Goal: Information Seeking & Learning: Learn about a topic

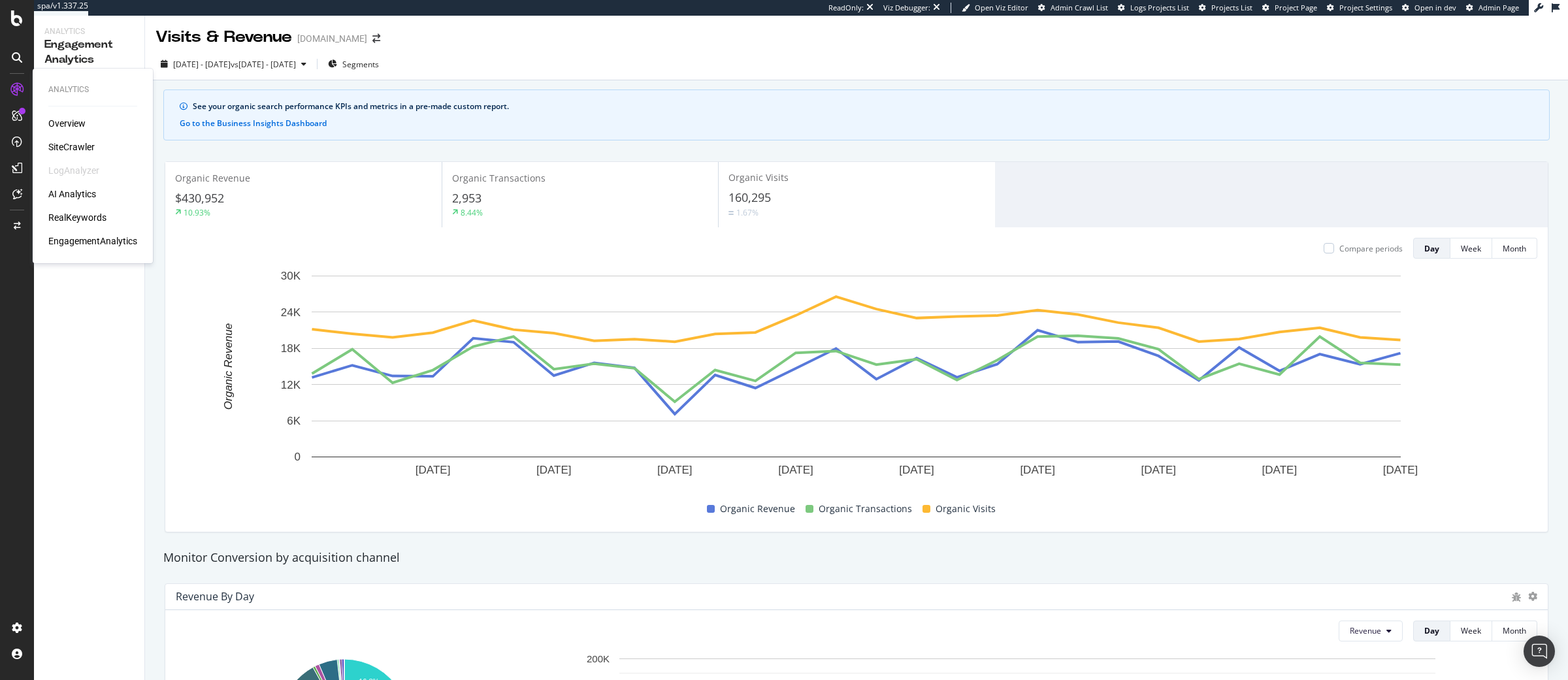
click at [83, 141] on div "SiteCrawler" at bounding box center [70, 147] width 46 height 13
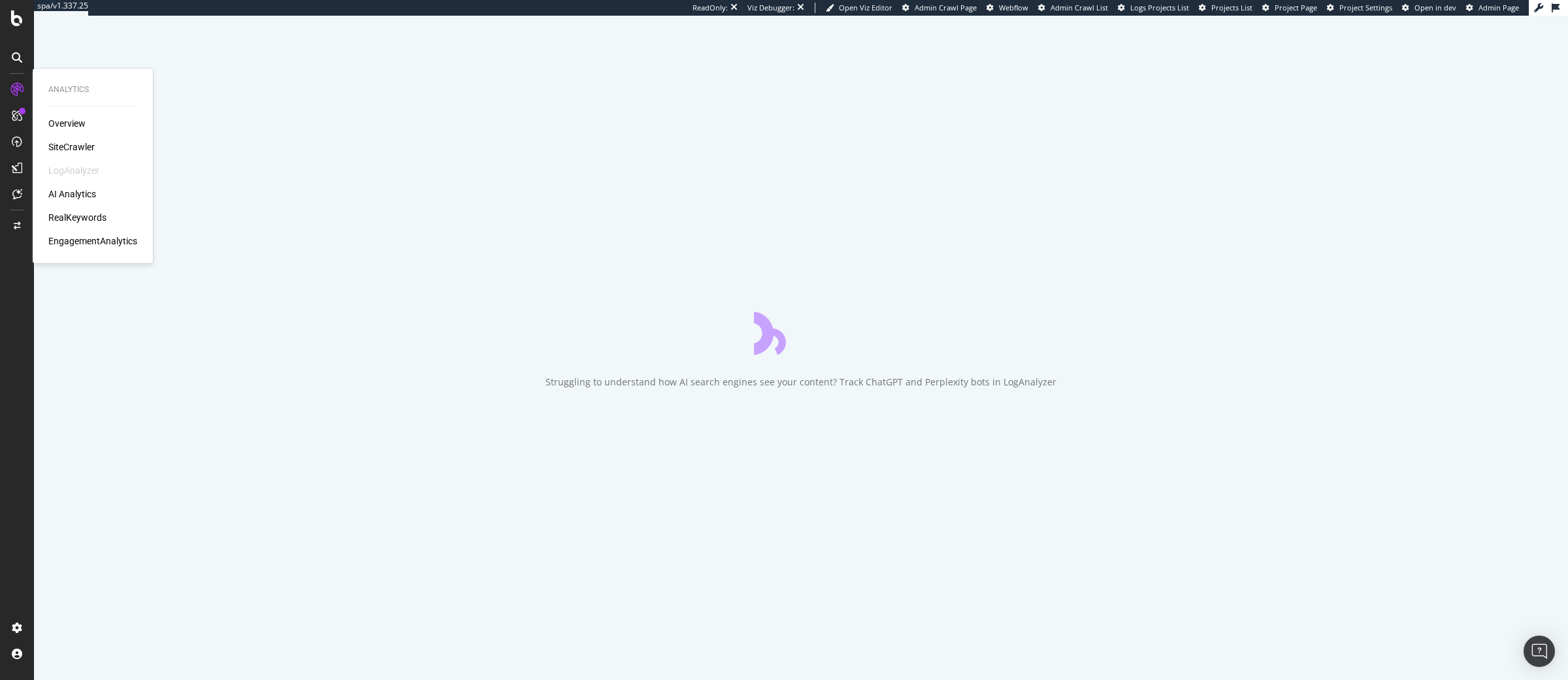
click at [79, 218] on div "RealKeywords" at bounding box center [77, 218] width 58 height 13
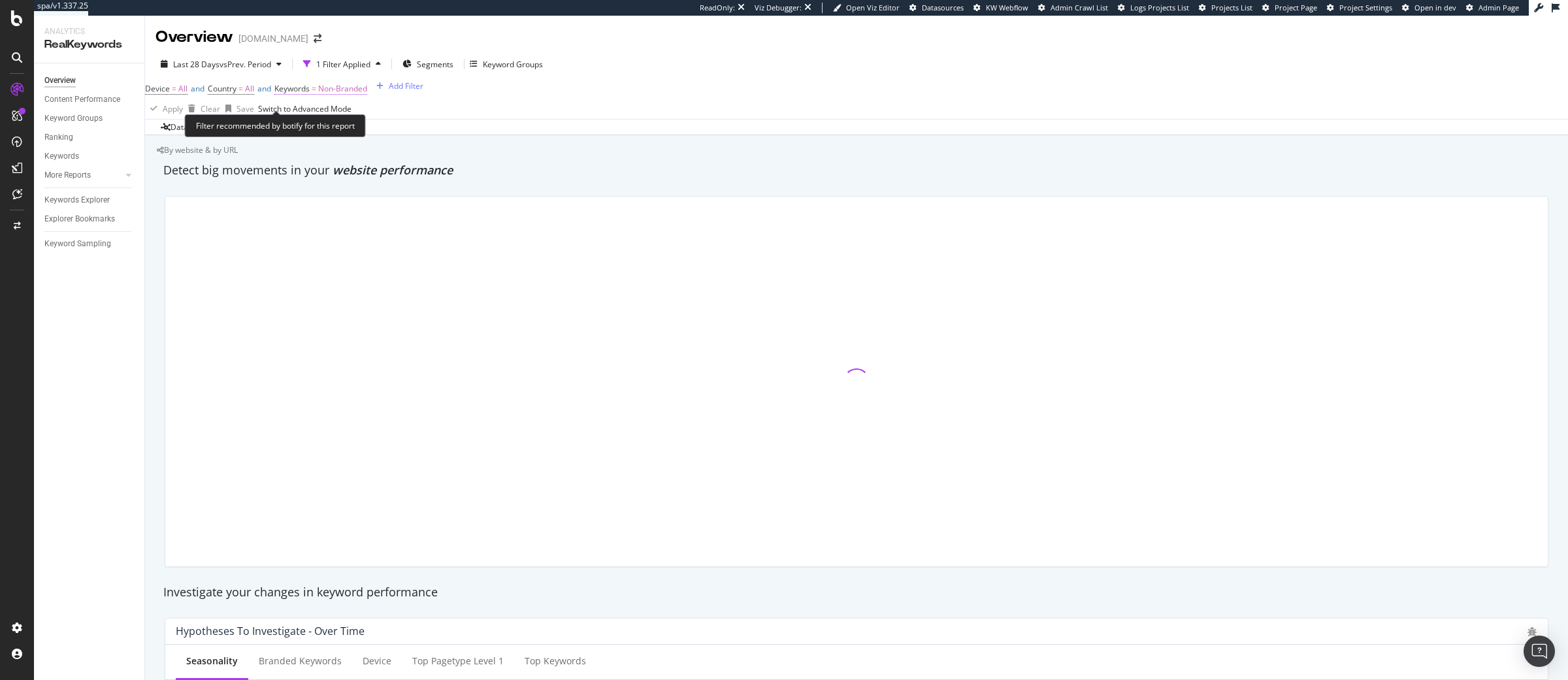
click at [367, 94] on span "Non-Branded" at bounding box center [343, 88] width 49 height 11
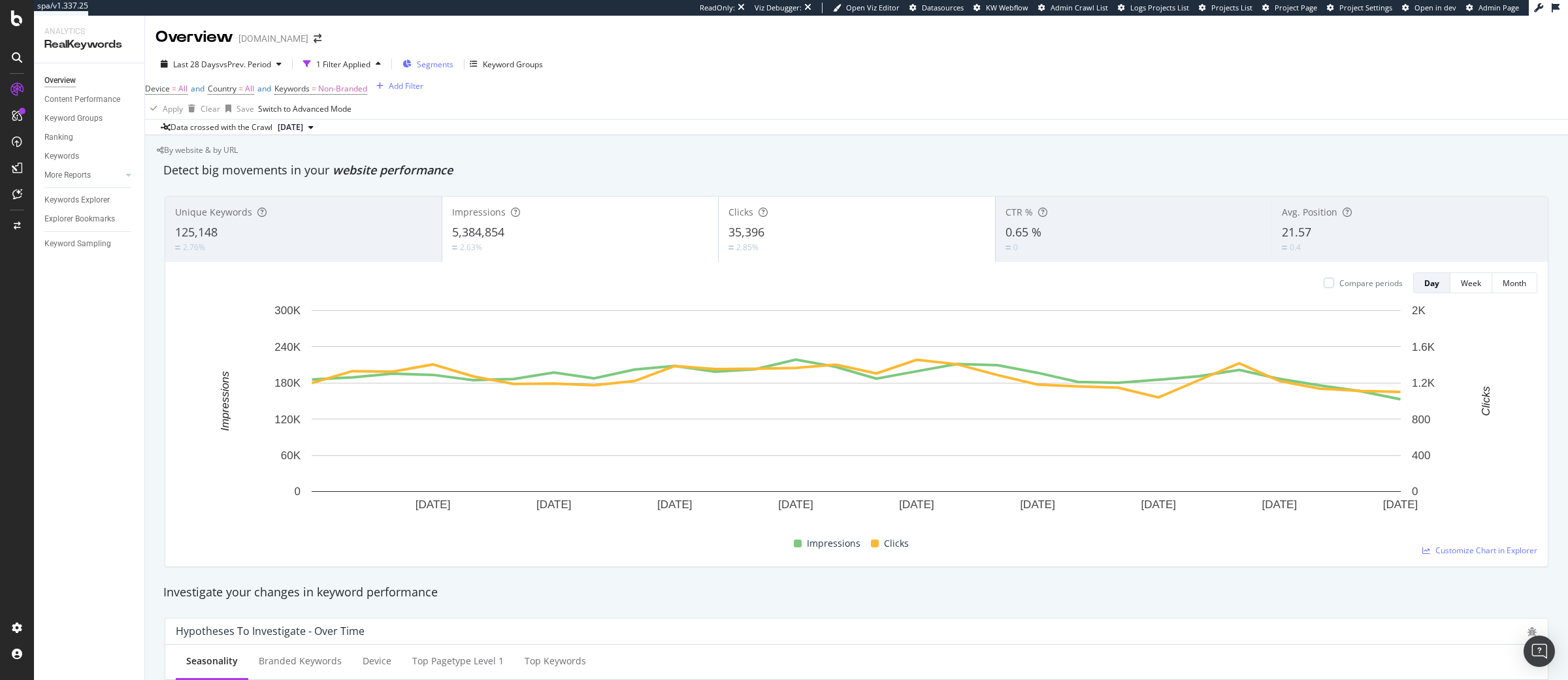
click at [425, 64] on span "Segments" at bounding box center [435, 65] width 37 height 11
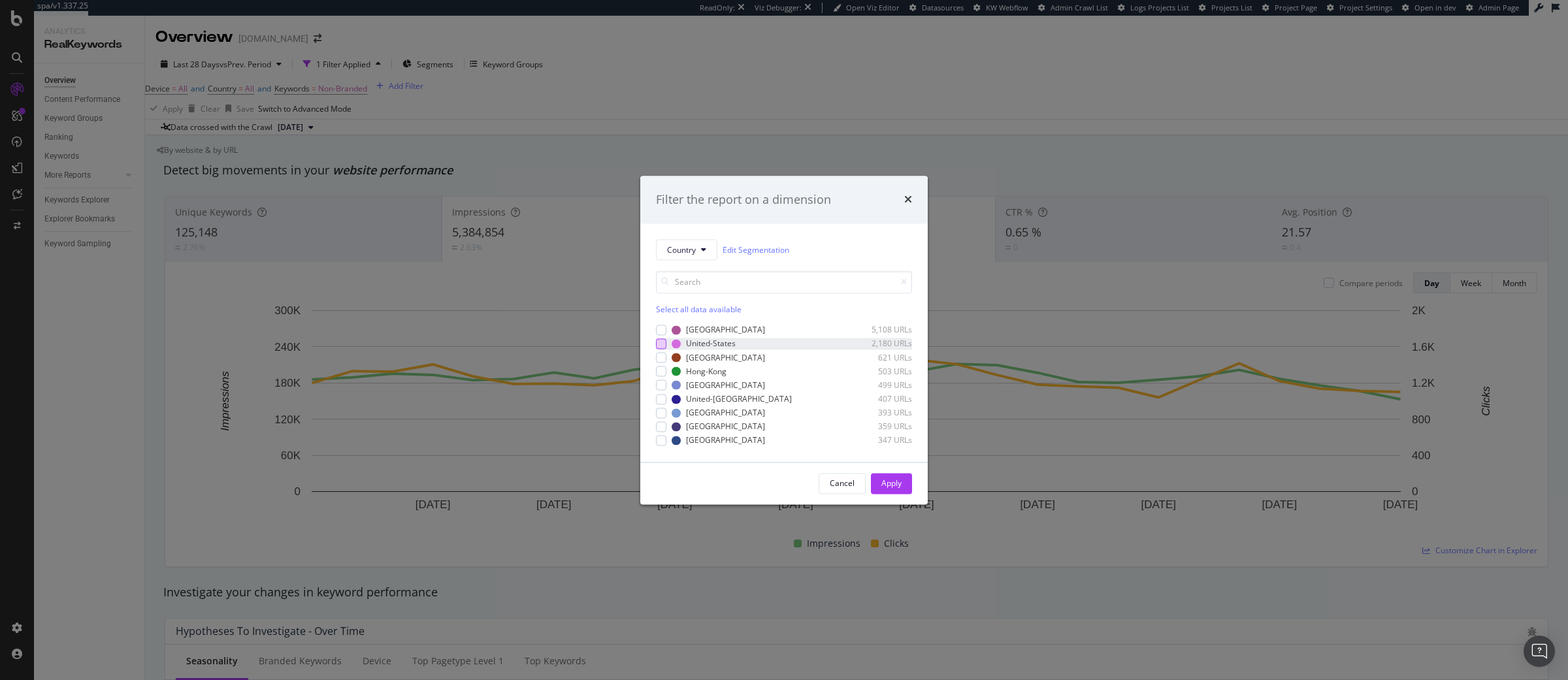
click at [661, 344] on div "modal" at bounding box center [661, 343] width 10 height 10
click at [909, 489] on button "Apply" at bounding box center [891, 484] width 41 height 21
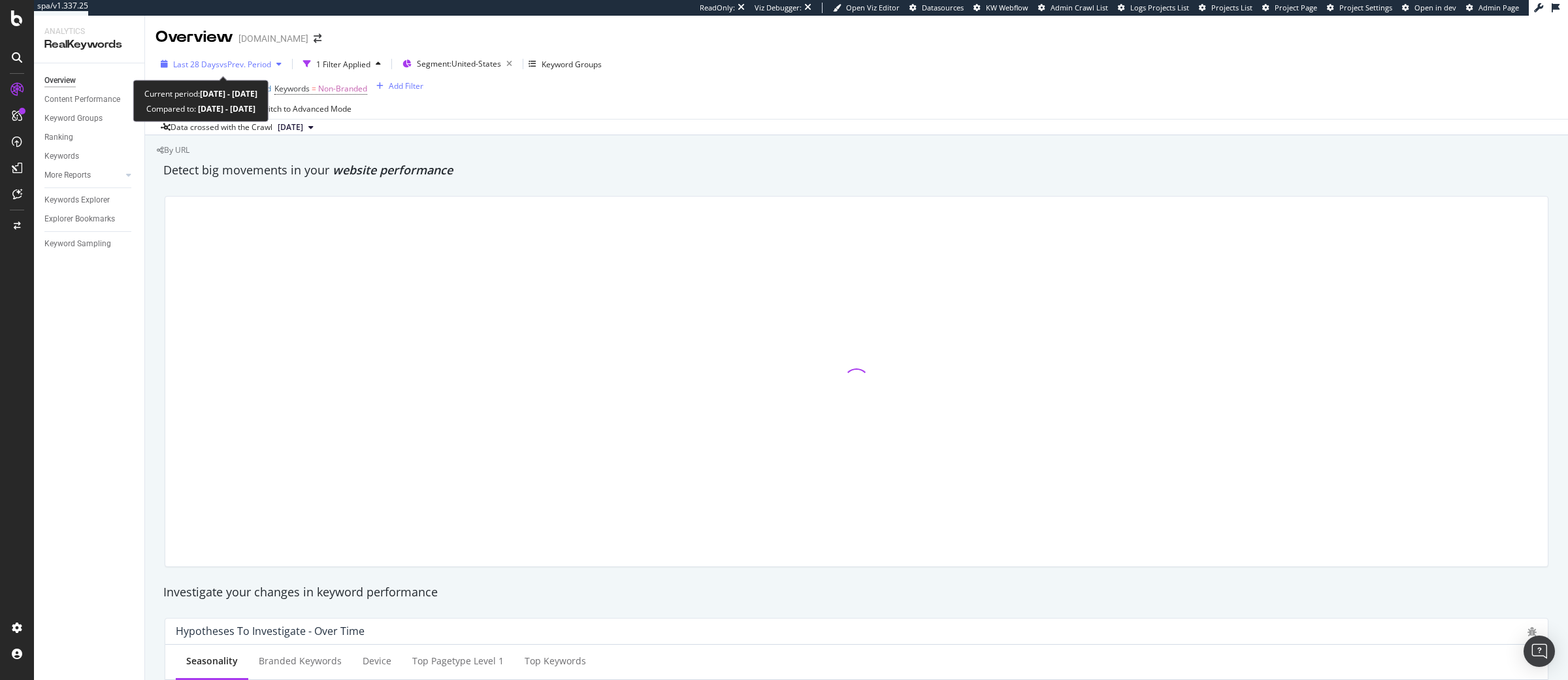
click at [214, 66] on span "Last 28 Days" at bounding box center [195, 65] width 46 height 11
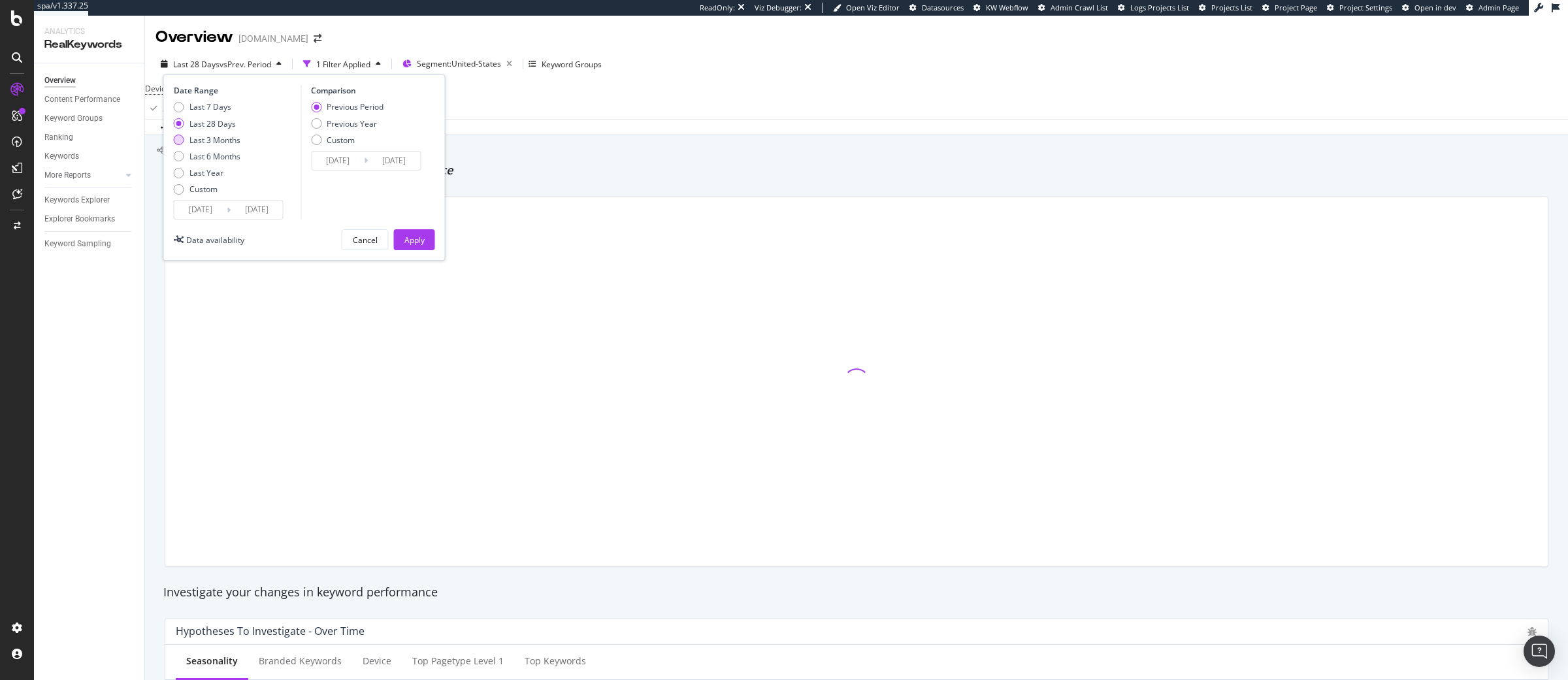
click at [179, 136] on div "Last 3 Months" at bounding box center [178, 139] width 10 height 10
type input "2025/06/12"
type input "2025/03/12"
type input "2025/06/11"
click at [347, 118] on div "Previous Year" at bounding box center [352, 124] width 51 height 11
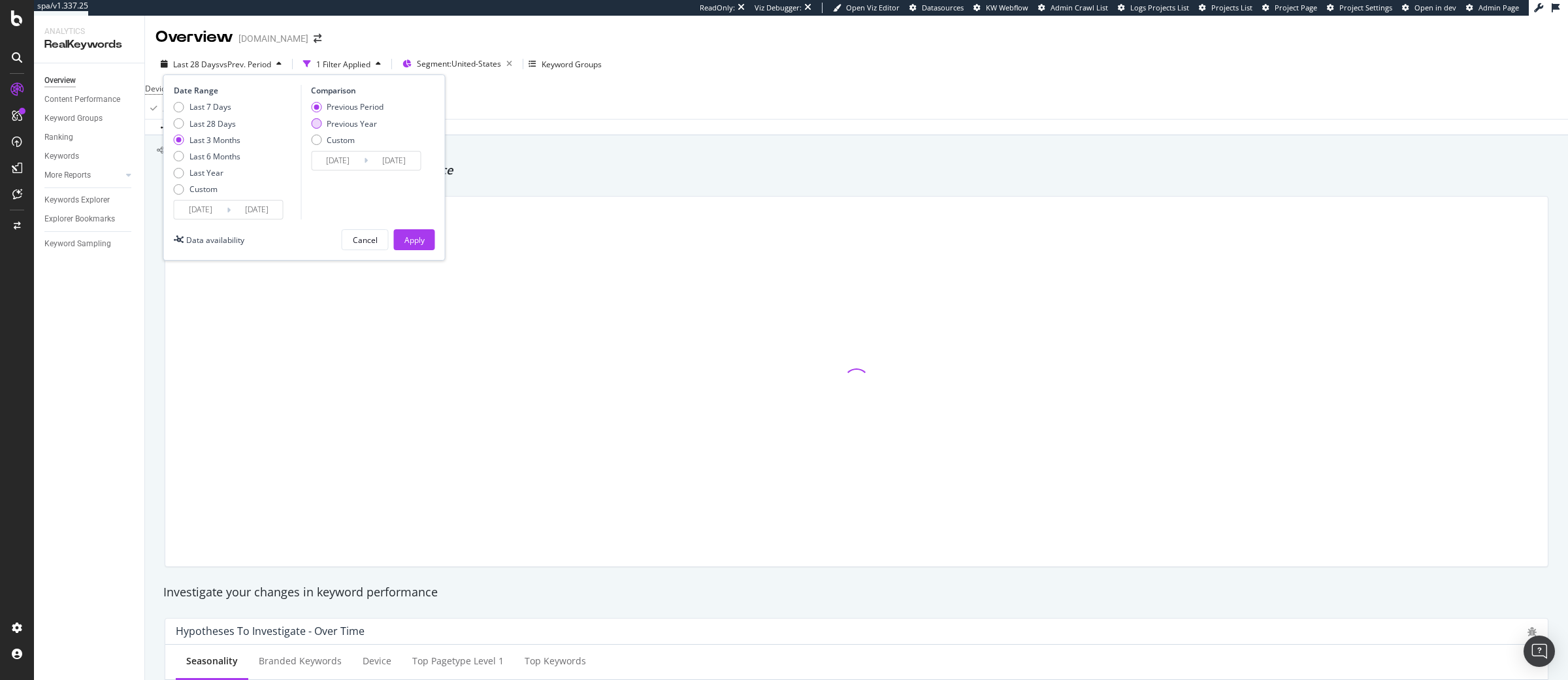
type input "2024/06/13"
type input "2024/09/12"
click at [417, 244] on div "Apply" at bounding box center [415, 240] width 21 height 11
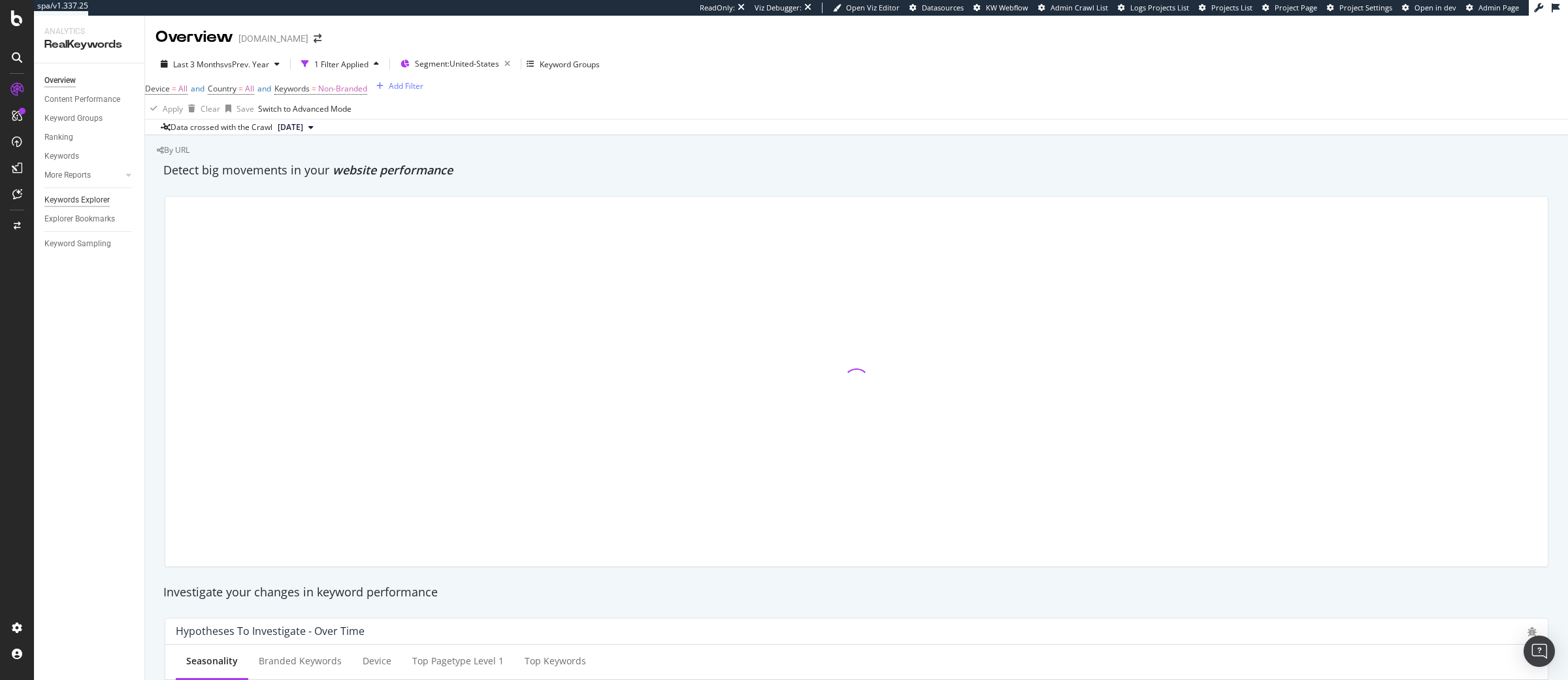
click at [80, 201] on div "Keywords Explorer" at bounding box center [77, 200] width 66 height 14
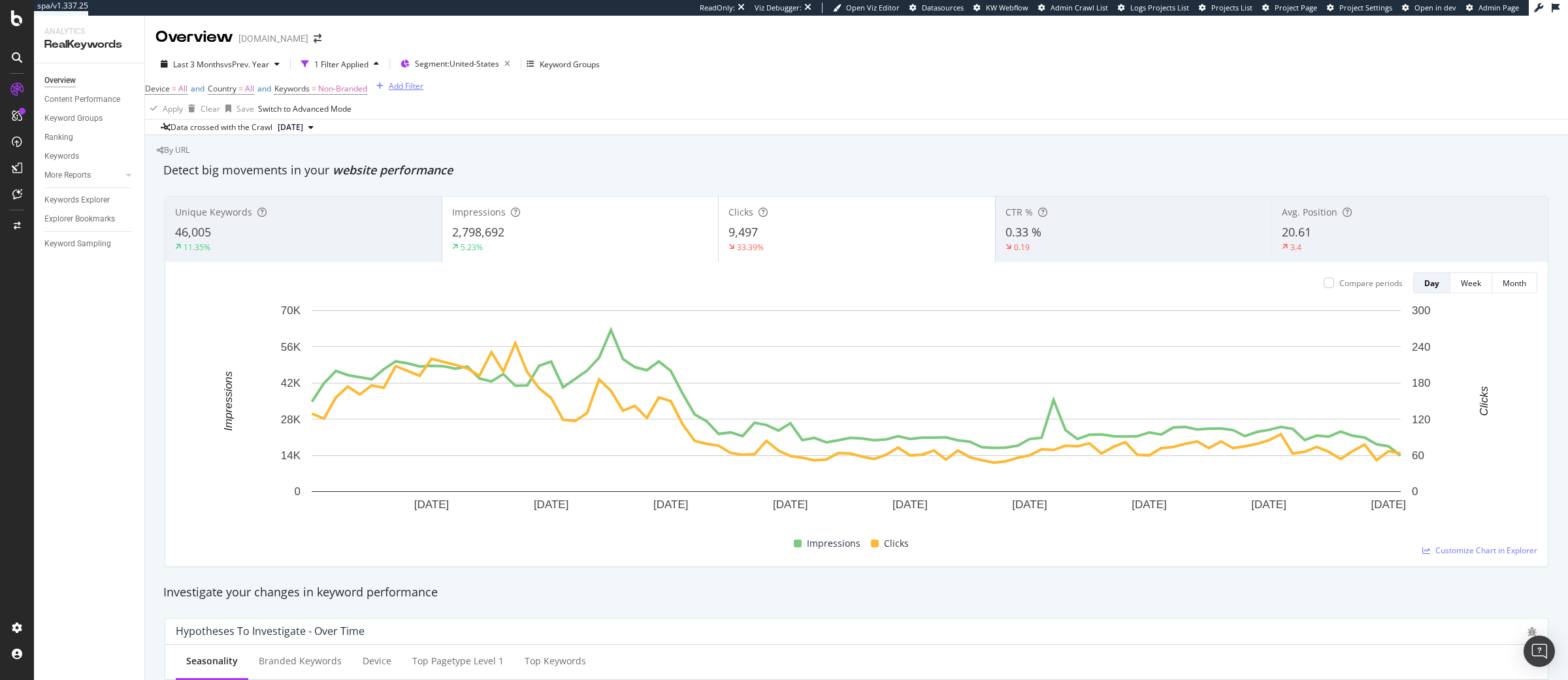
click at [389, 91] on div "Add Filter" at bounding box center [406, 86] width 35 height 11
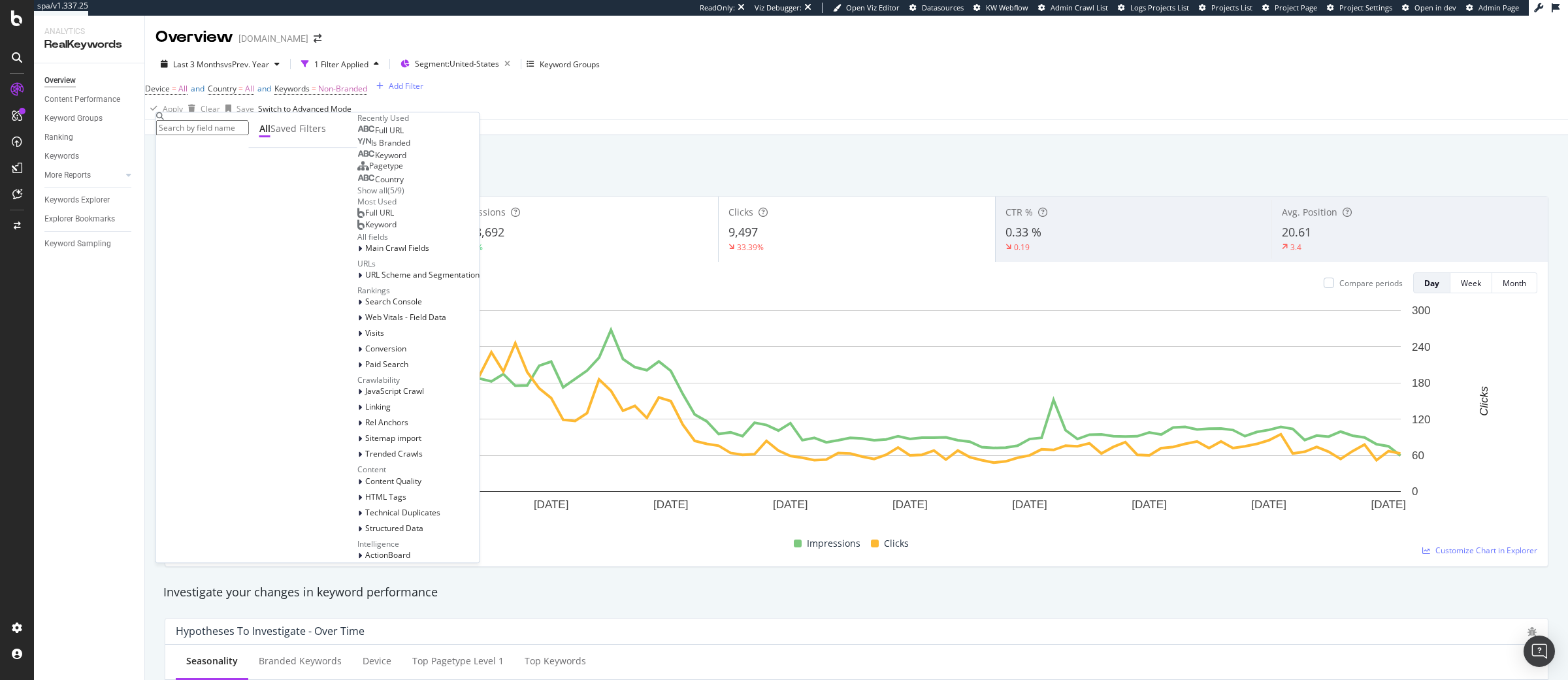
click at [472, 98] on div "Device = All and Country = All and Keywords = Non-Branded Add Filter" at bounding box center [855, 88] width 1422 height 18
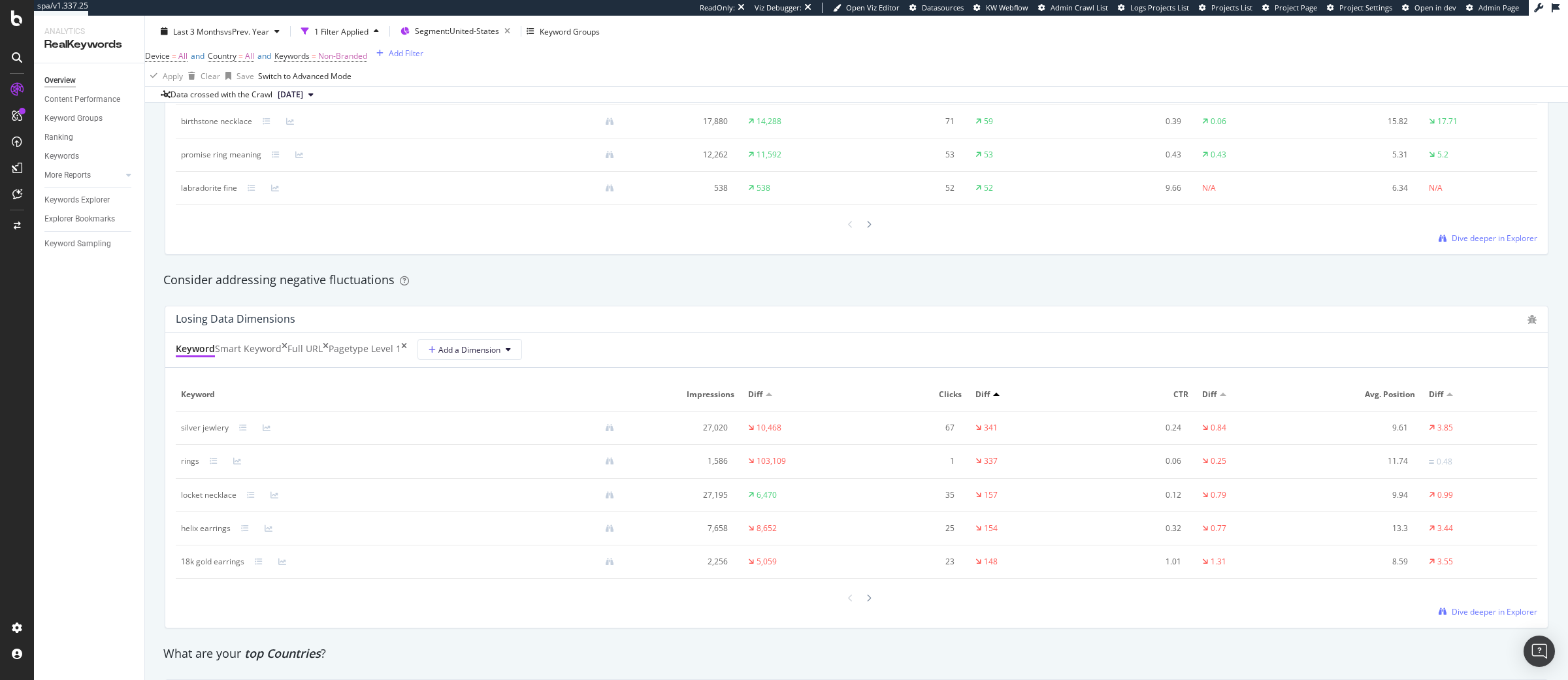
scroll to position [1460, 0]
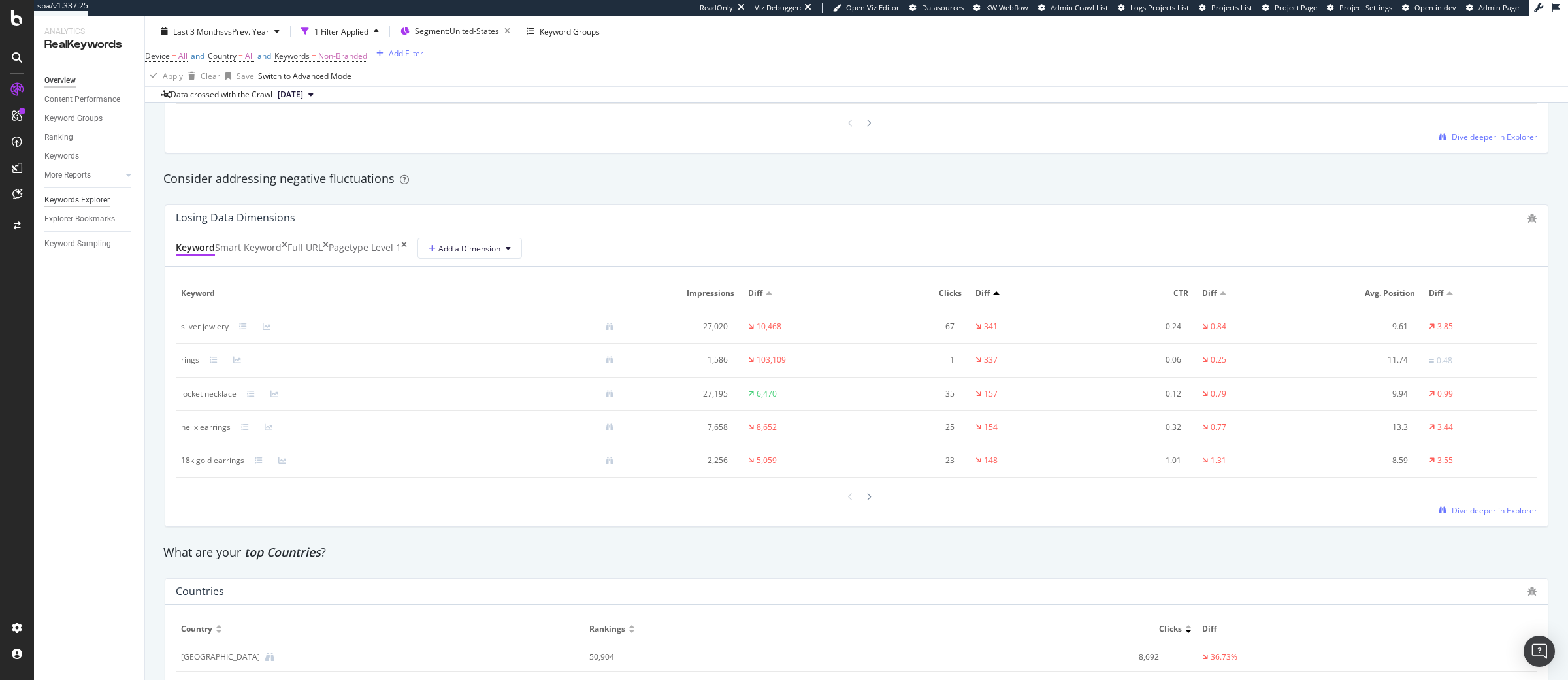
click at [56, 202] on div "Keywords Explorer" at bounding box center [77, 200] width 66 height 14
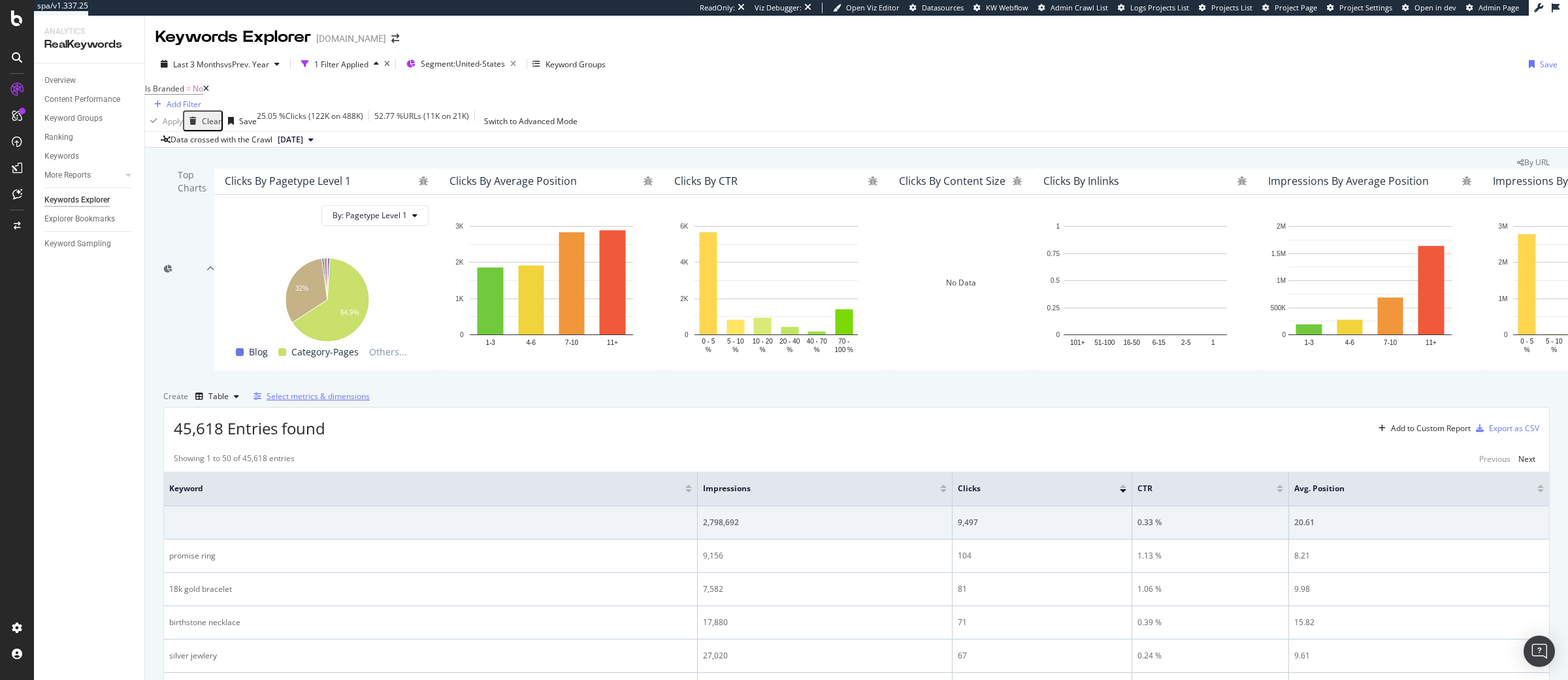
click at [370, 402] on div "Select metrics & dimensions" at bounding box center [318, 396] width 103 height 11
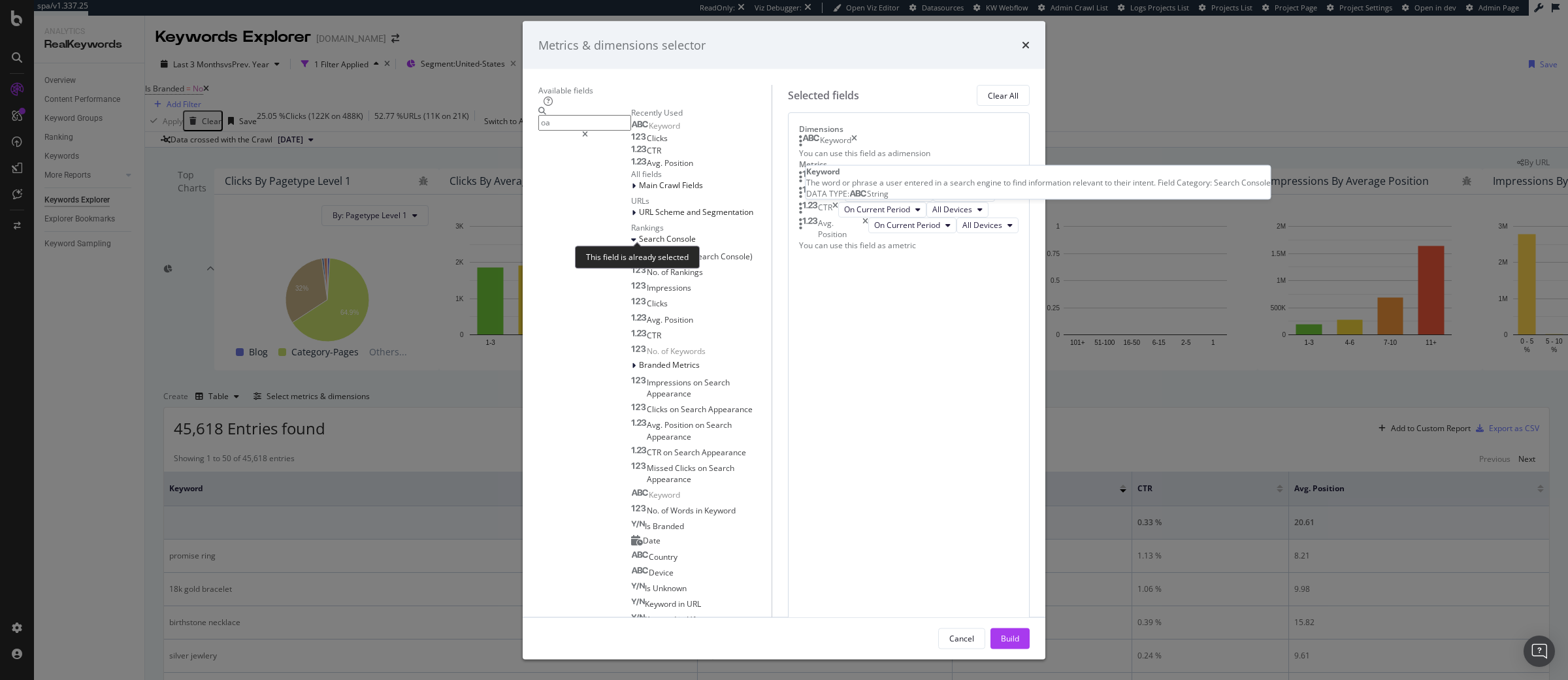
type input "o"
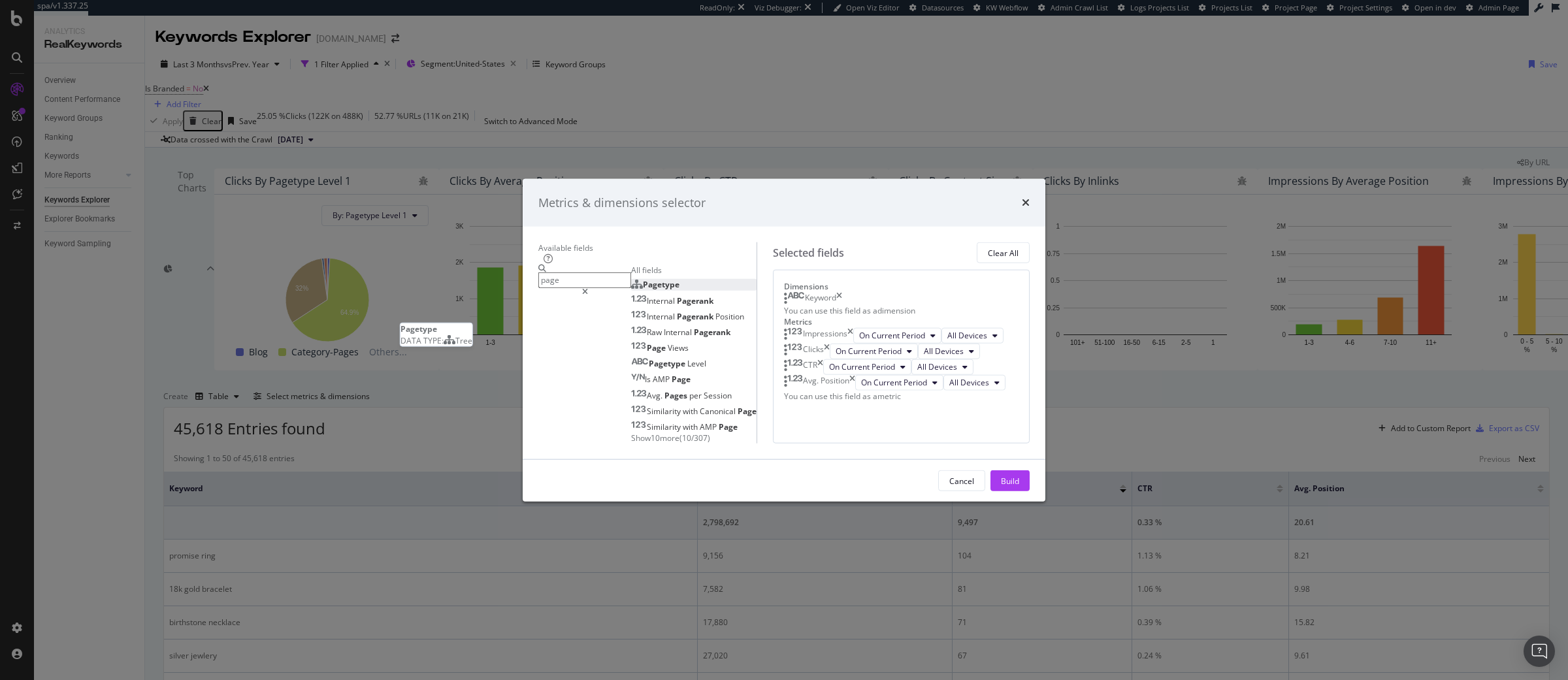
click at [631, 278] on div "Pagetype" at bounding box center [654, 284] width 48 height 11
click at [575, 272] on input "page" at bounding box center [584, 280] width 93 height 15
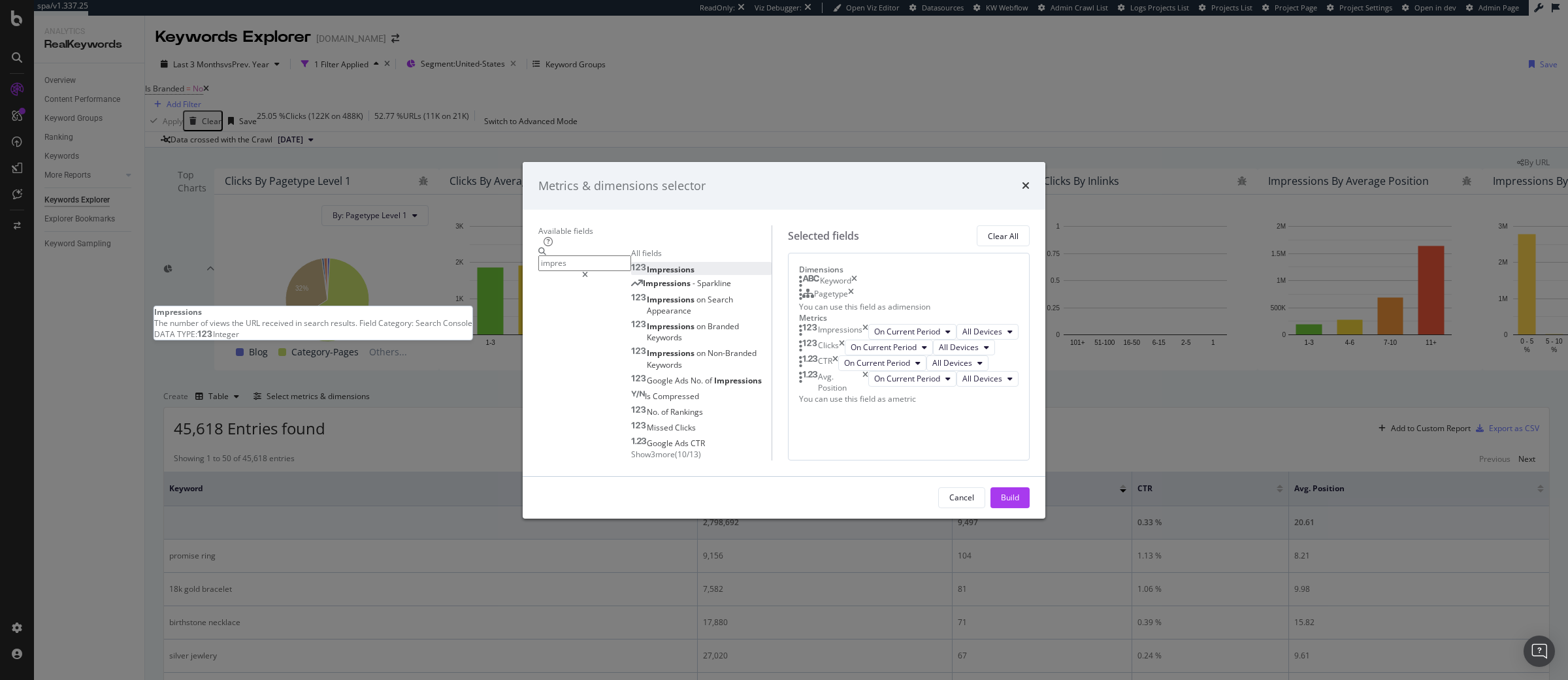
click at [647, 264] on span "Impressions" at bounding box center [670, 270] width 48 height 11
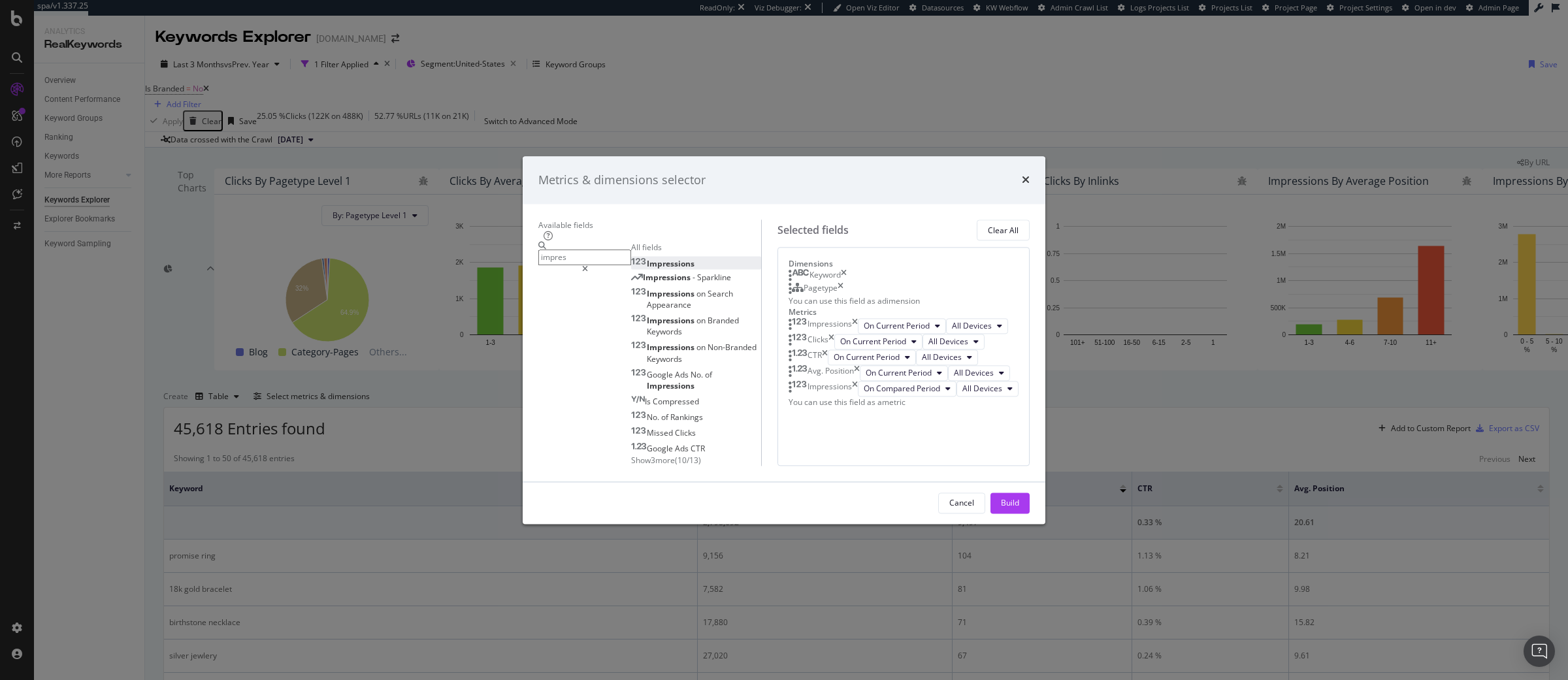
click at [647, 258] on span "Impressions" at bounding box center [670, 264] width 48 height 11
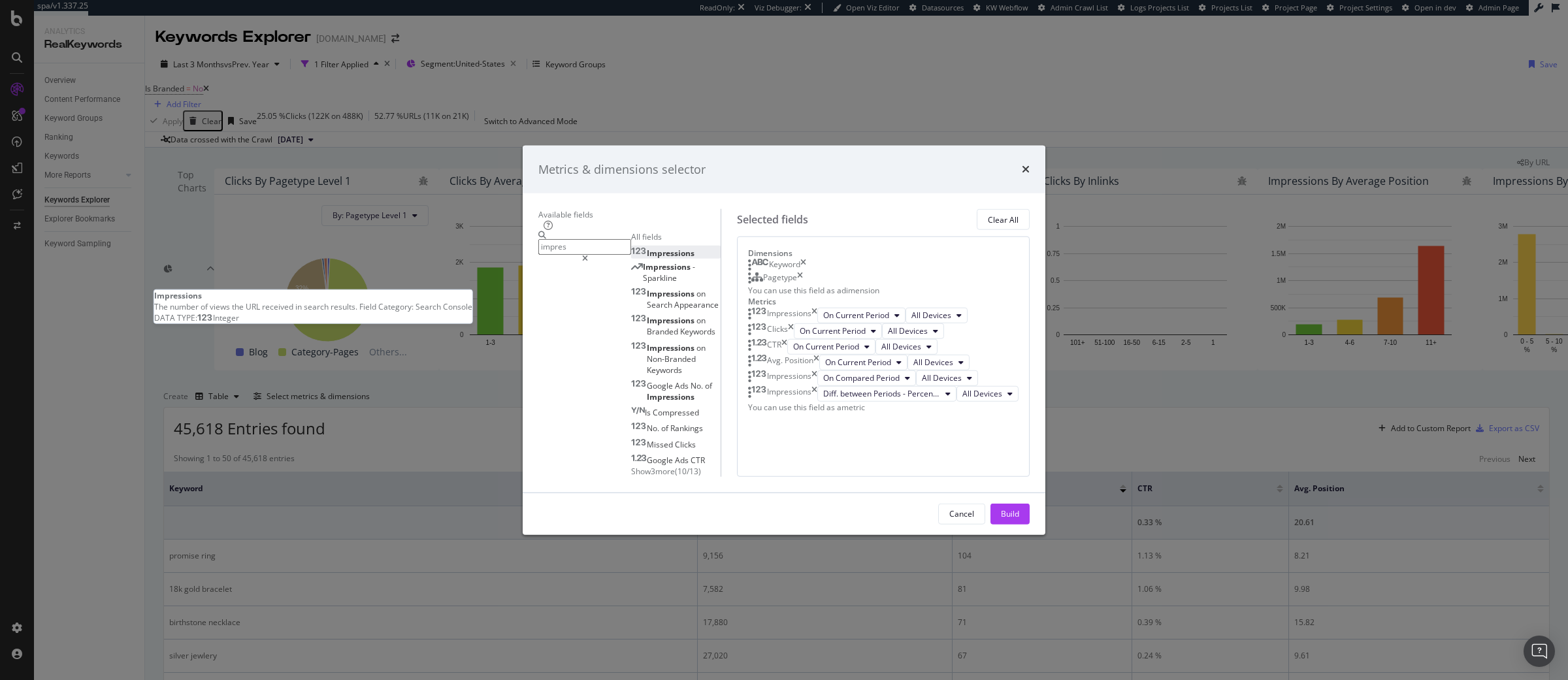
scroll to position [40, 0]
click at [647, 247] on span "Impressions" at bounding box center [670, 253] width 48 height 11
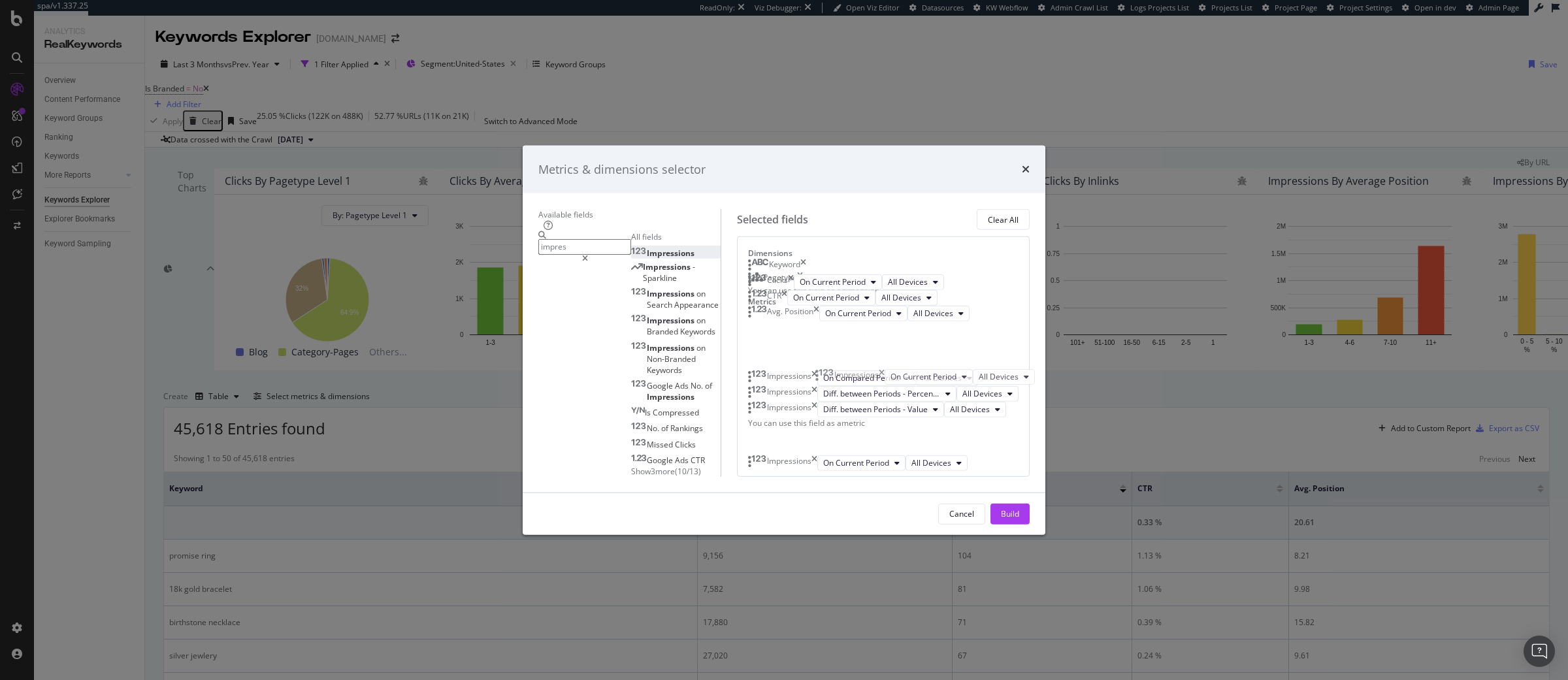
drag, startPoint x: 818, startPoint y: 211, endPoint x: 822, endPoint y: 377, distance: 166.0
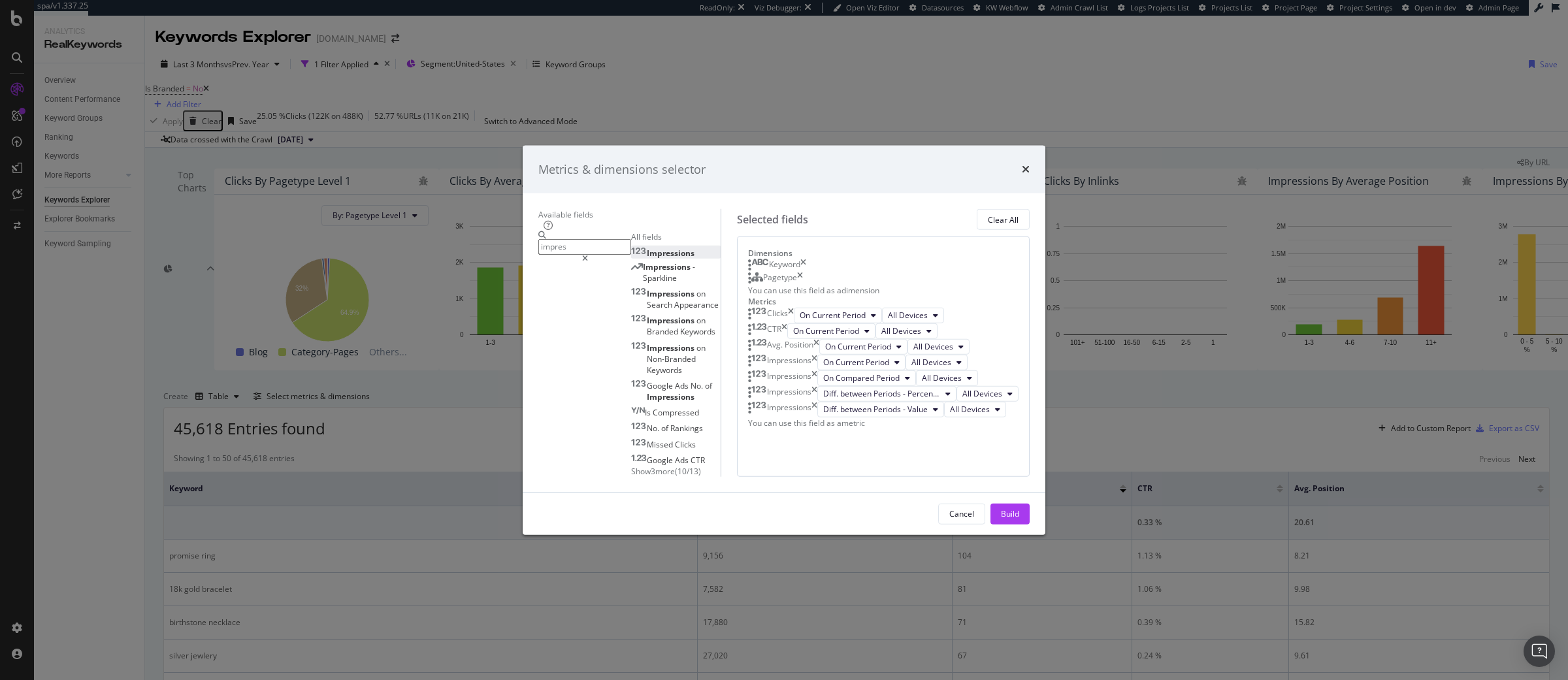
click at [538, 240] on input "impres" at bounding box center [584, 247] width 93 height 15
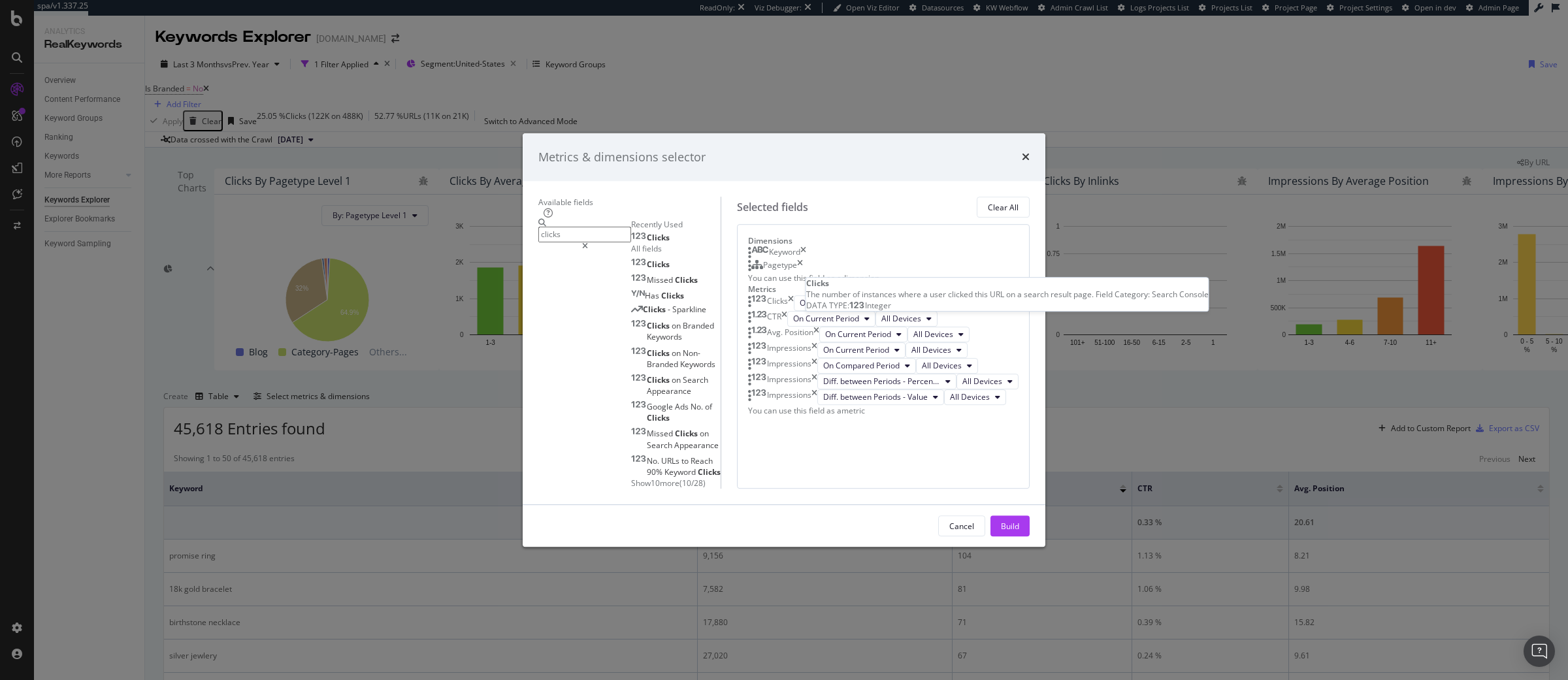
type input "clicks"
click at [631, 234] on div "Clicks" at bounding box center [650, 238] width 38 height 10
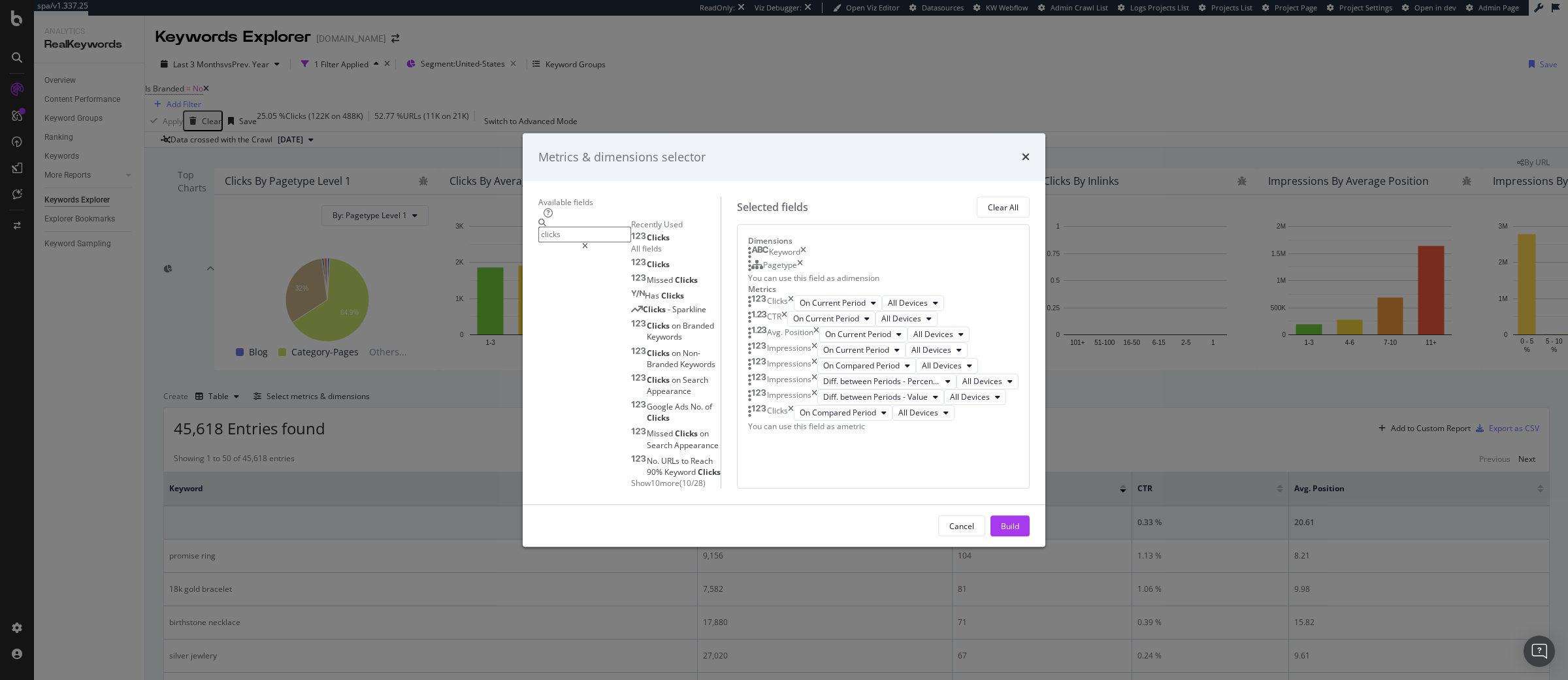
click at [631, 234] on div "Clicks" at bounding box center [650, 238] width 38 height 10
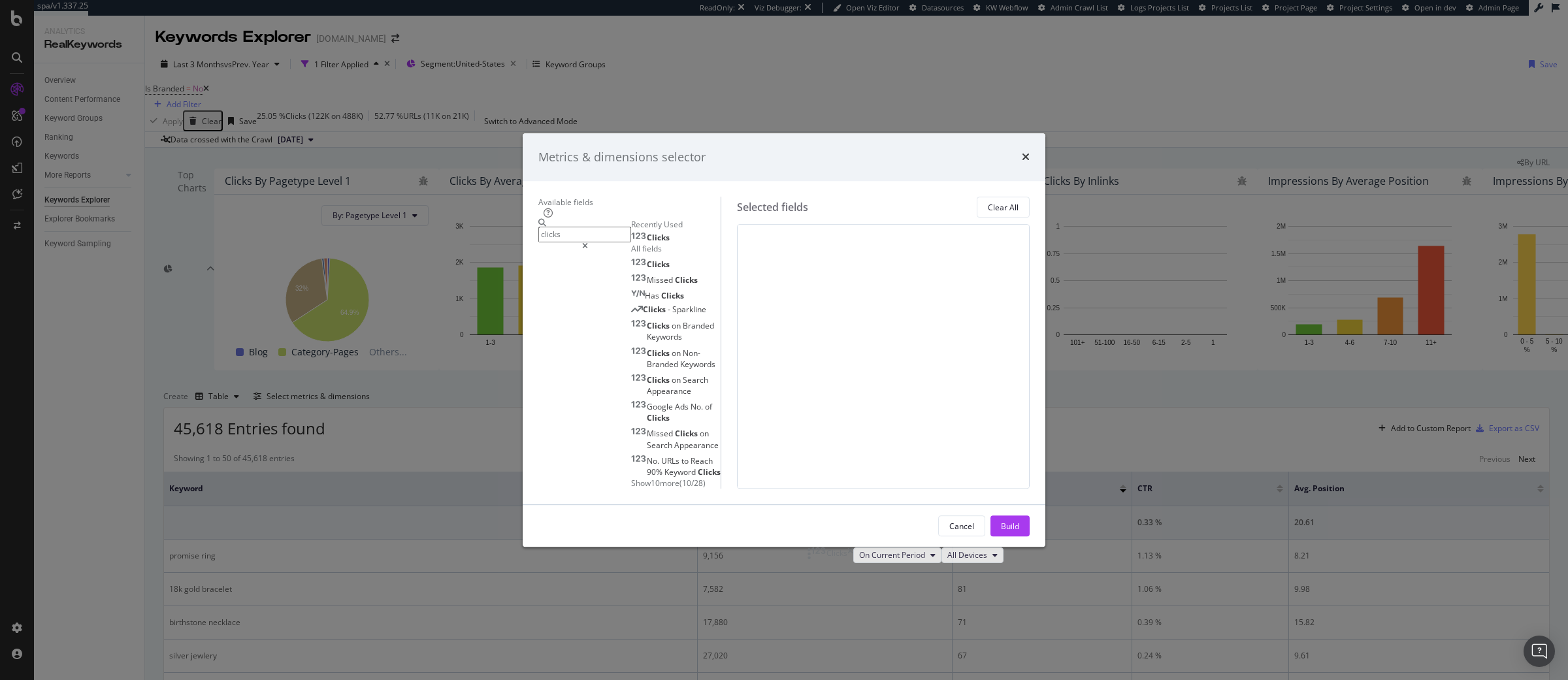
scroll to position [244, 0]
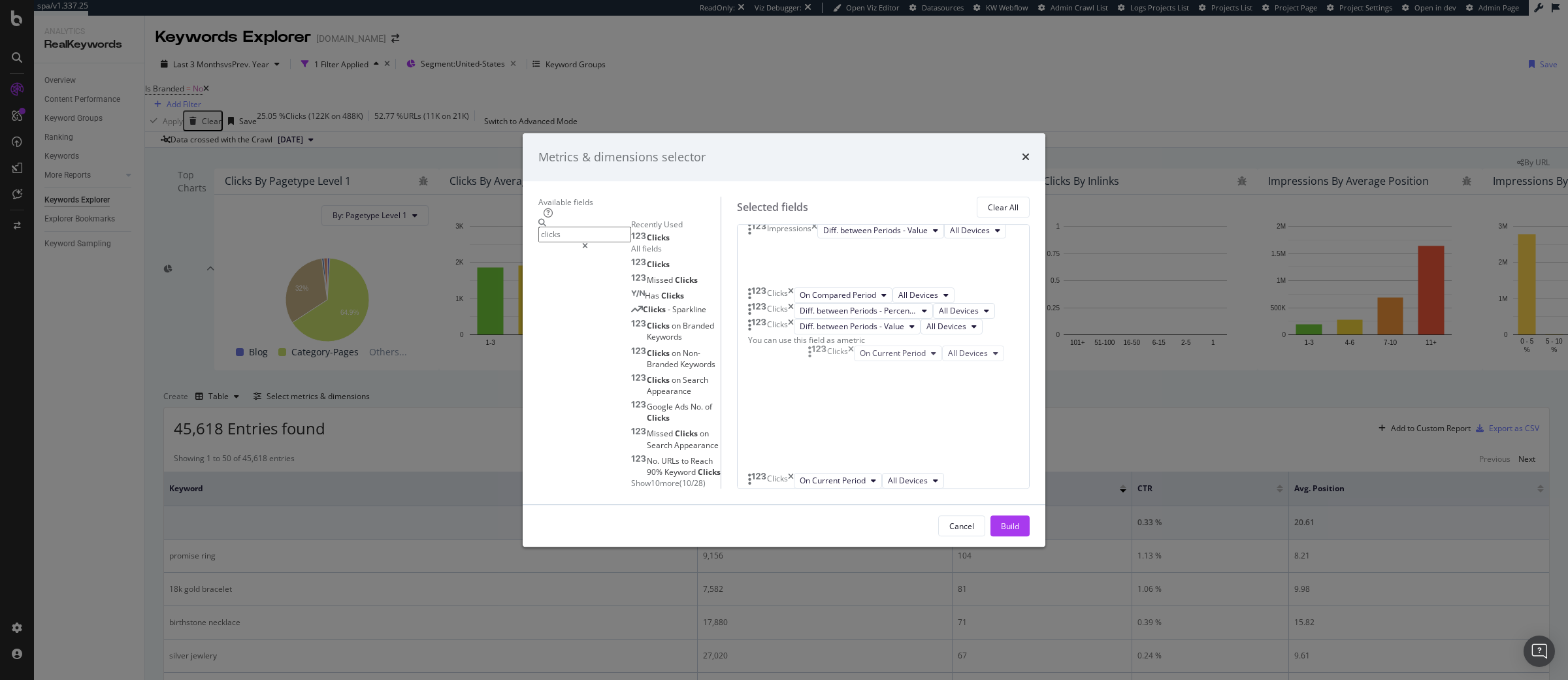
drag, startPoint x: 818, startPoint y: 228, endPoint x: 815, endPoint y: 350, distance: 122.0
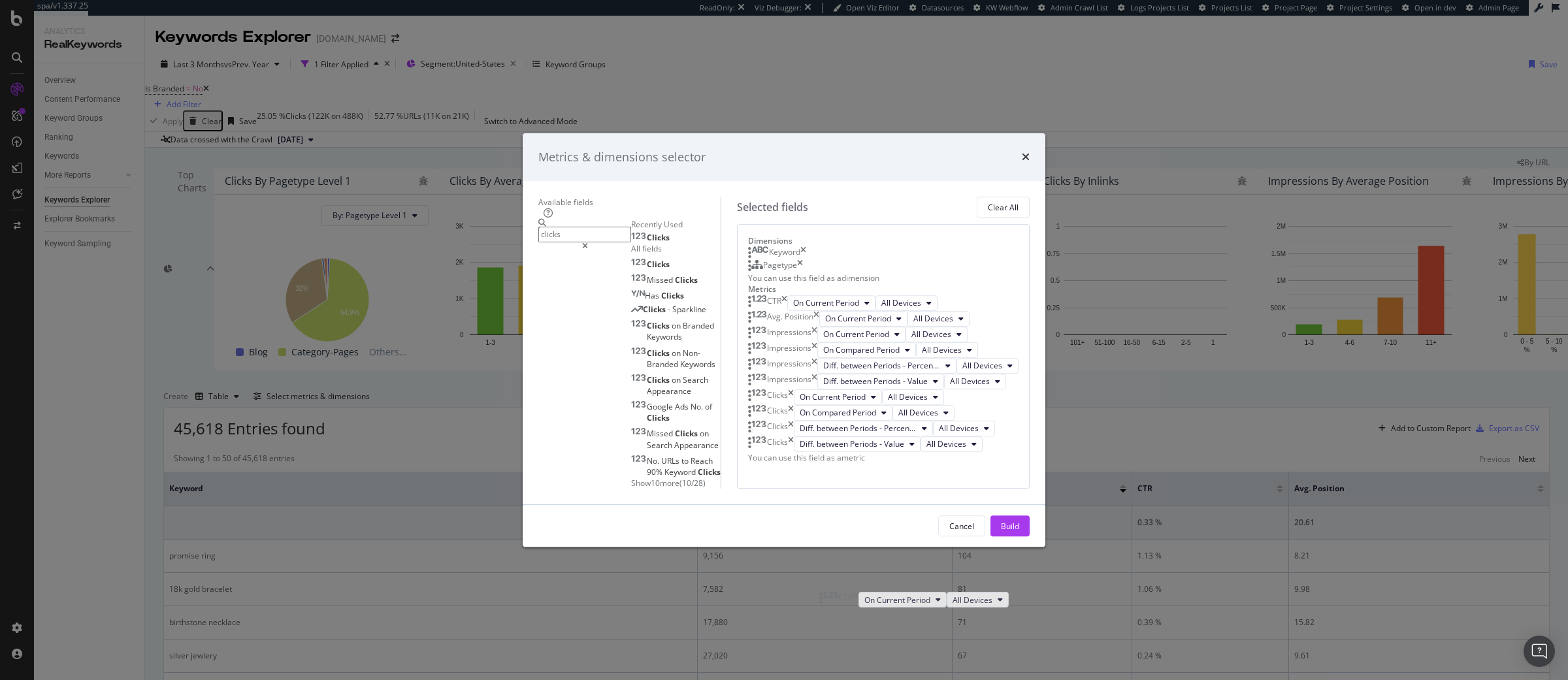
scroll to position [282, 0]
drag, startPoint x: 821, startPoint y: 301, endPoint x: 831, endPoint y: 526, distance: 225.2
click at [831, 526] on body "spa/v1.337.25 ReadOnly: Viz Debugger: Open Viz Editor Datasources KW Webflow Ad…" at bounding box center [784, 340] width 1568 height 680
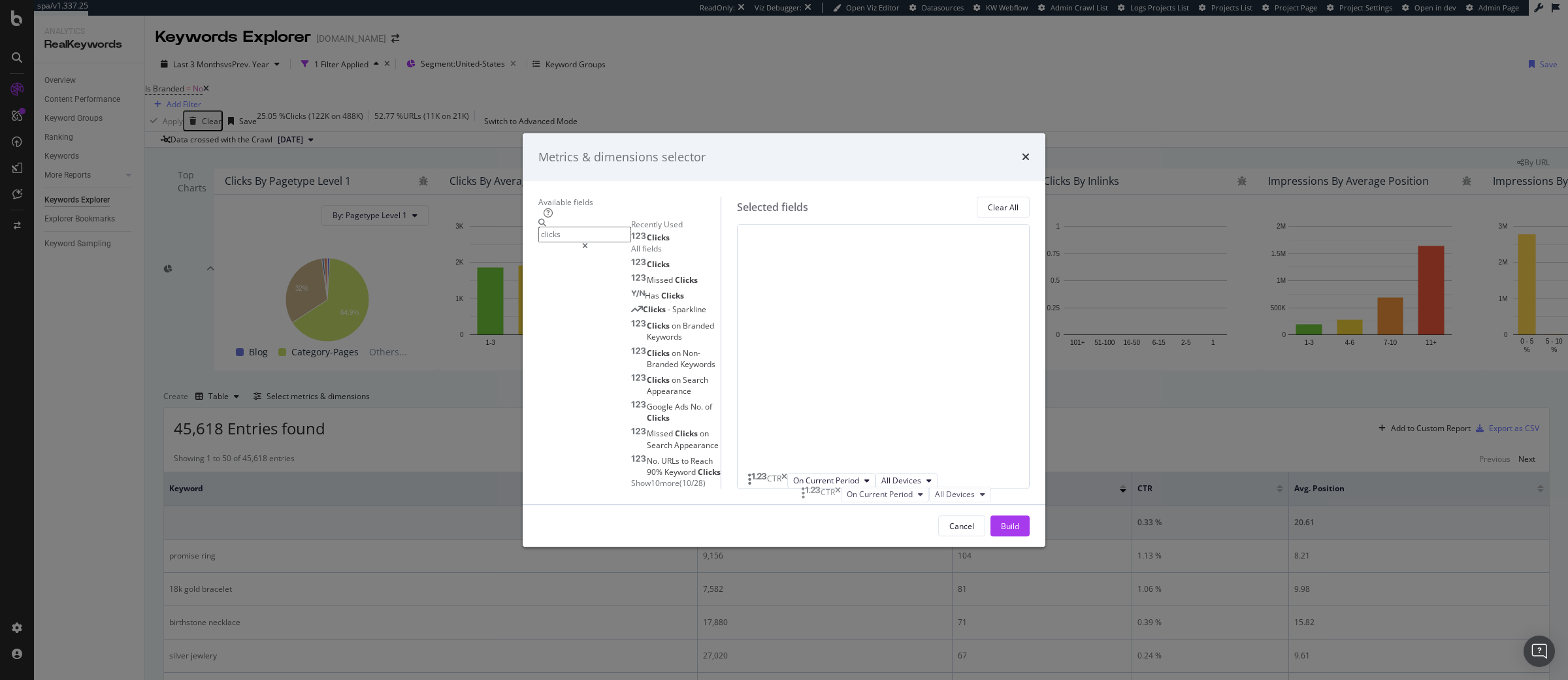
drag, startPoint x: 822, startPoint y: 237, endPoint x: 815, endPoint y: 489, distance: 252.1
drag, startPoint x: 817, startPoint y: 302, endPoint x: 826, endPoint y: 504, distance: 202.2
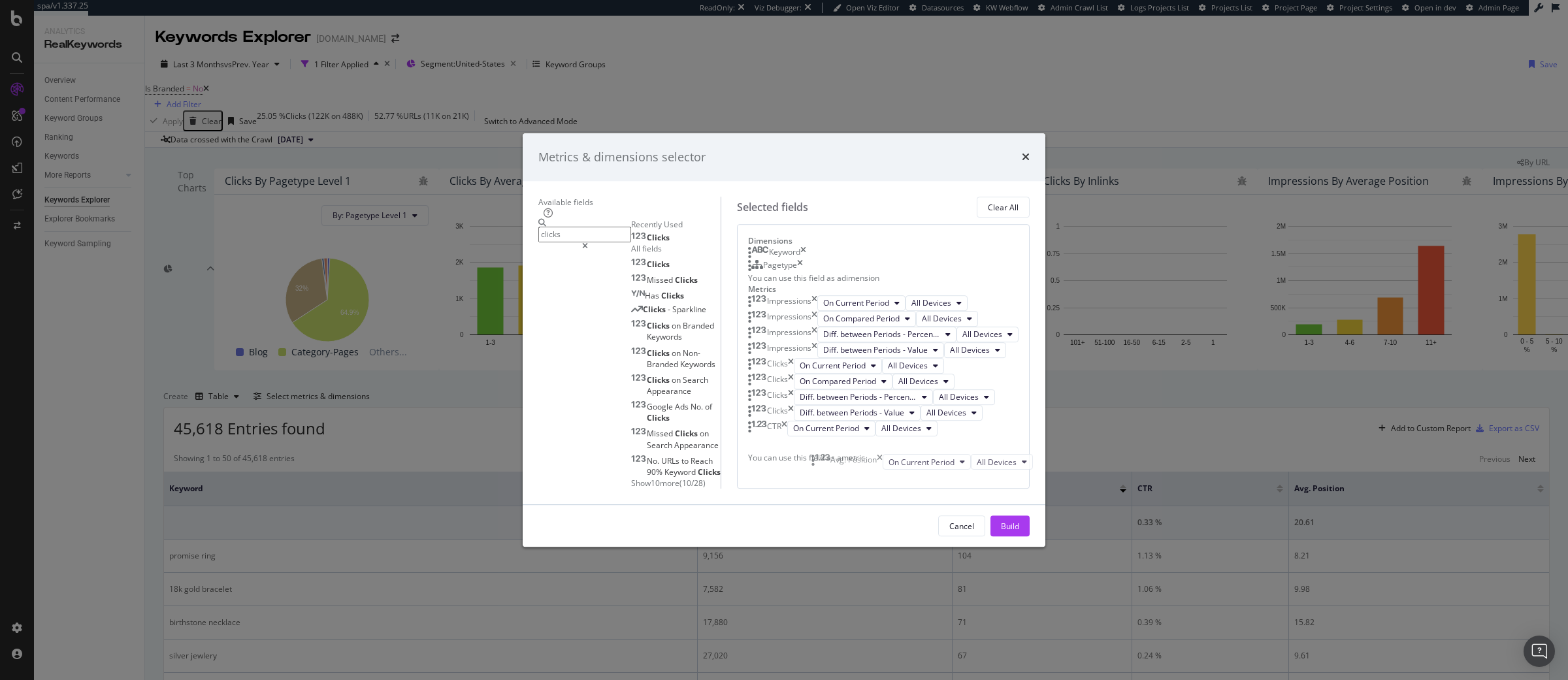
click at [883, 470] on div "On Current Period All Devices" at bounding box center [958, 462] width 150 height 16
click at [1029, 536] on button "Build" at bounding box center [1010, 526] width 39 height 21
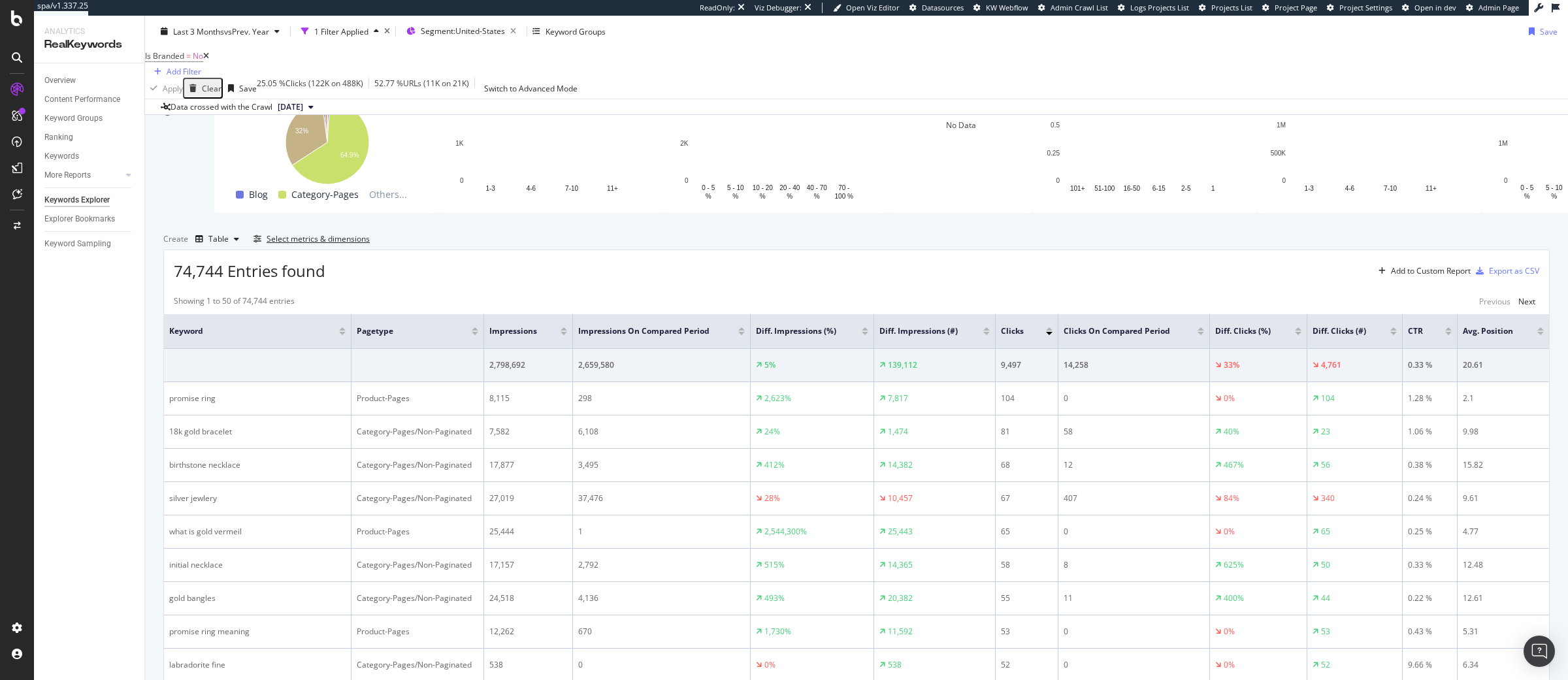
scroll to position [236, 0]
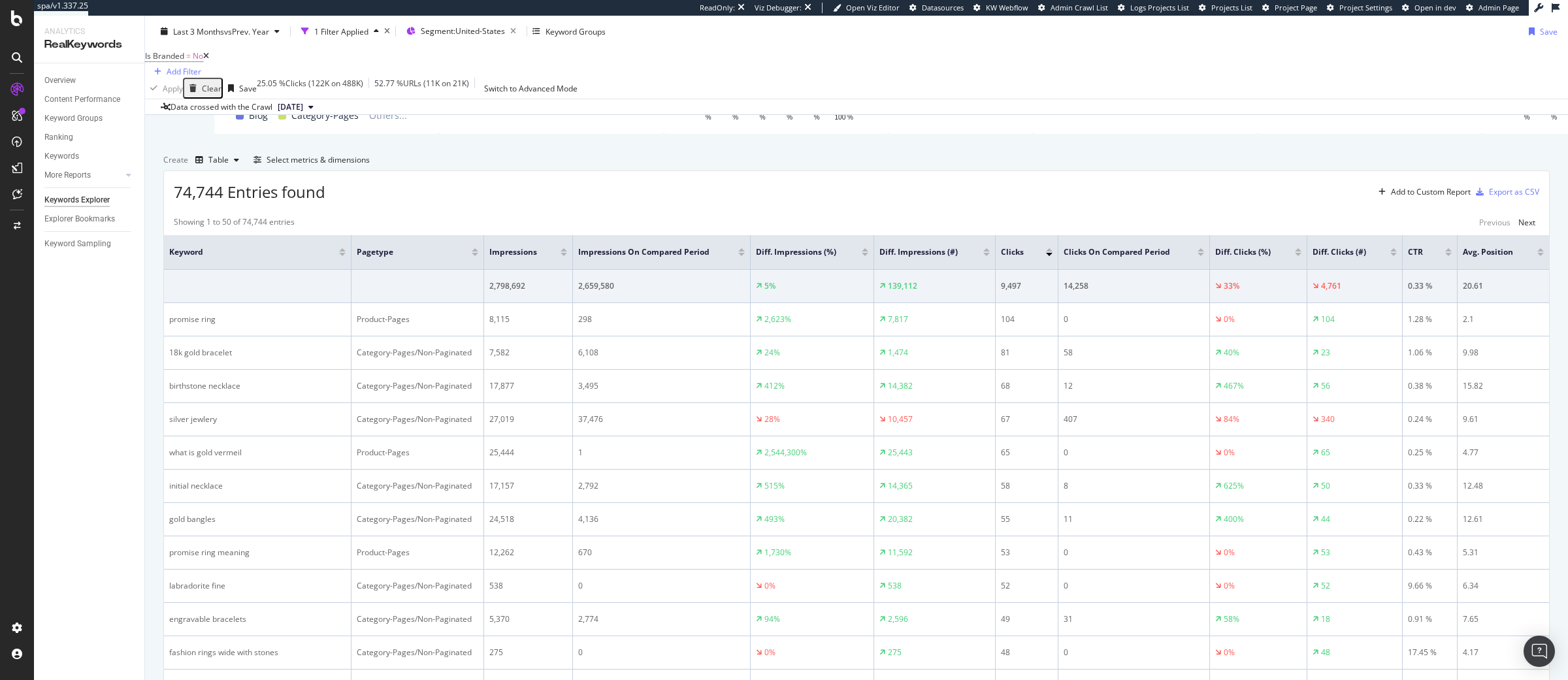
click at [1295, 256] on div at bounding box center [1298, 254] width 7 height 3
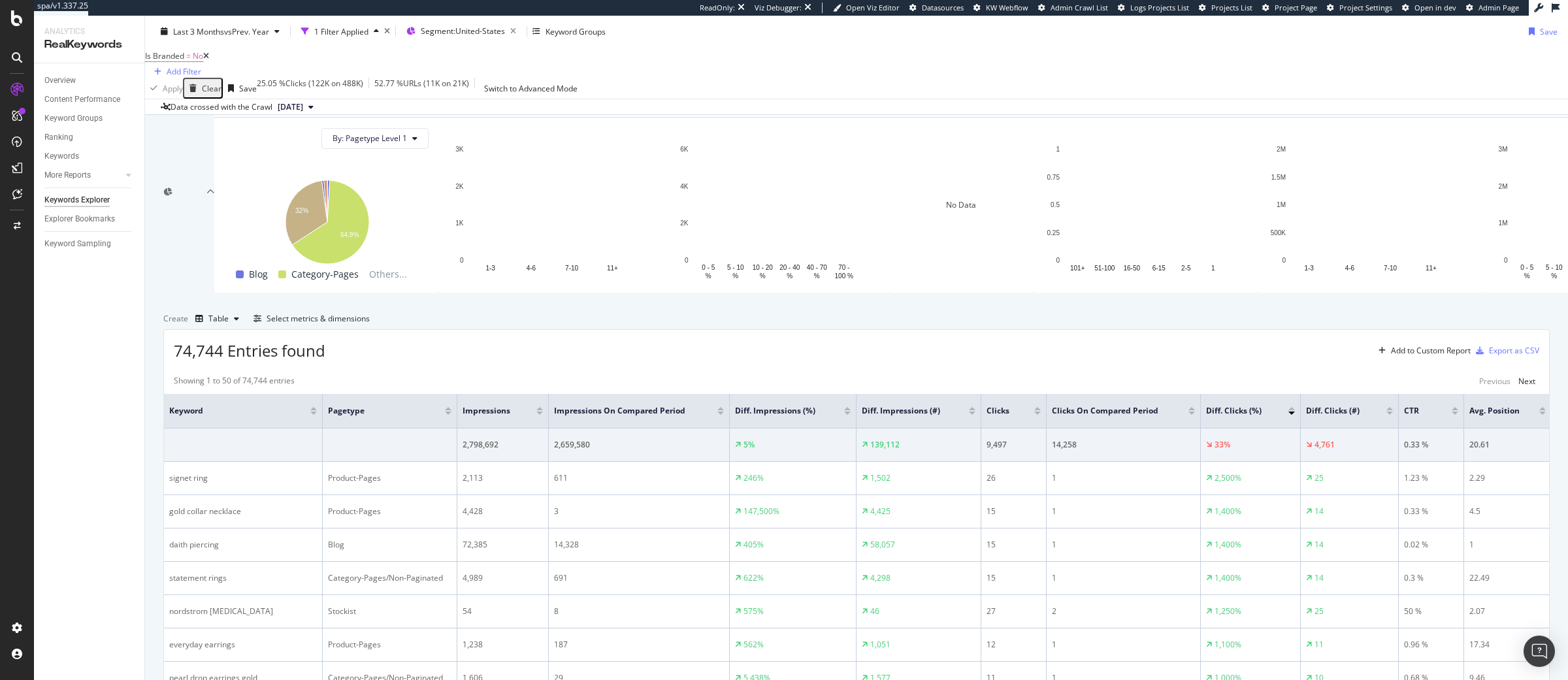
scroll to position [236, 0]
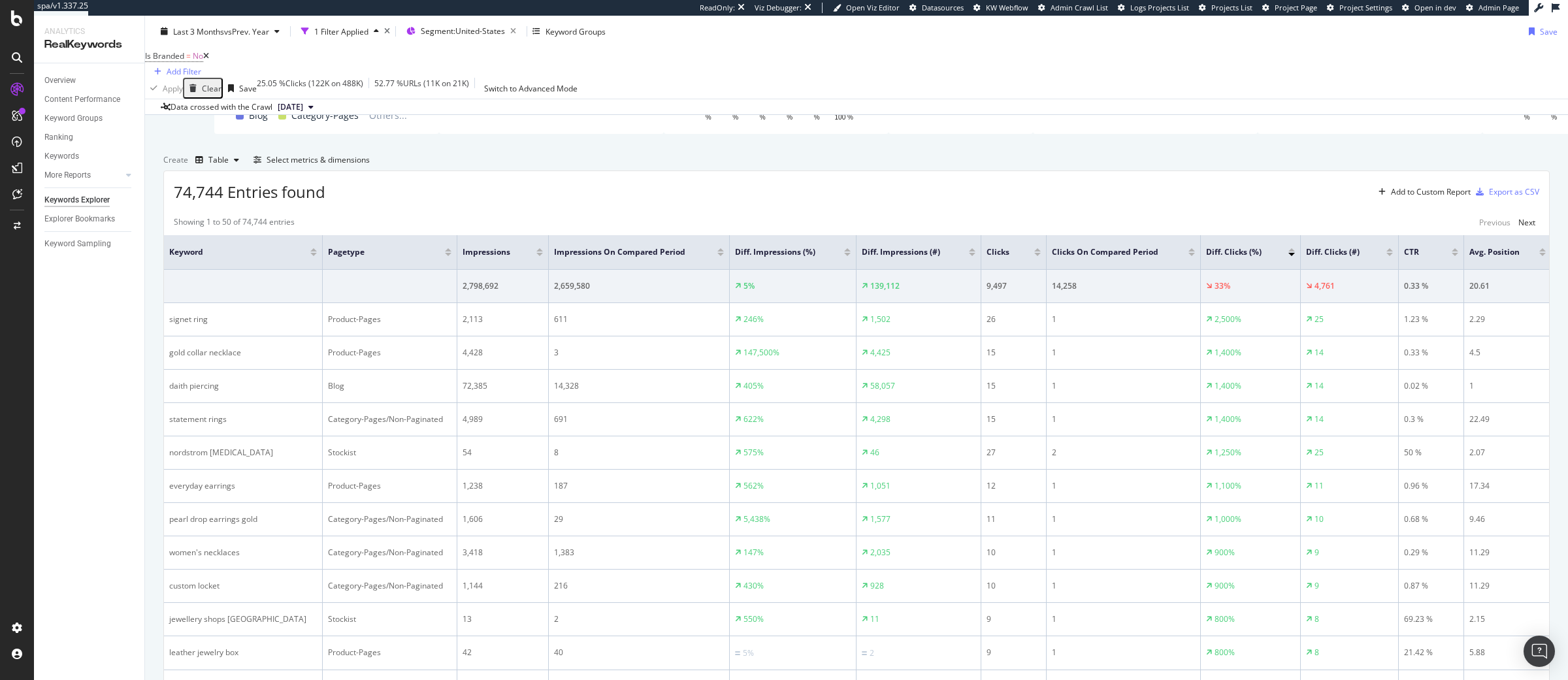
click at [1391, 252] on div at bounding box center [1389, 249] width 7 height 3
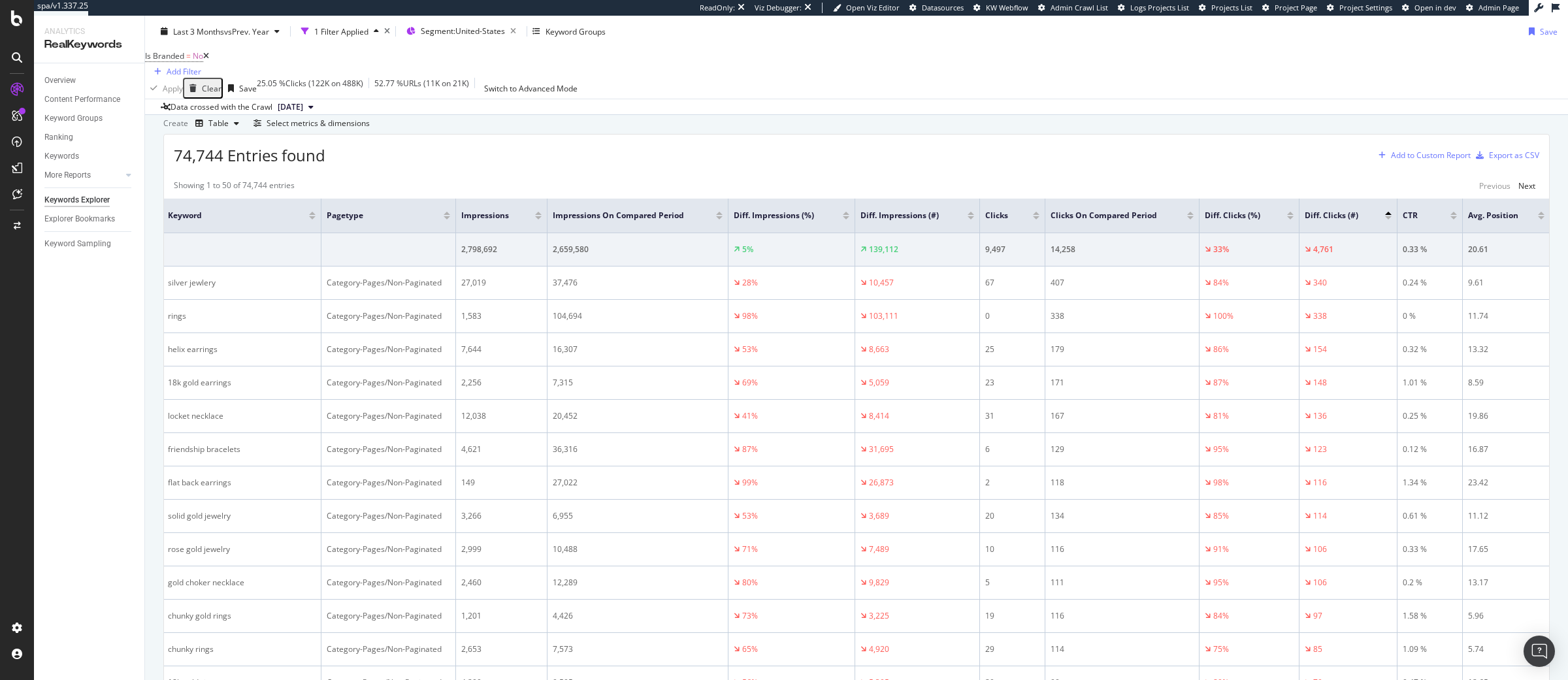
scroll to position [255, 0]
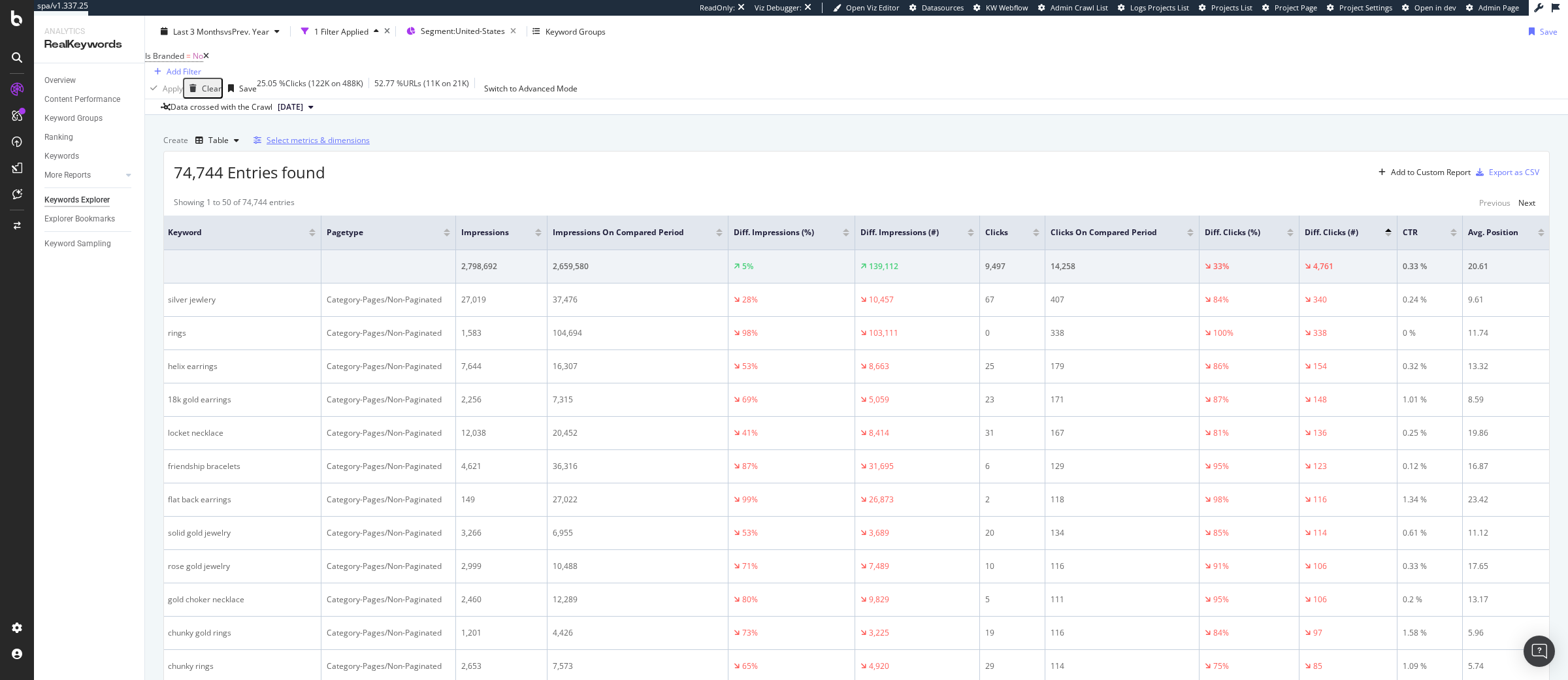
click at [370, 146] on div "Select metrics & dimensions" at bounding box center [318, 140] width 103 height 11
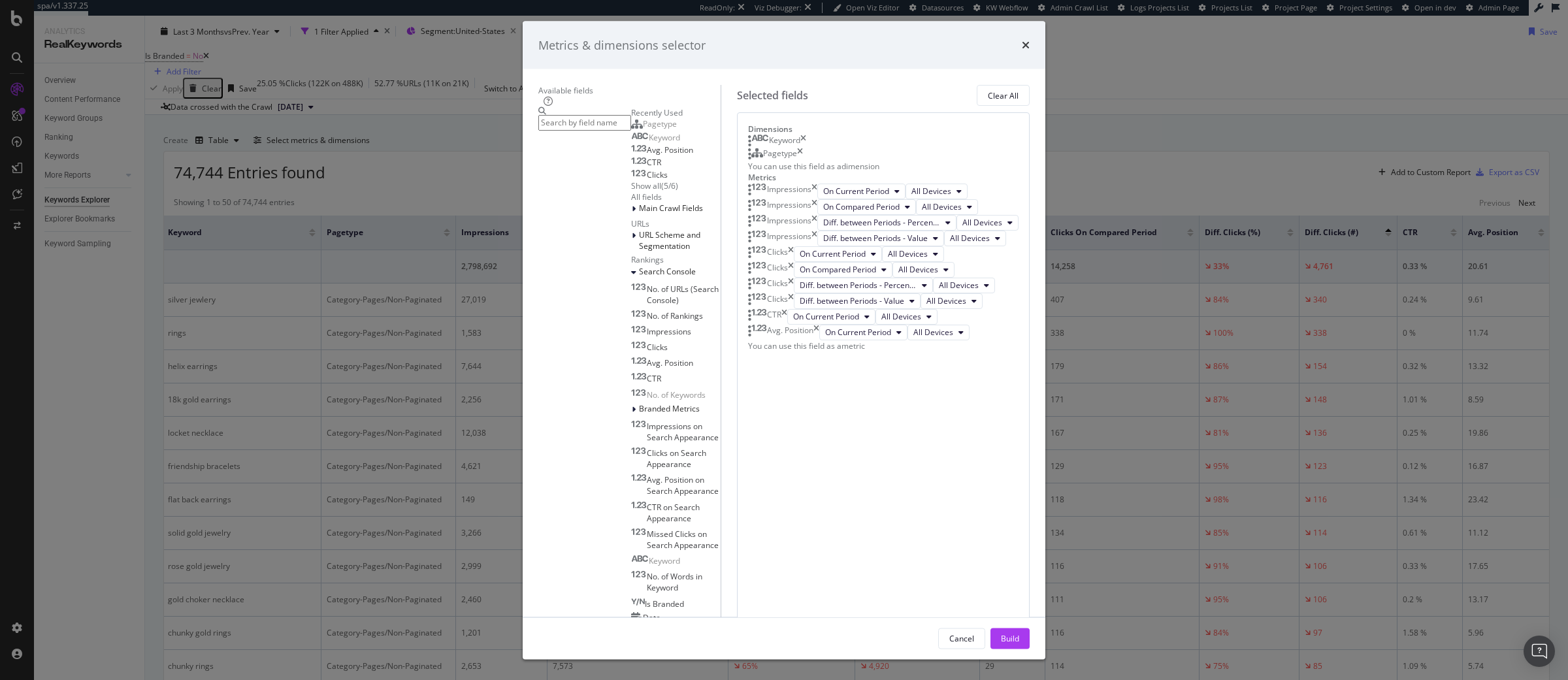
click at [565, 130] on input "modal" at bounding box center [584, 122] width 93 height 15
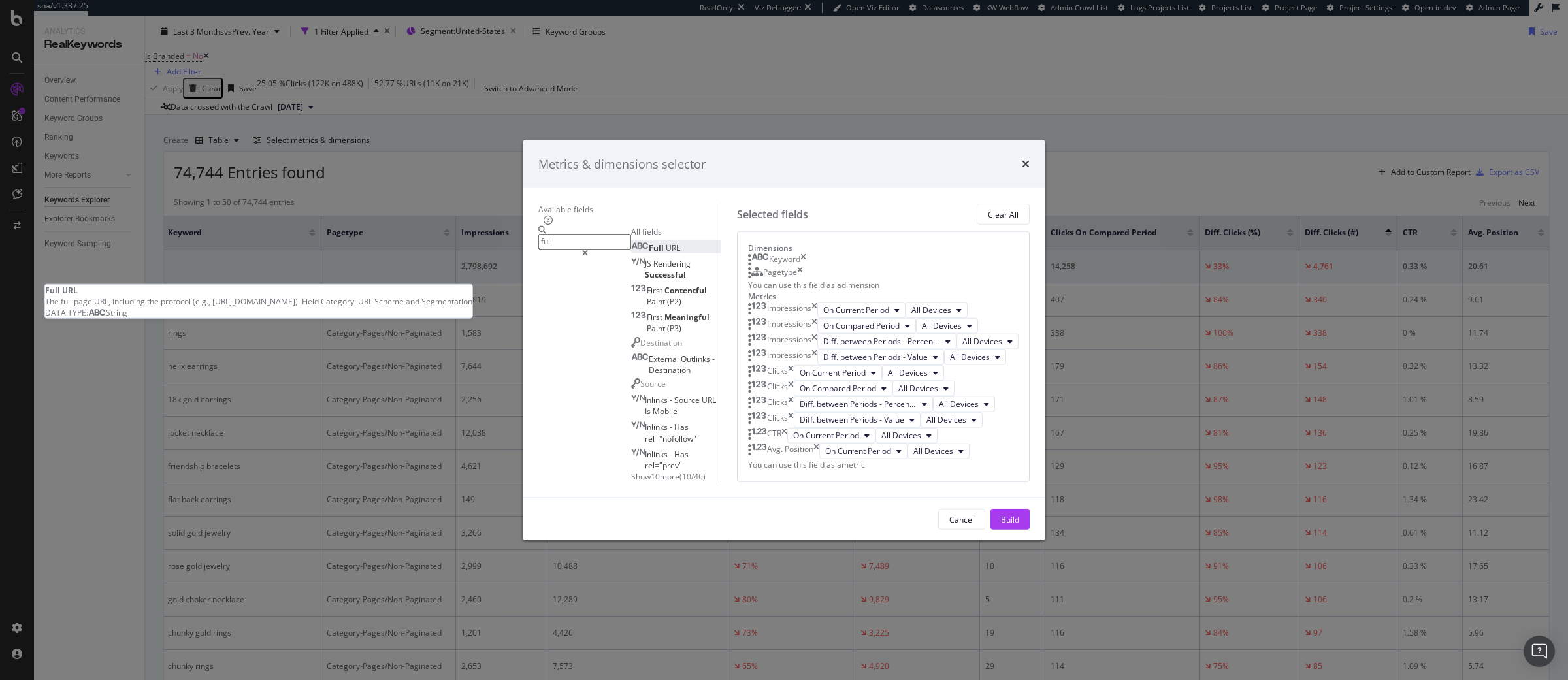
click at [631, 241] on div "Full URL" at bounding box center [655, 247] width 49 height 11
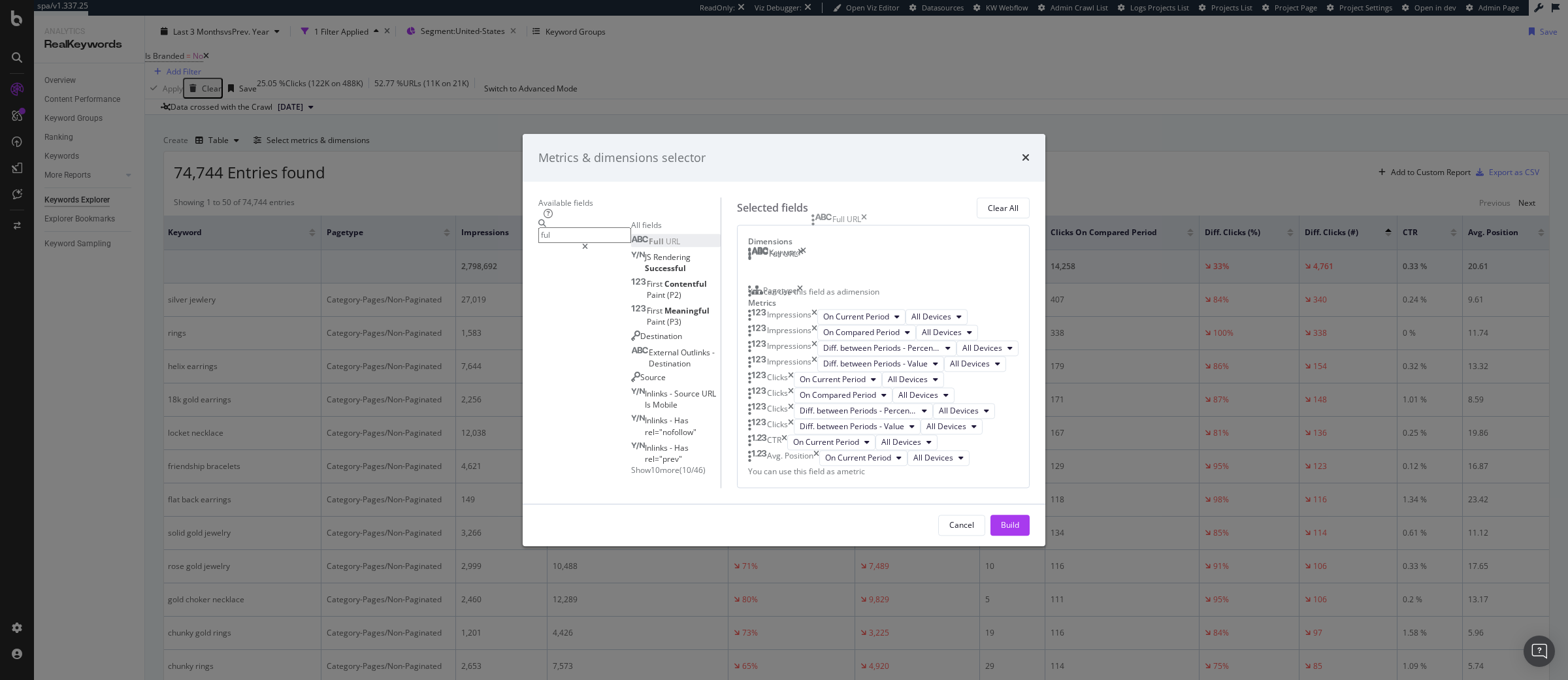
drag, startPoint x: 819, startPoint y: 256, endPoint x: 819, endPoint y: 223, distance: 33.0
click at [819, 223] on body "spa/v1.337.25 ReadOnly: Viz Debugger: Open Viz Editor Datasources KW Webflow Ad…" at bounding box center [784, 340] width 1568 height 680
click at [563, 228] on input "ful" at bounding box center [584, 236] width 93 height 15
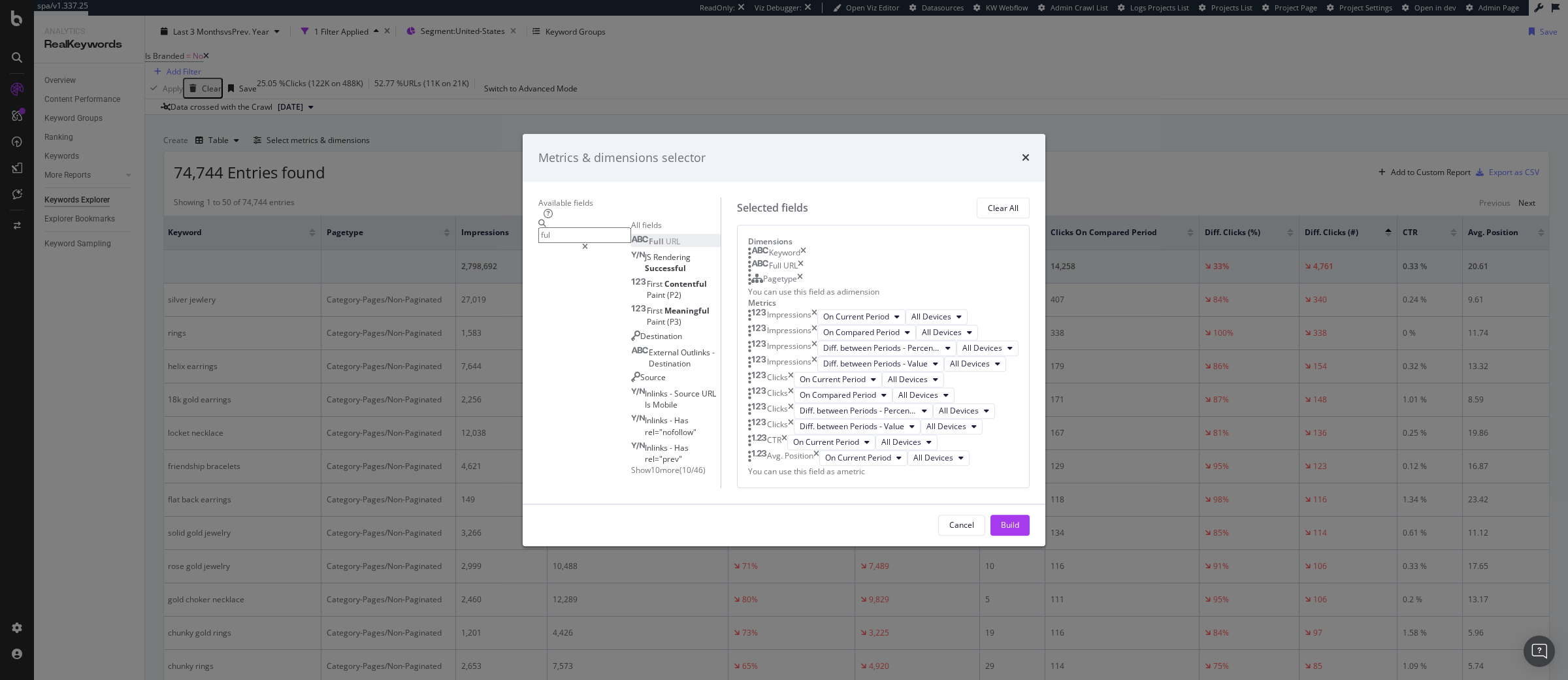
click at [563, 228] on input "ful" at bounding box center [584, 236] width 93 height 15
click at [631, 233] on div "CTR" at bounding box center [646, 238] width 31 height 10
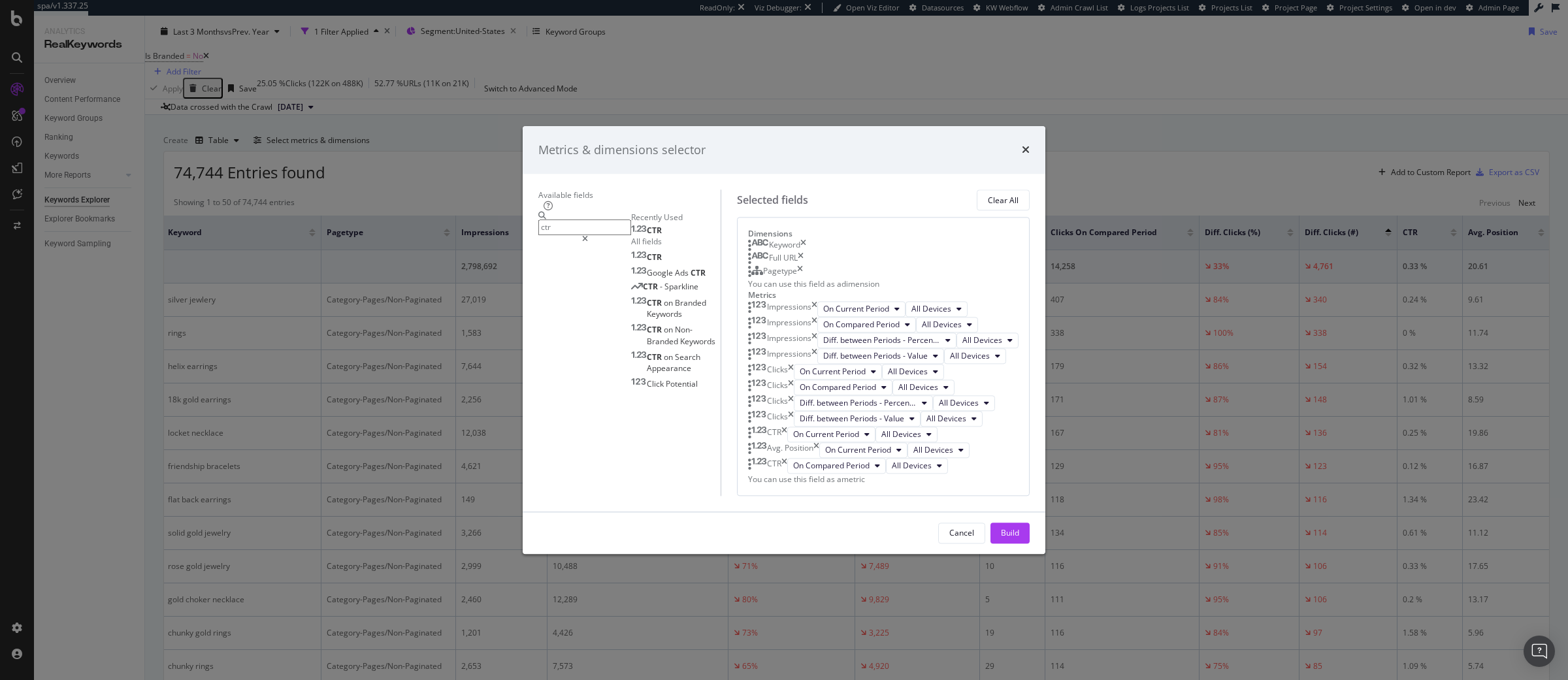
click at [631, 230] on div "CTR" at bounding box center [646, 230] width 31 height 10
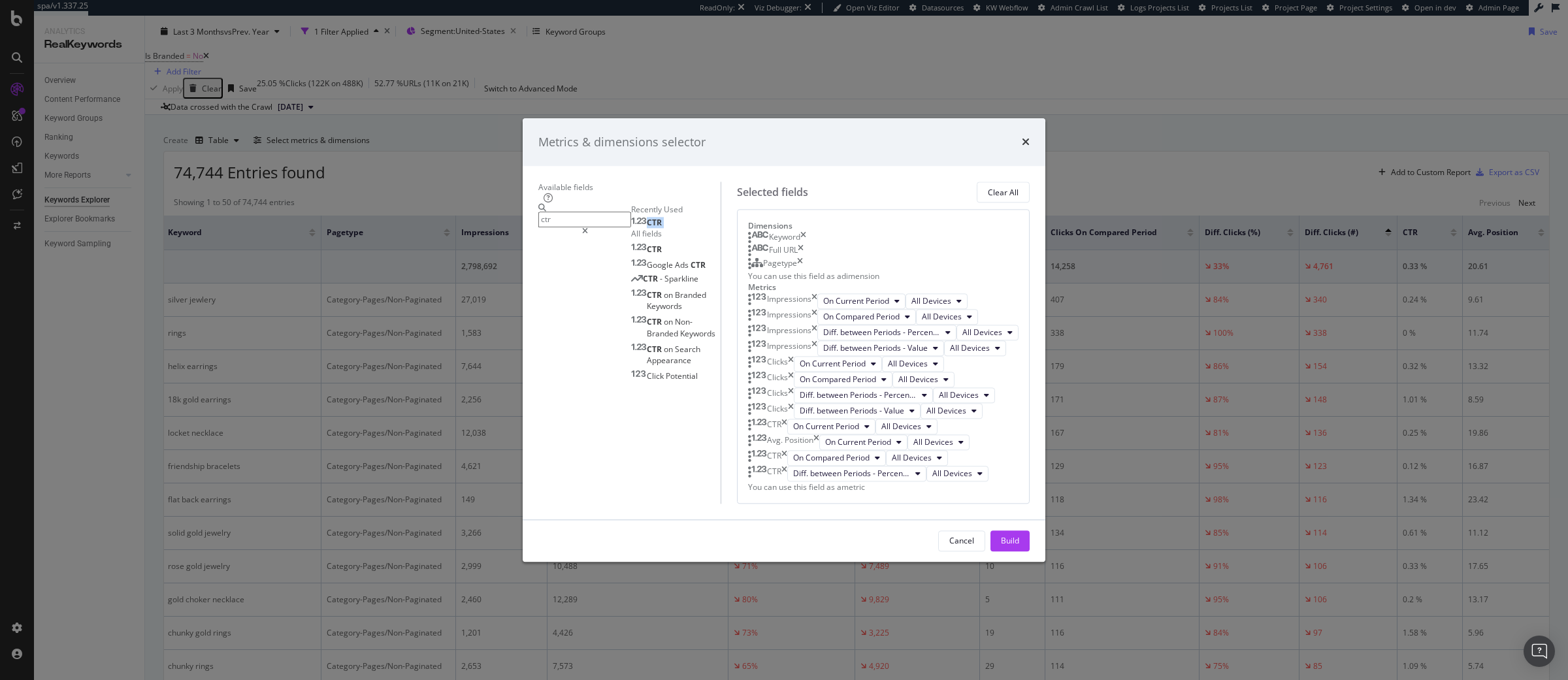
click at [631, 228] on div "CTR" at bounding box center [646, 223] width 31 height 10
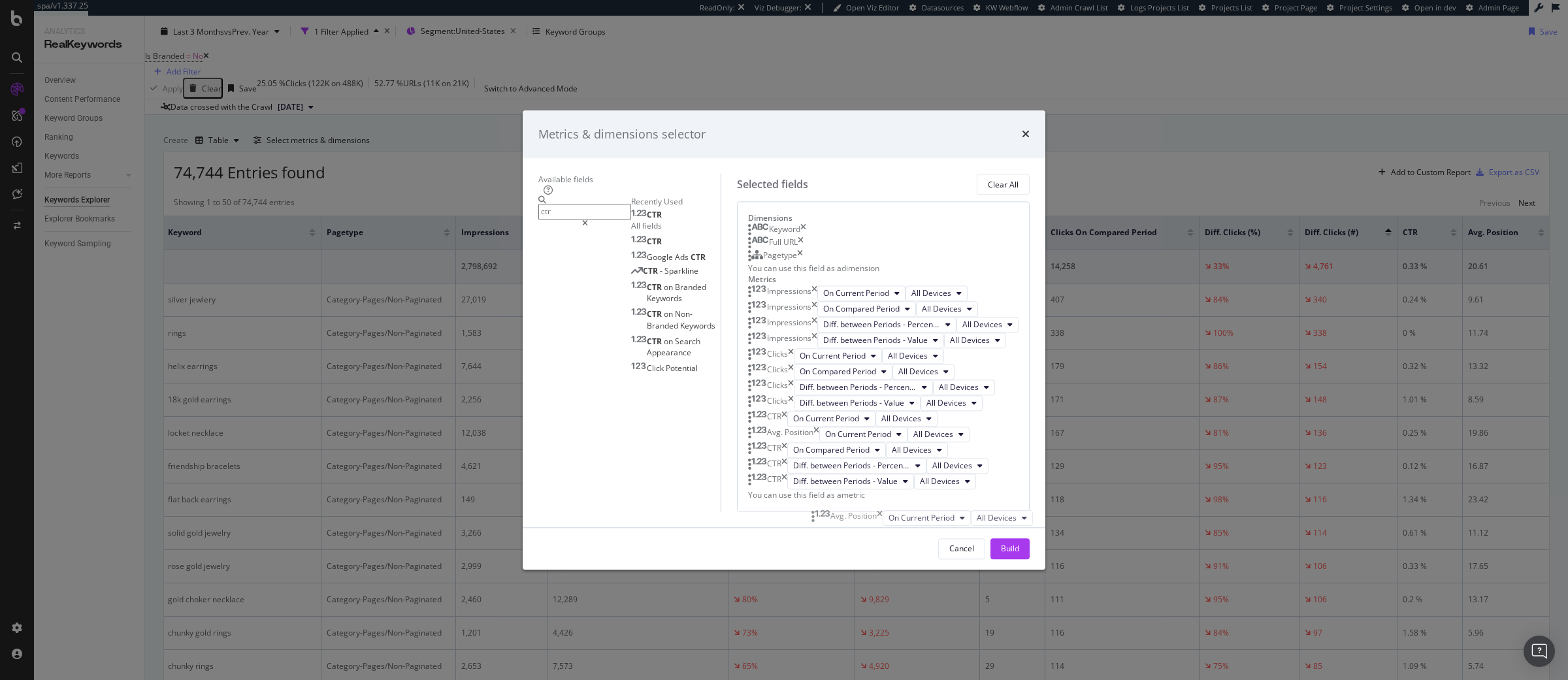
scroll to position [455, 0]
drag, startPoint x: 815, startPoint y: 357, endPoint x: 819, endPoint y: 500, distance: 143.1
click at [578, 205] on input "ctr" at bounding box center [584, 212] width 93 height 15
type input "av"
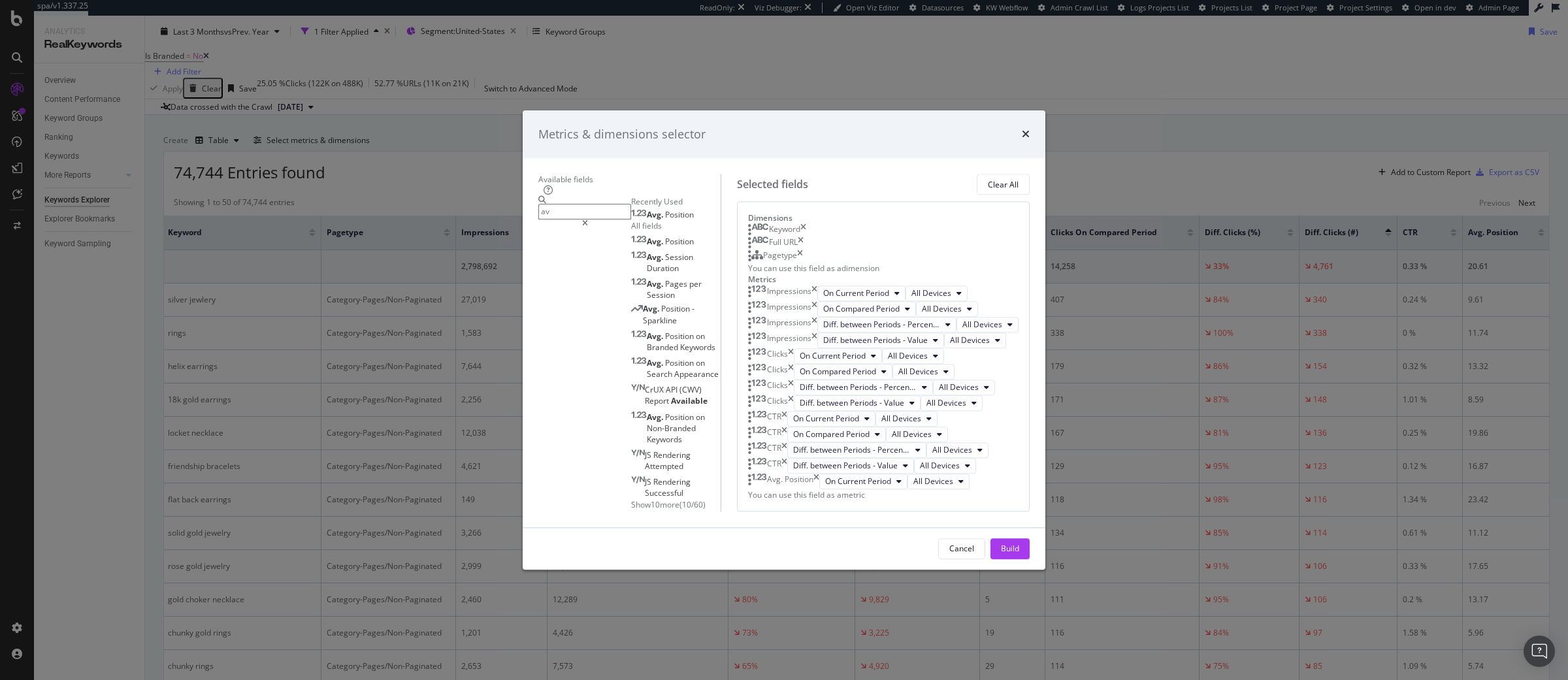
click at [665, 220] on span "Position" at bounding box center [679, 215] width 29 height 11
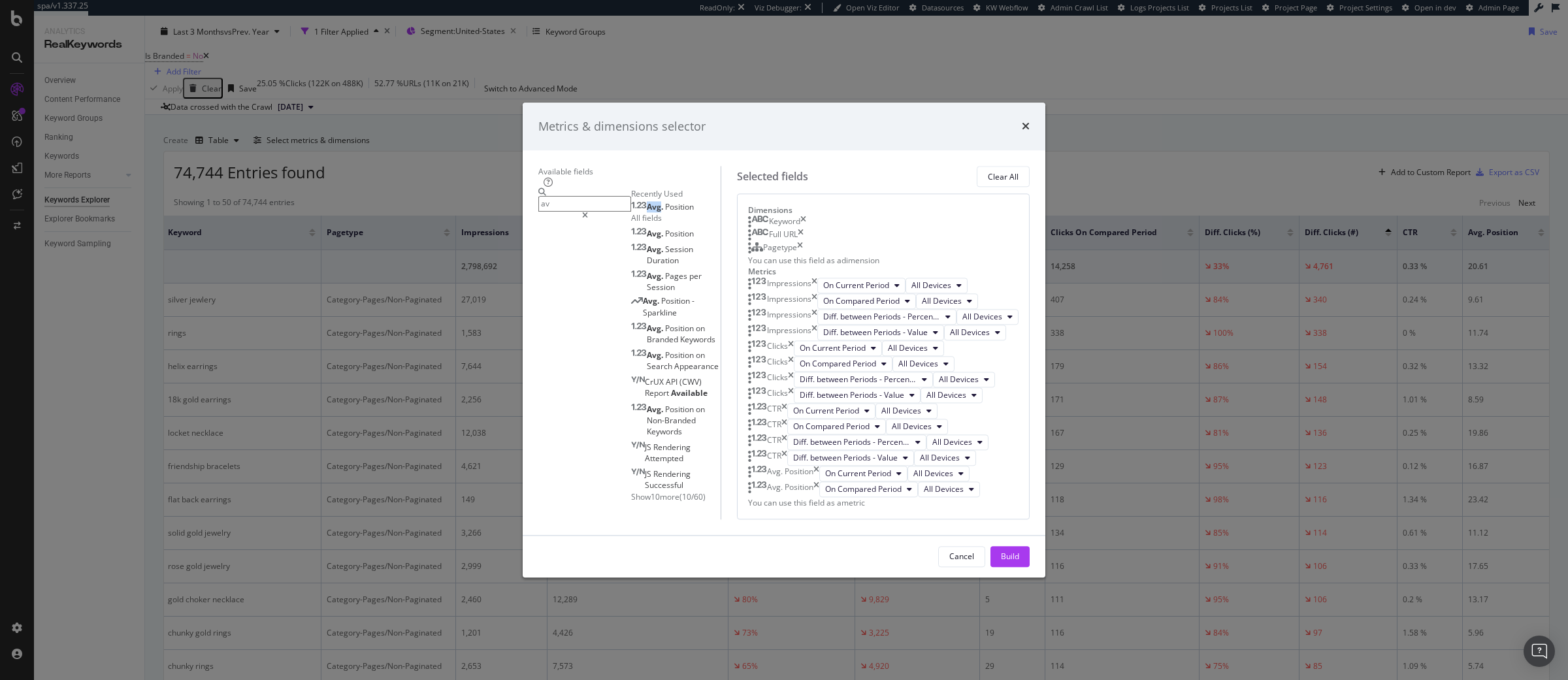
click at [665, 212] on span "Position" at bounding box center [679, 207] width 29 height 11
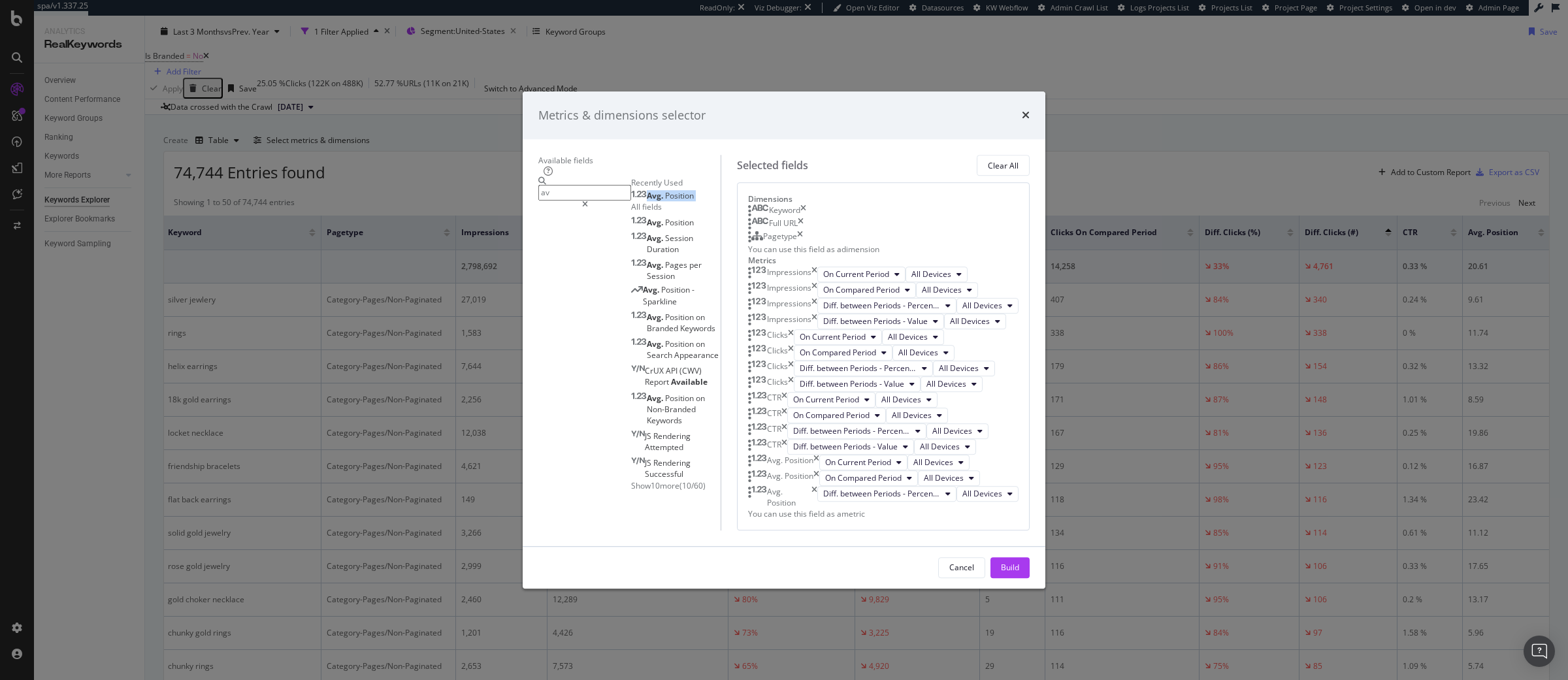
click at [665, 201] on span "Position" at bounding box center [679, 195] width 29 height 11
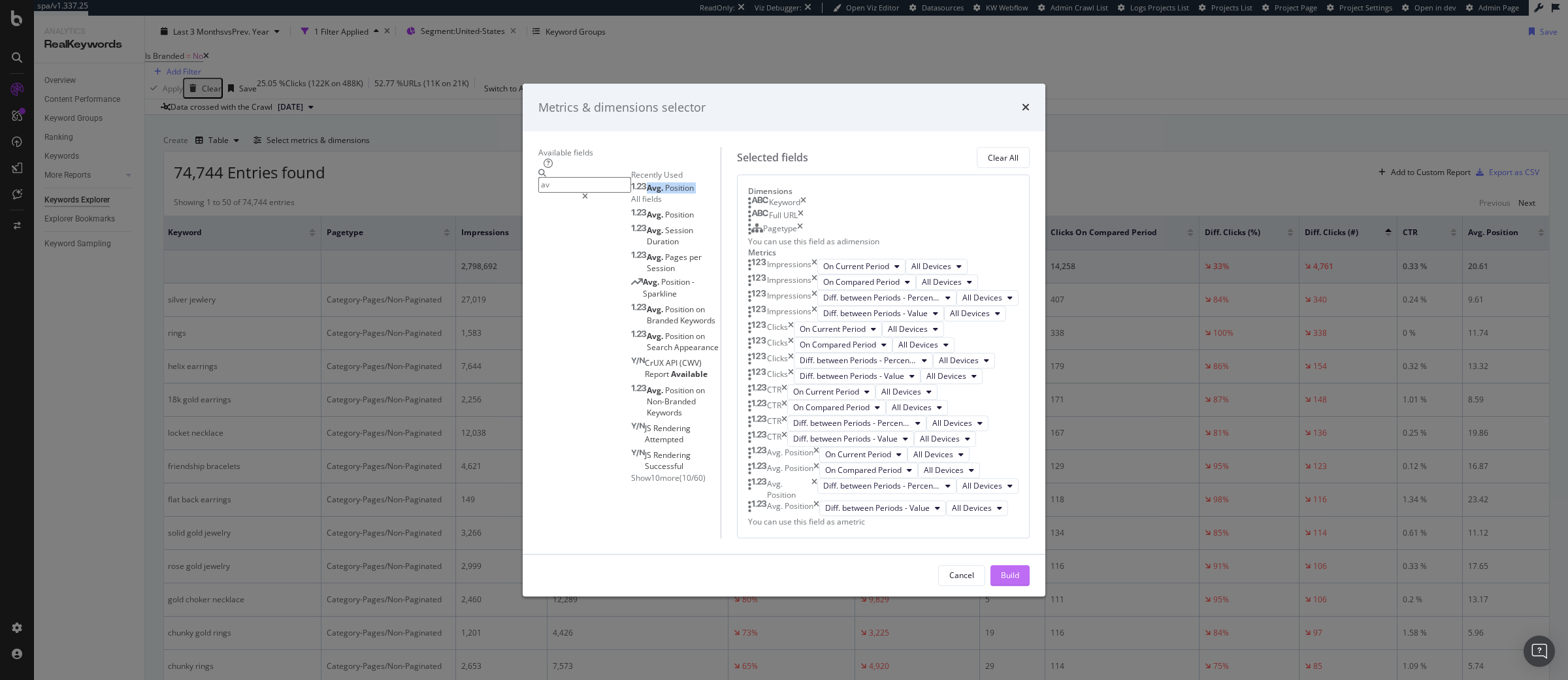
click at [1019, 577] on div "Build" at bounding box center [1009, 576] width 18 height 11
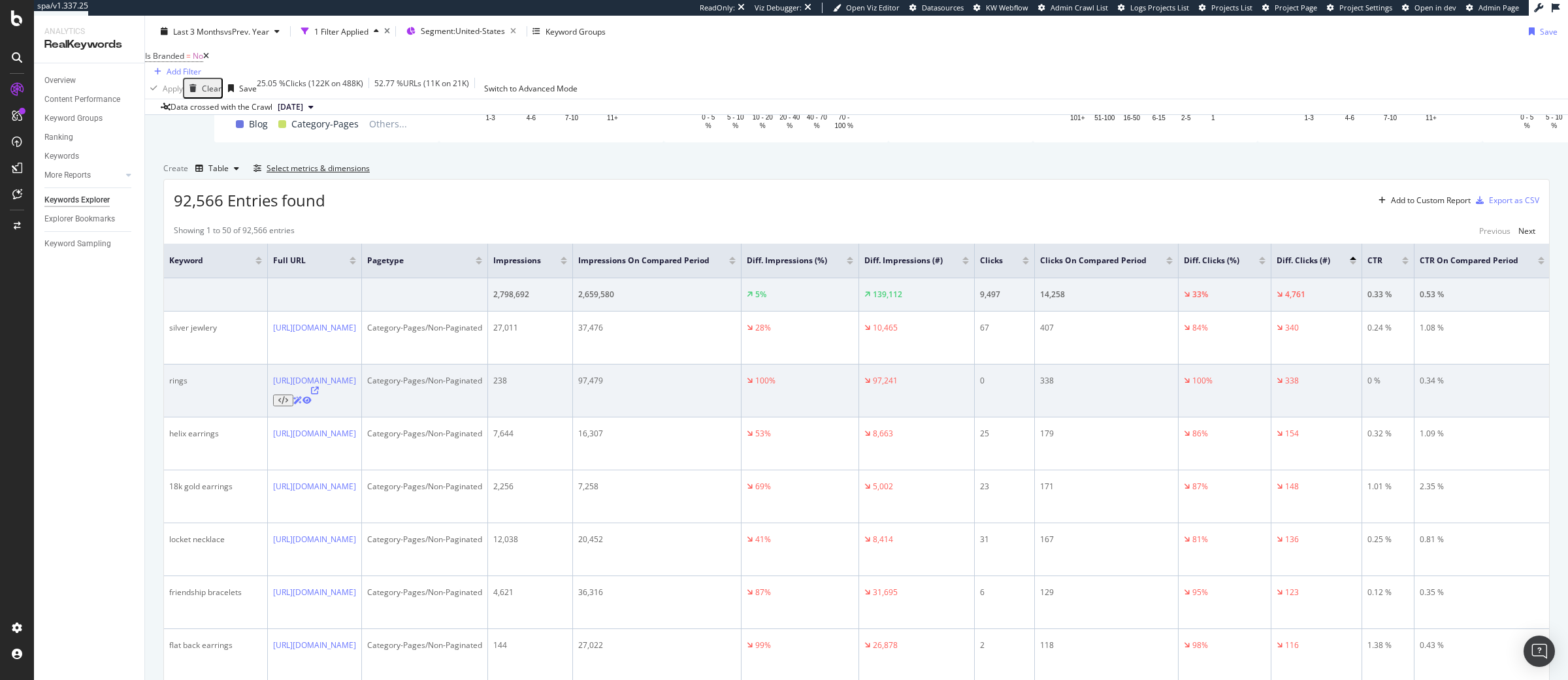
scroll to position [263, 0]
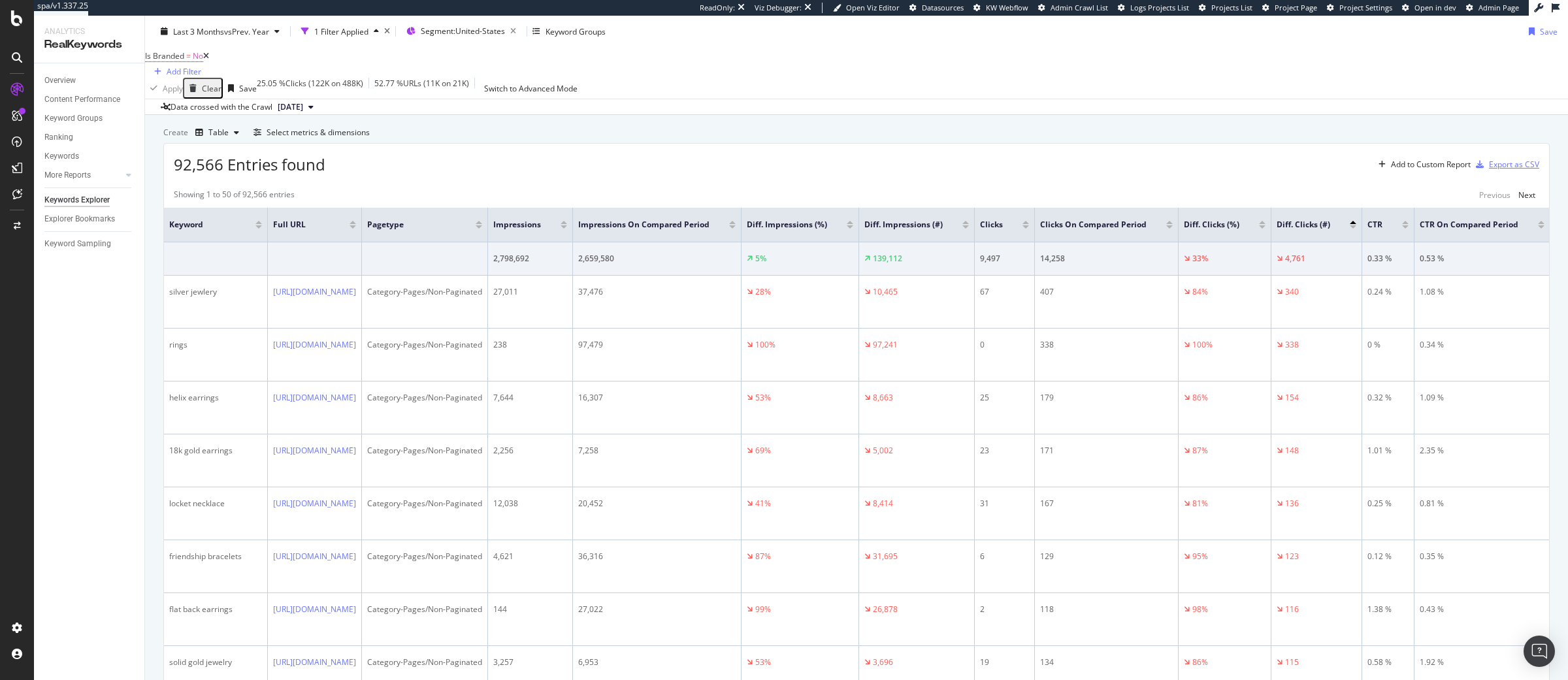
click at [1515, 170] on div "Export as CSV" at bounding box center [1514, 164] width 51 height 11
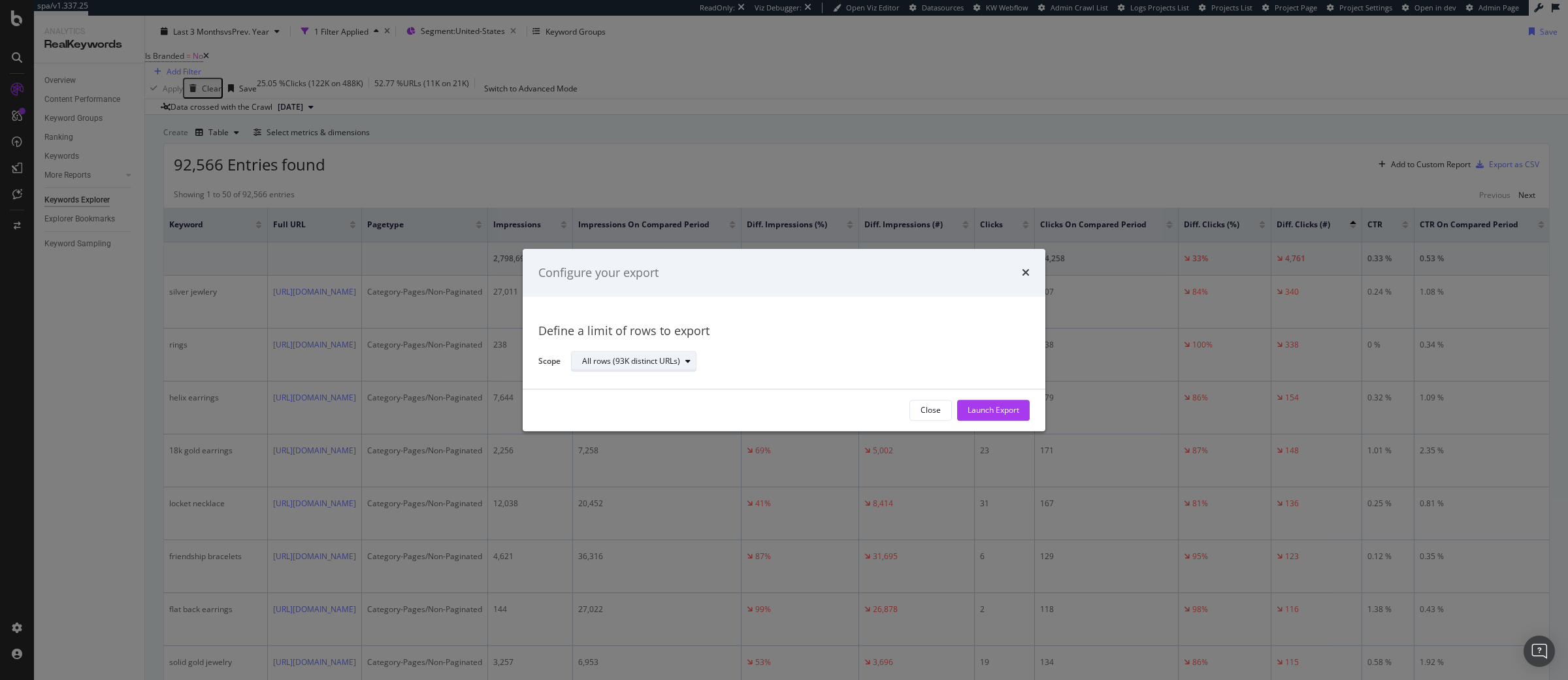
click at [682, 359] on div "modal" at bounding box center [687, 362] width 16 height 8
click at [623, 406] on div "Define a limit" at bounding box center [610, 406] width 48 height 11
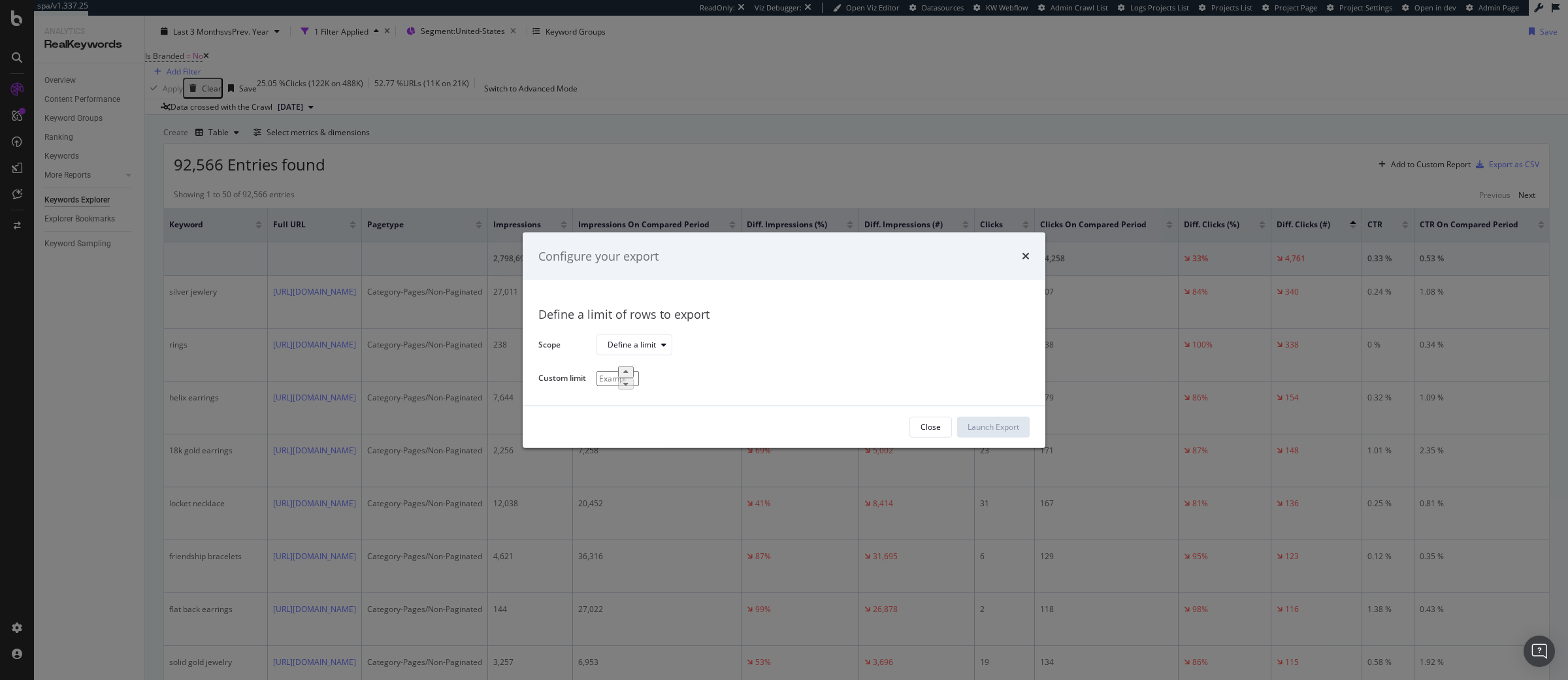
click at [635, 382] on input "modal" at bounding box center [617, 379] width 42 height 15
type input "1000"
click at [1021, 426] on button "Launch Export" at bounding box center [992, 427] width 72 height 21
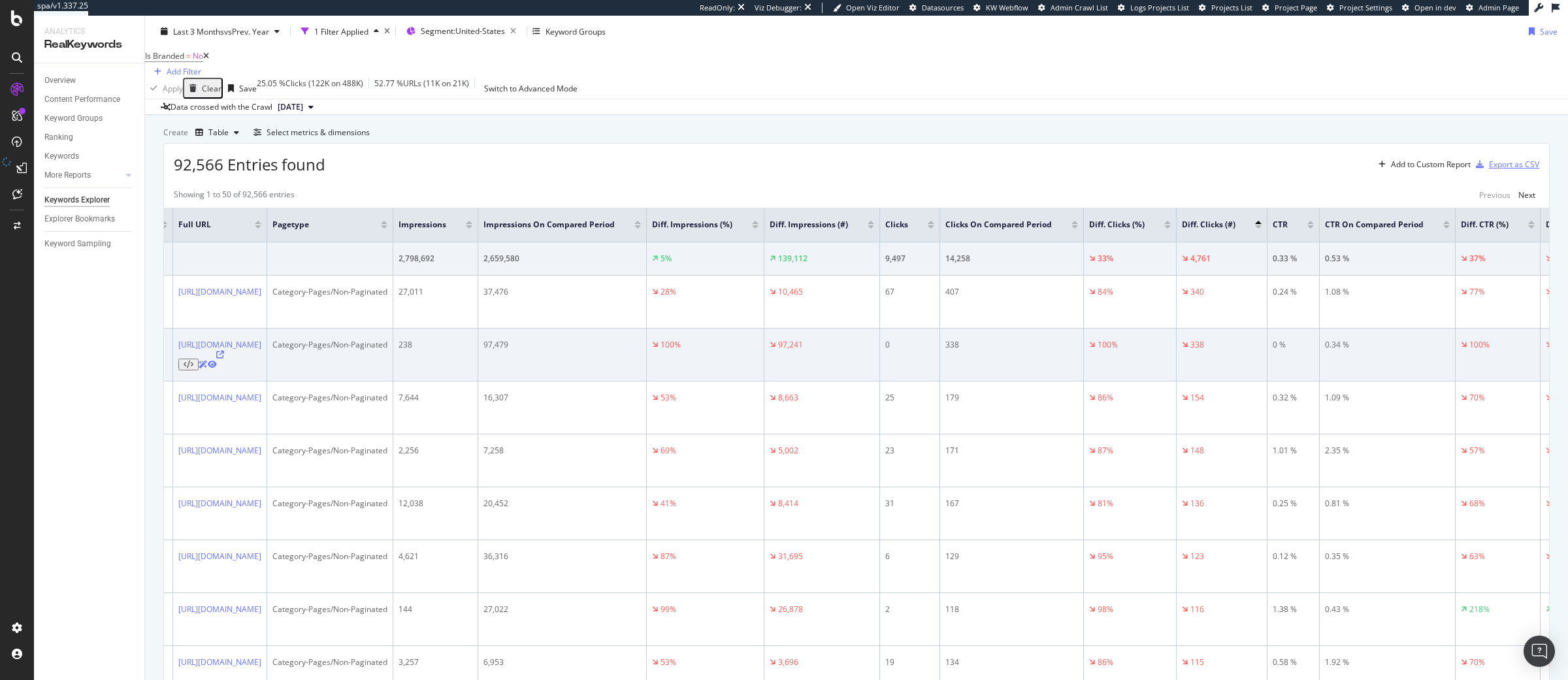
scroll to position [0, 98]
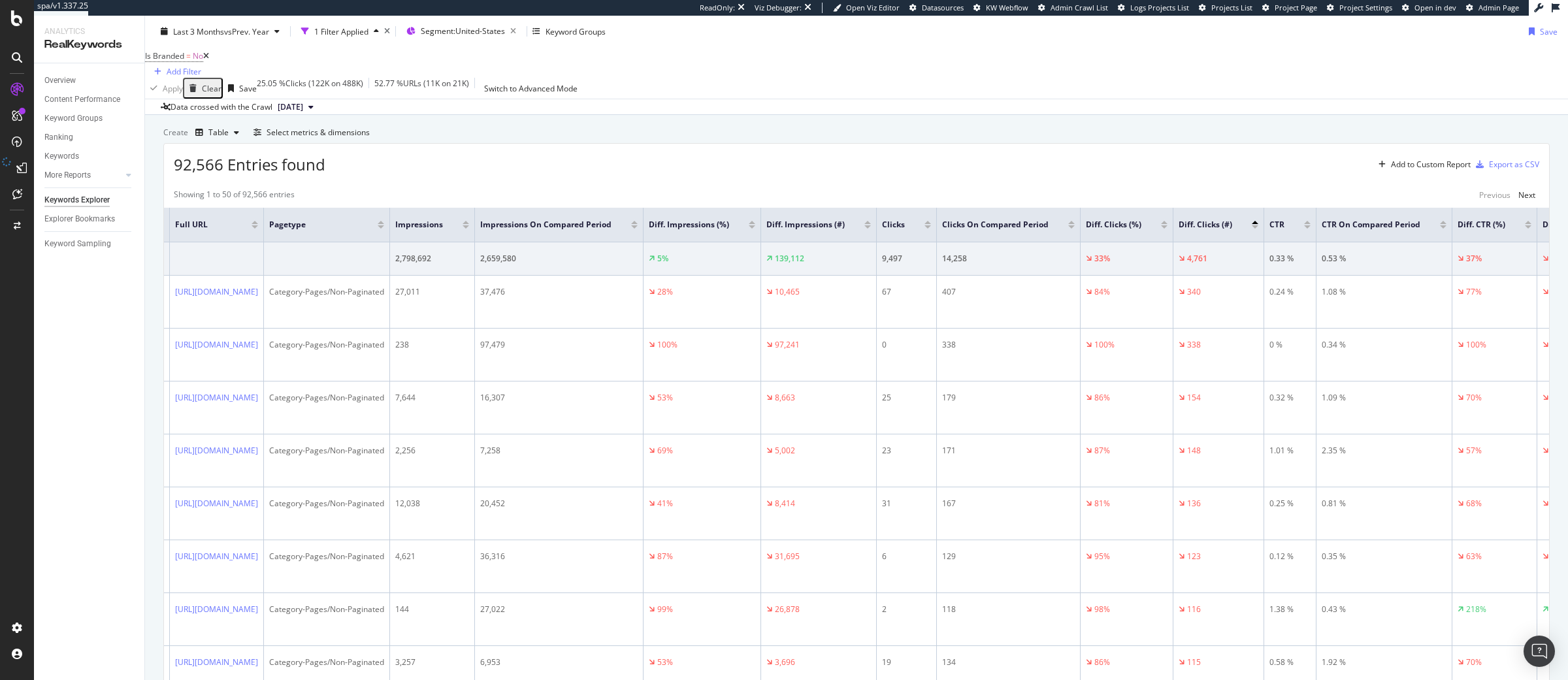
click at [1258, 229] on div at bounding box center [1254, 226] width 7 height 3
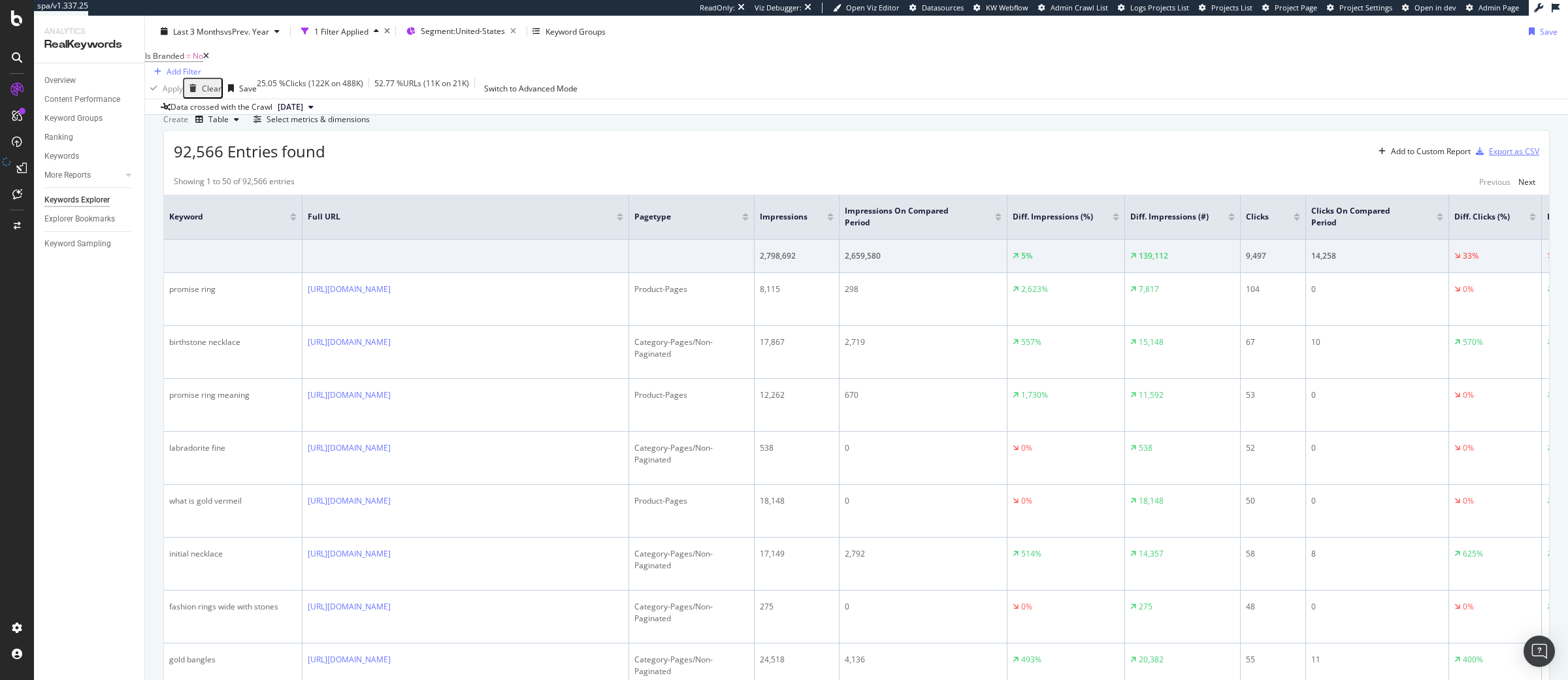
click at [1498, 157] on div "Export as CSV" at bounding box center [1514, 151] width 51 height 11
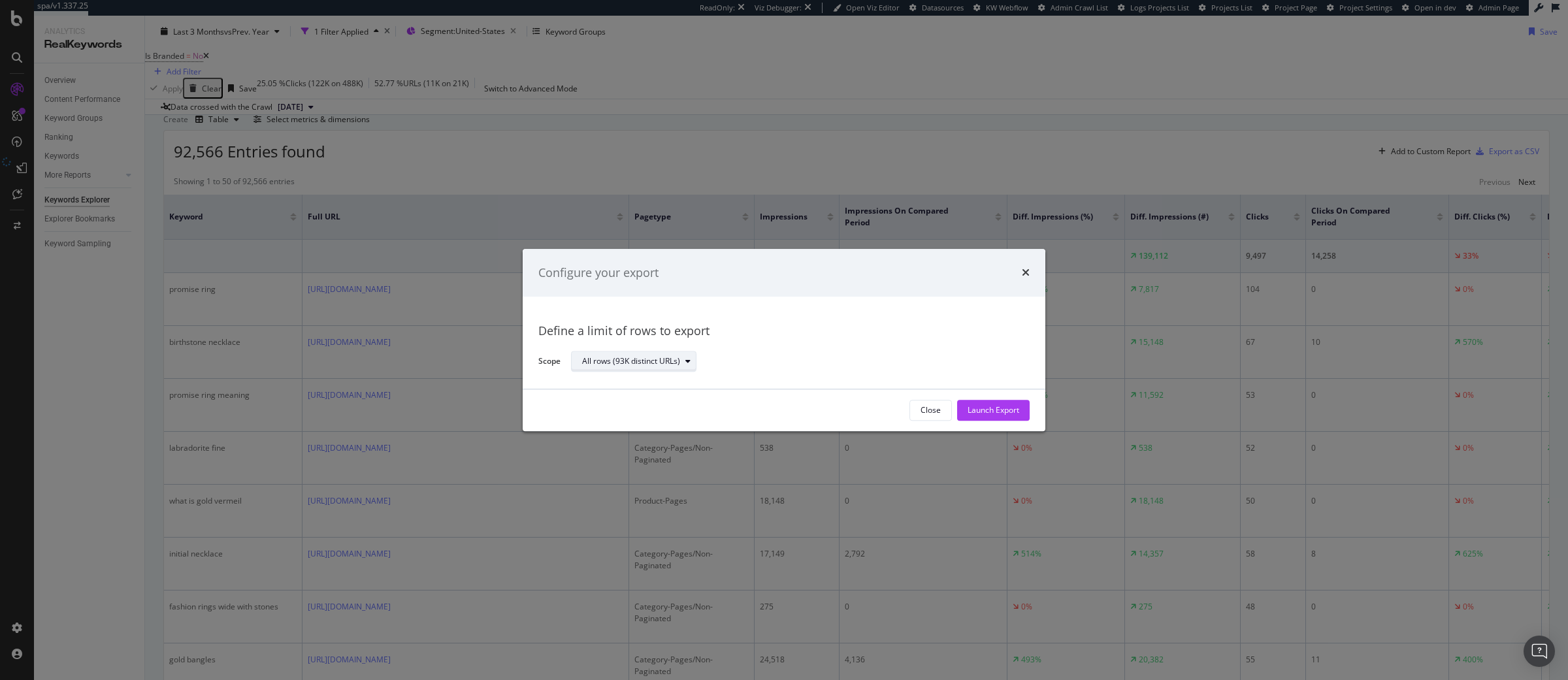
click at [688, 366] on div "All rows (93K distinct URLs)" at bounding box center [638, 362] width 114 height 18
click at [626, 403] on div "Define a limit" at bounding box center [610, 406] width 48 height 11
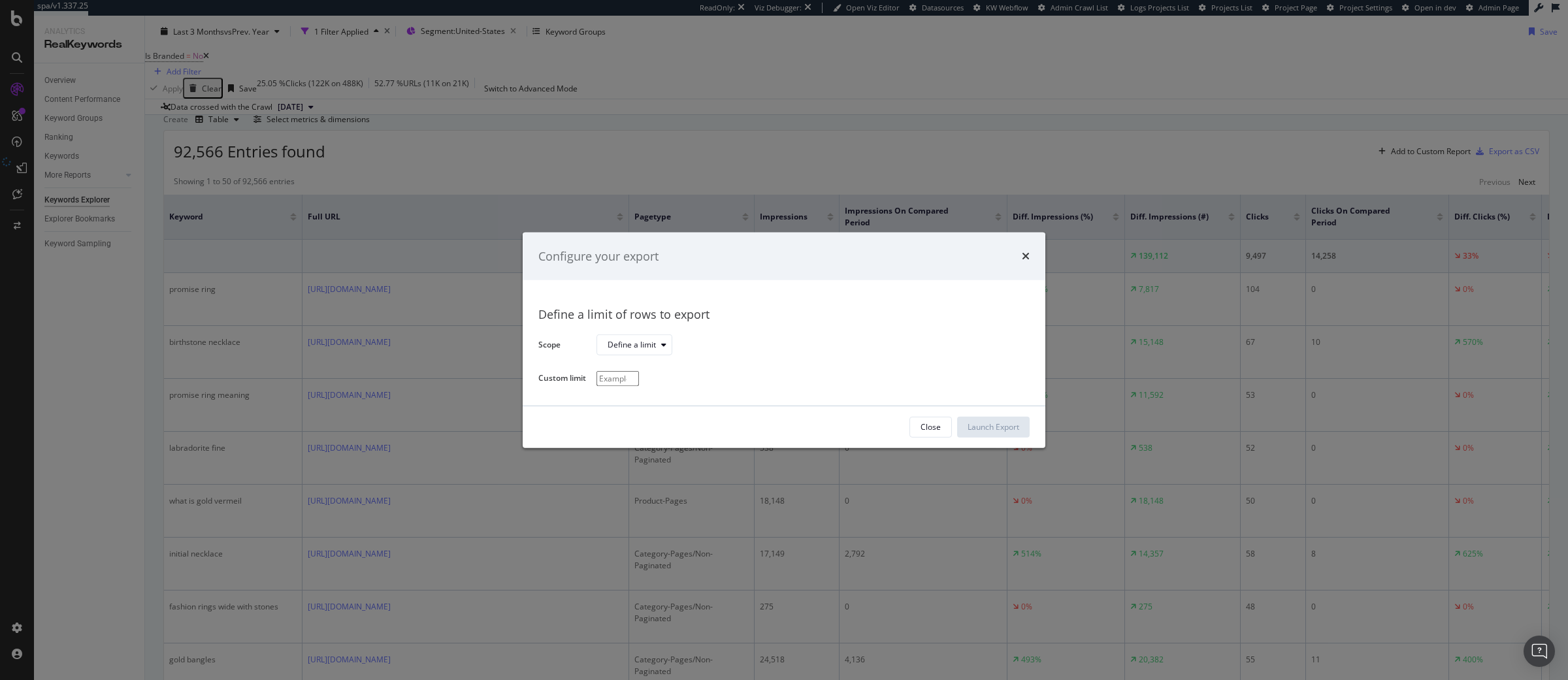
click at [623, 372] on input "modal" at bounding box center [617, 379] width 42 height 15
type input "1000"
click at [975, 425] on div "Launch Export" at bounding box center [992, 427] width 52 height 11
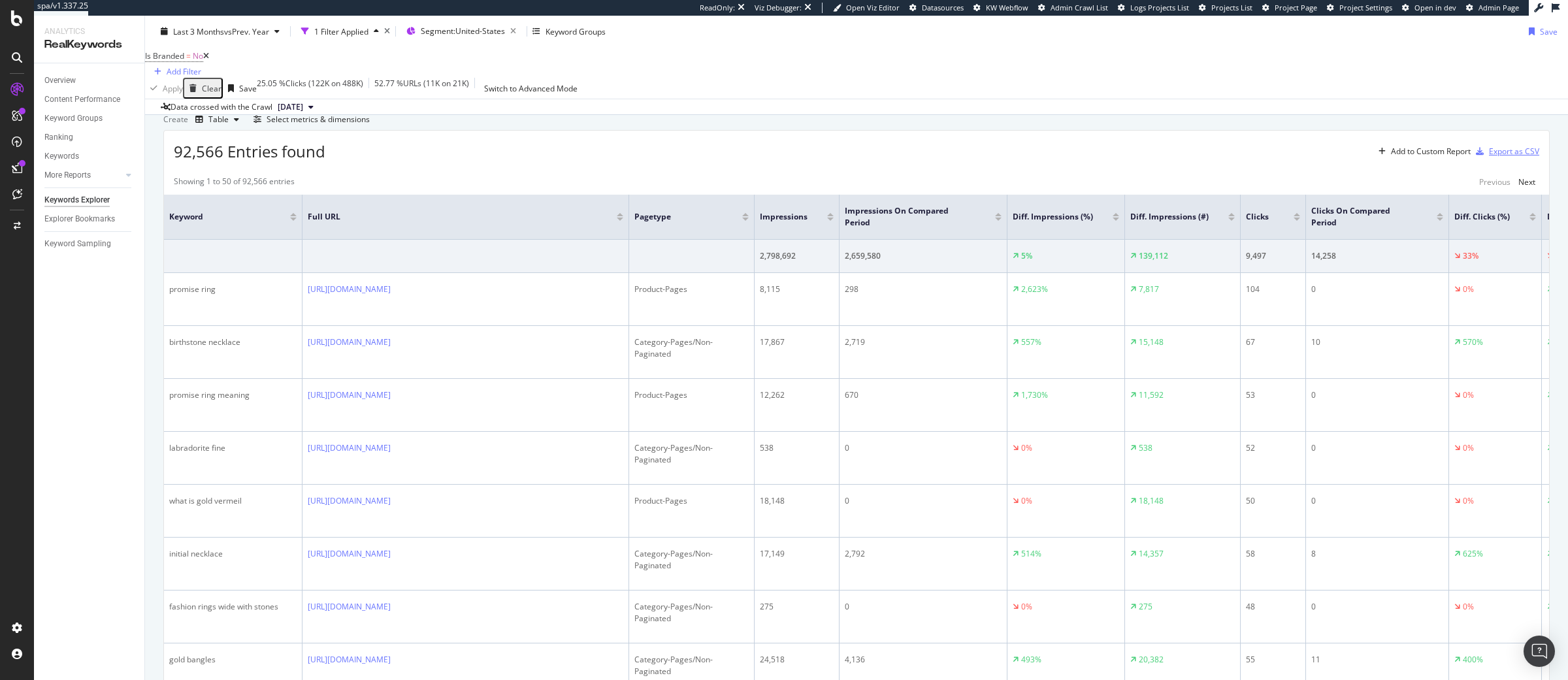
scroll to position [0, 23]
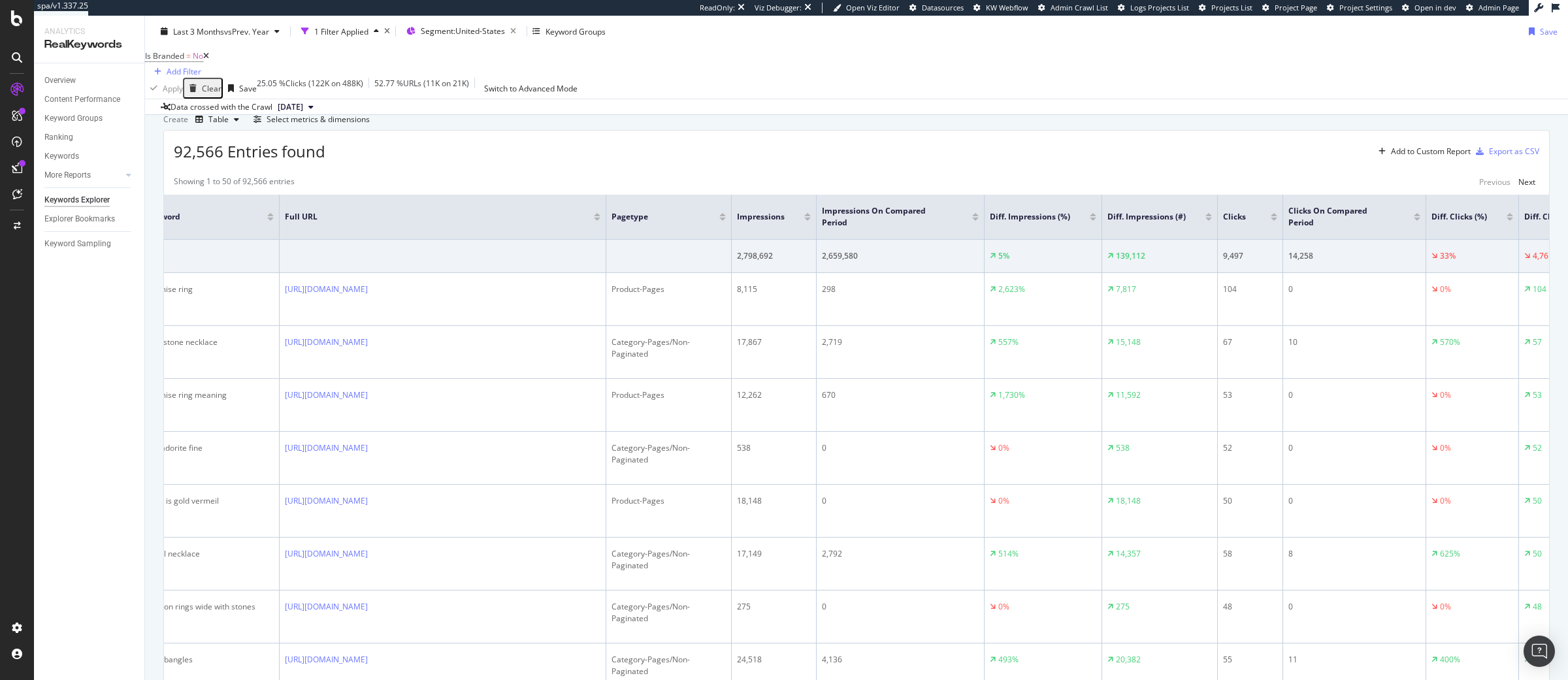
click at [1511, 216] on div at bounding box center [1509, 214] width 7 height 3
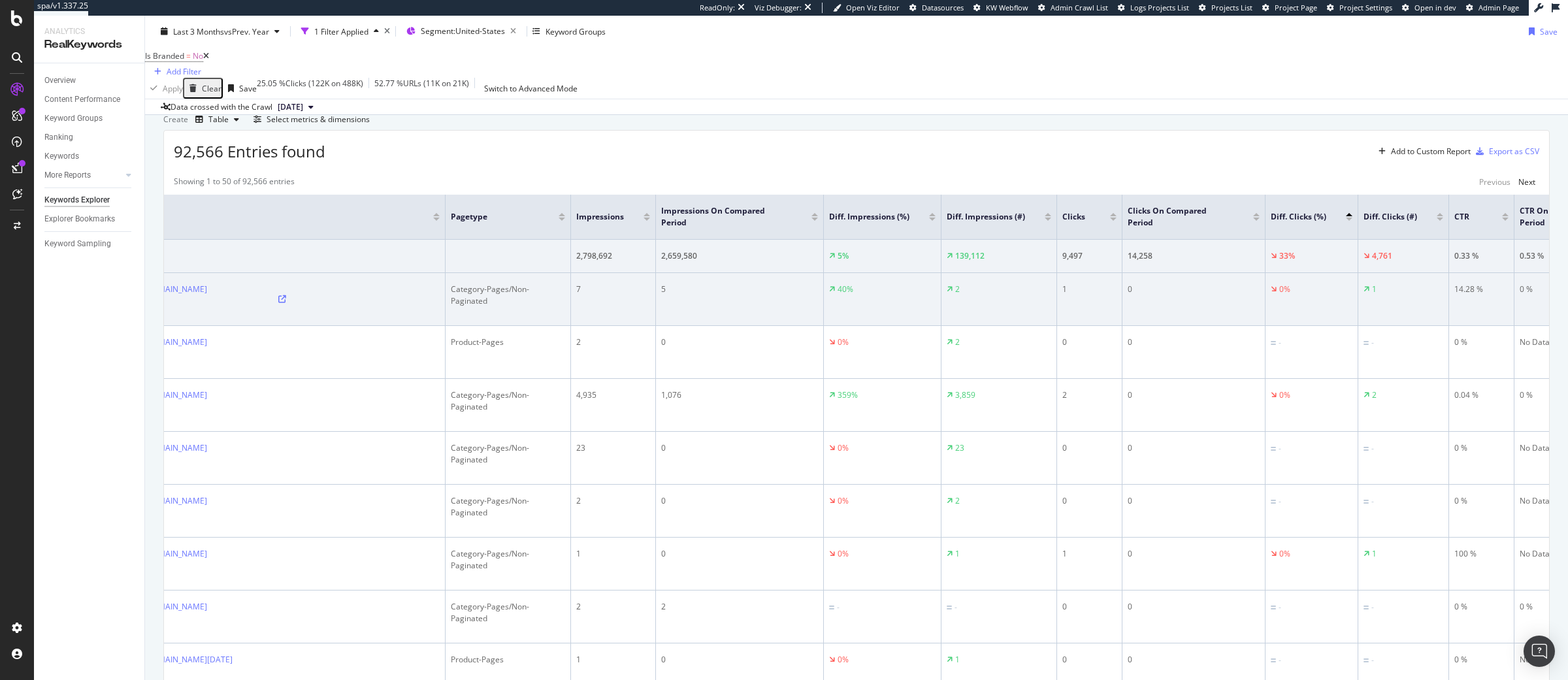
scroll to position [0, 192]
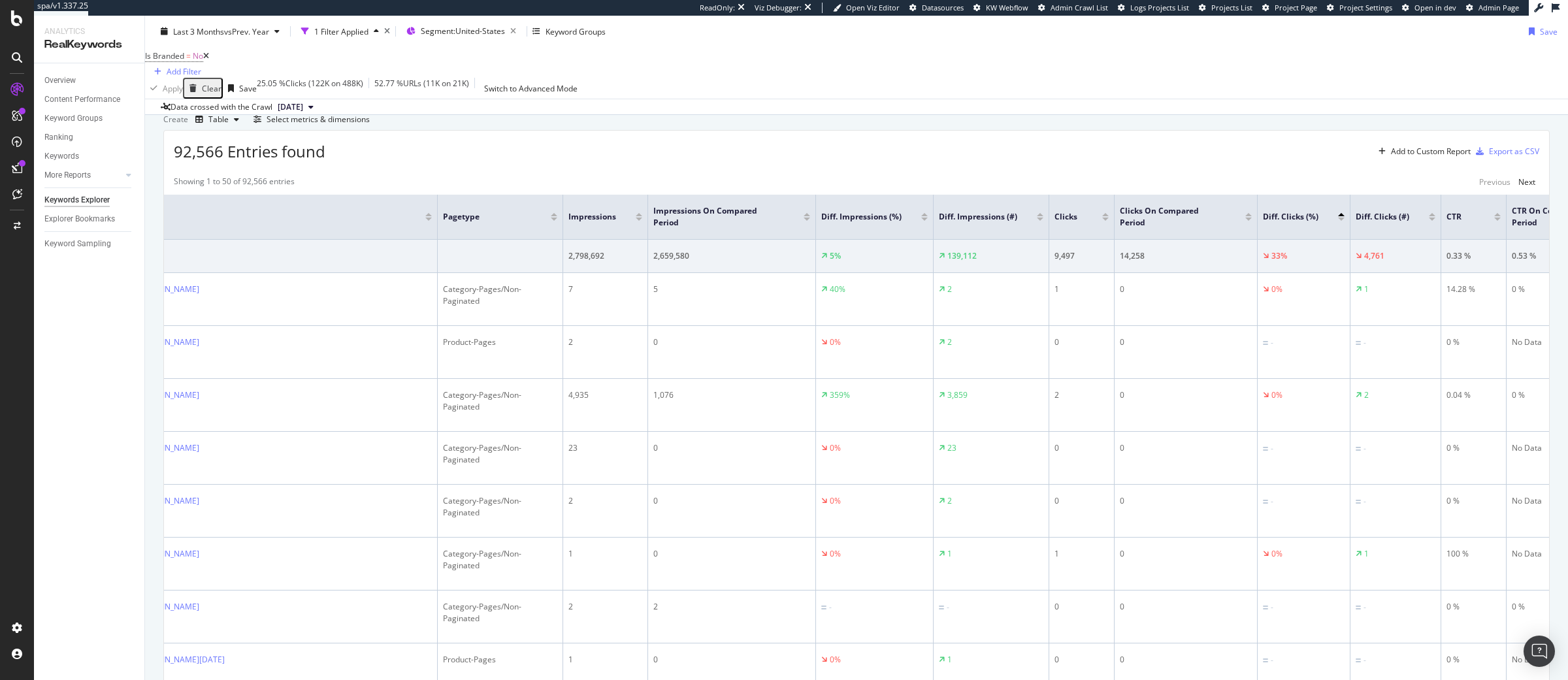
click at [1434, 216] on div at bounding box center [1432, 214] width 7 height 3
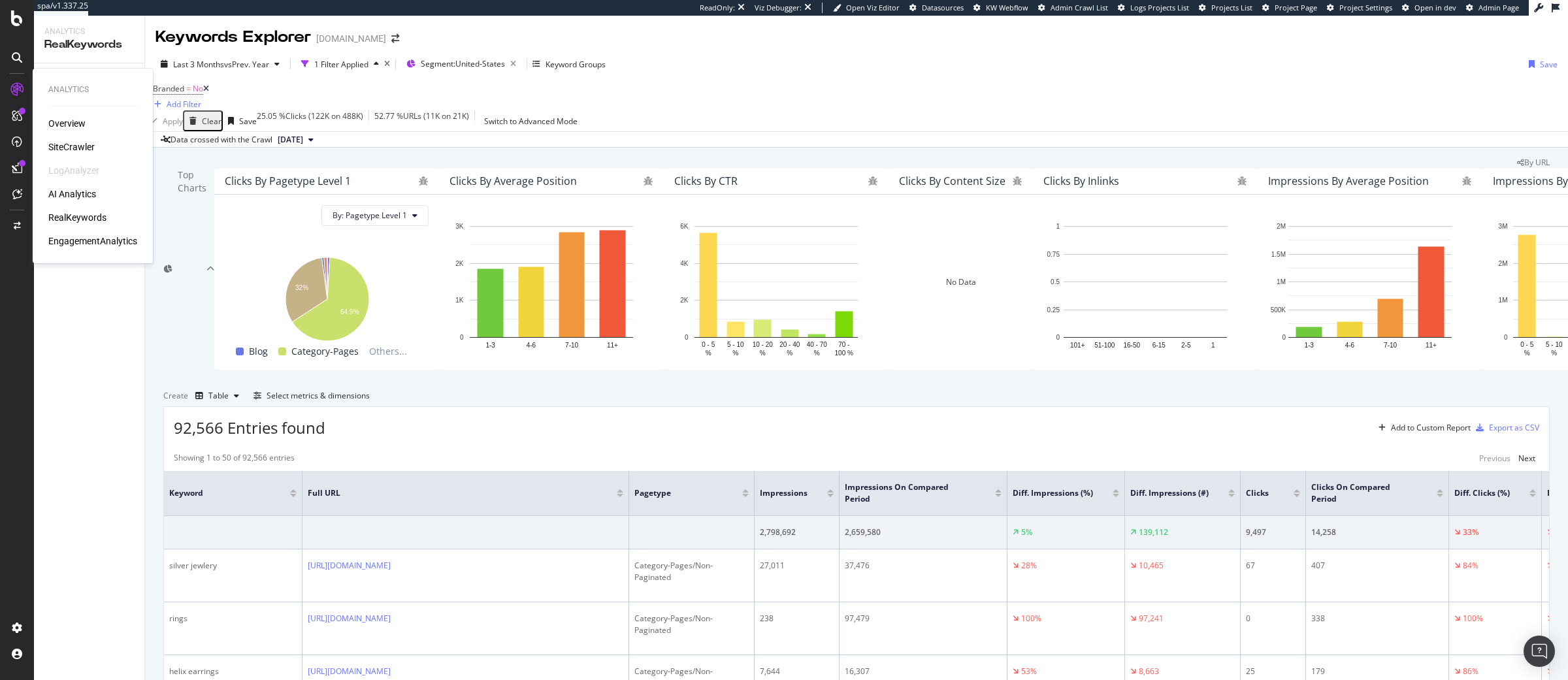
click at [70, 150] on div "SiteCrawler" at bounding box center [70, 147] width 46 height 13
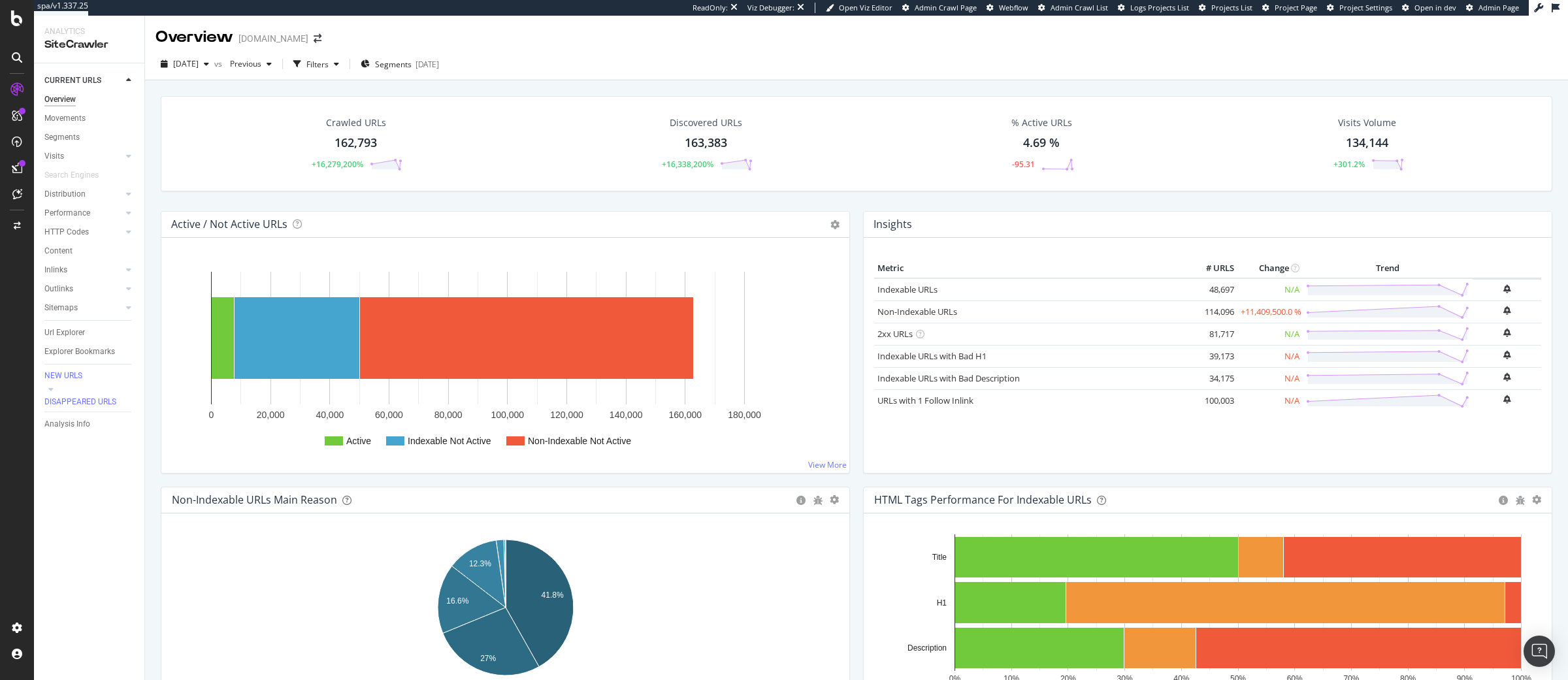
click at [74, 340] on div "Url Explorer" at bounding box center [94, 332] width 100 height 19
click at [74, 336] on div "Url Explorer" at bounding box center [64, 332] width 40 height 14
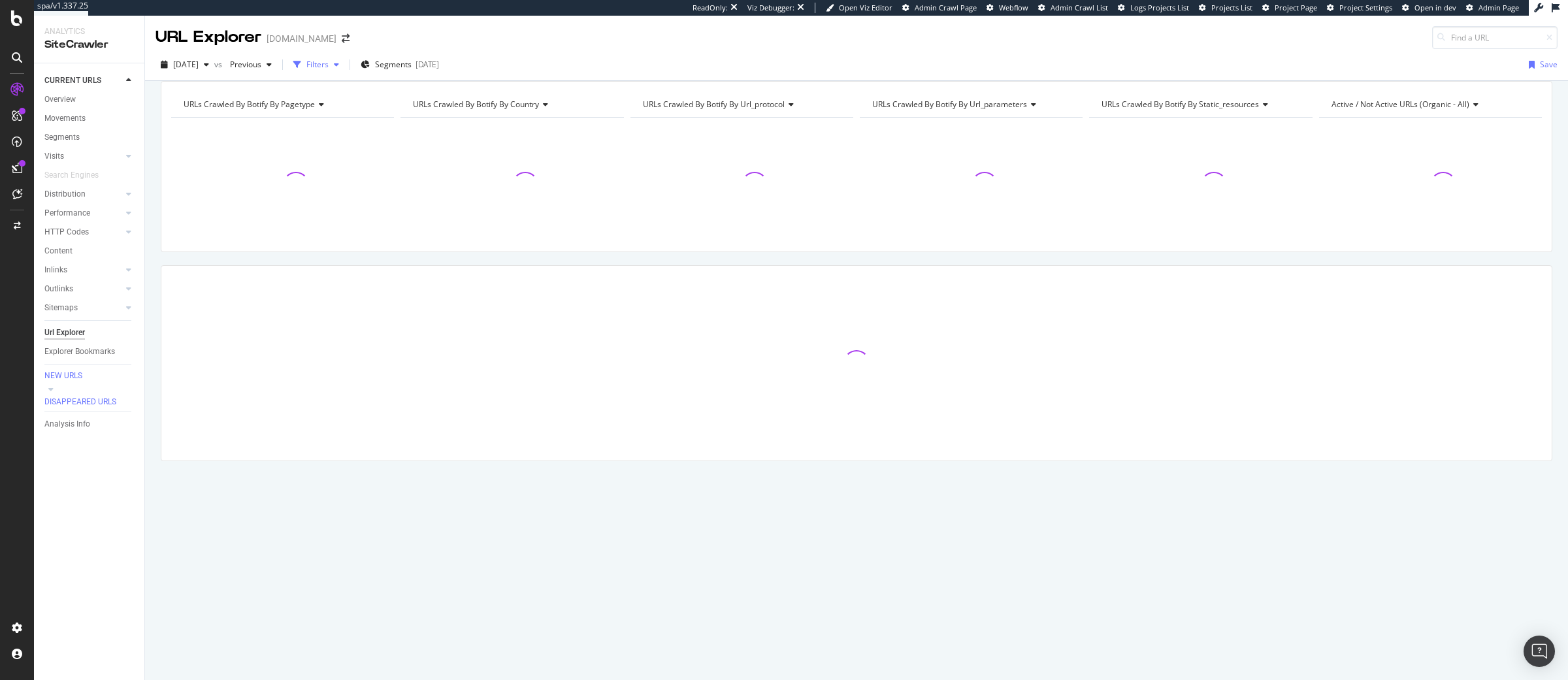
click at [306, 69] on div "button" at bounding box center [297, 64] width 18 height 18
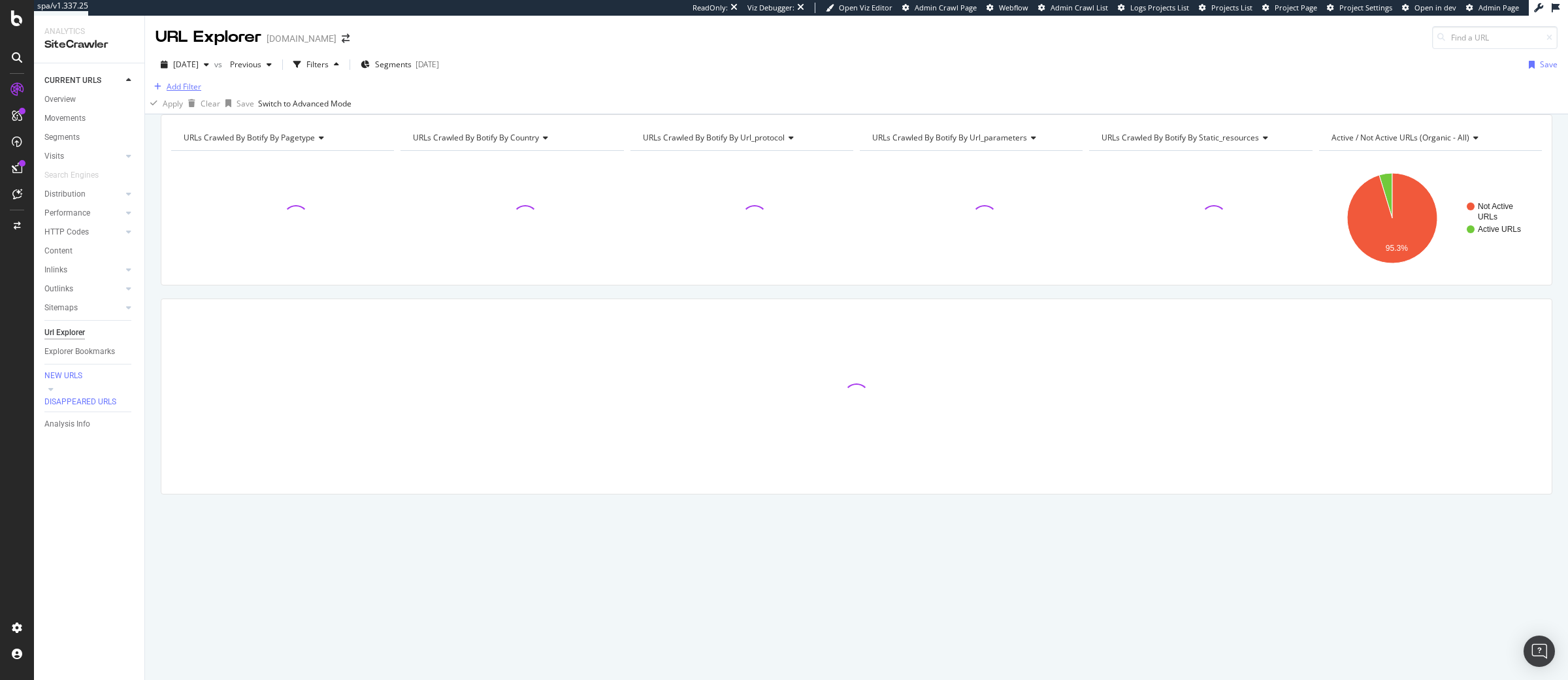
click at [196, 92] on div "Add Filter" at bounding box center [183, 86] width 35 height 11
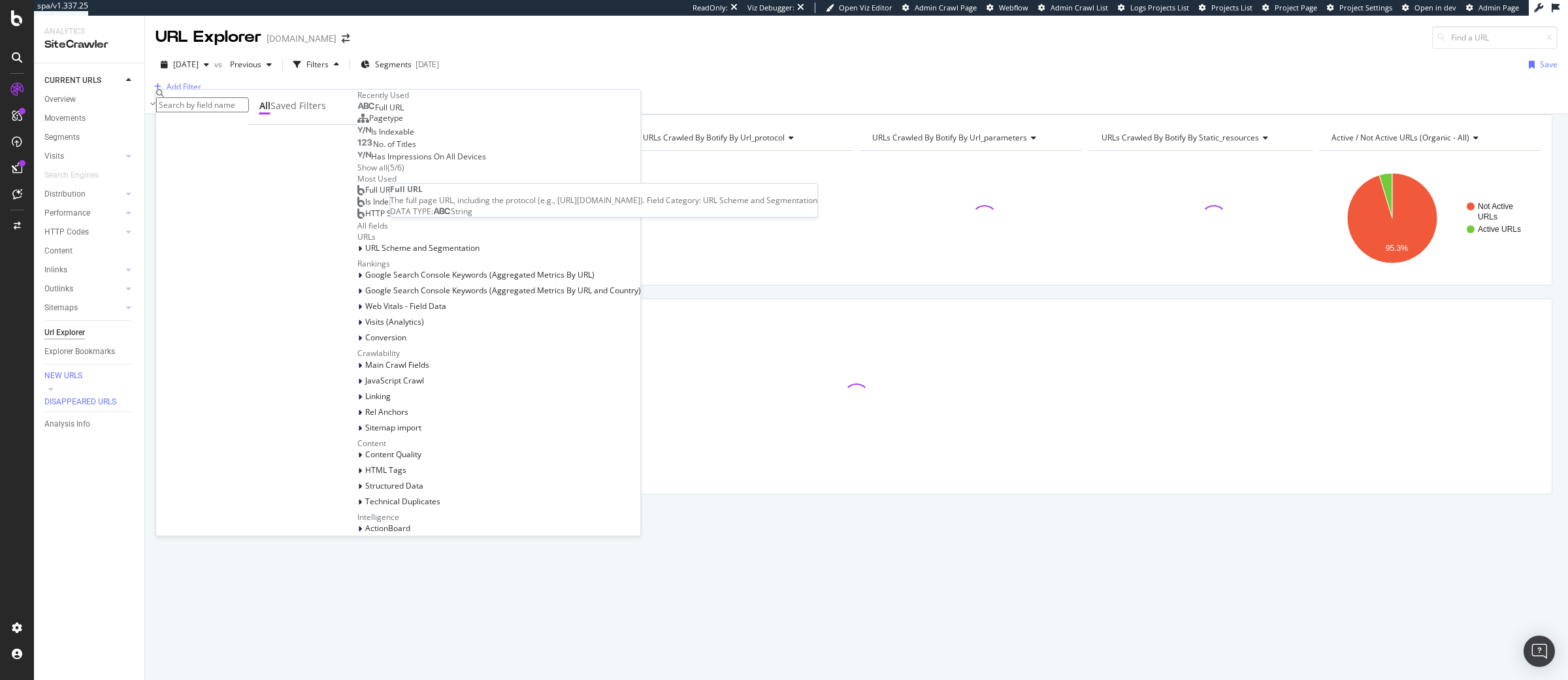
click at [358, 113] on div "Full URL" at bounding box center [380, 107] width 46 height 10
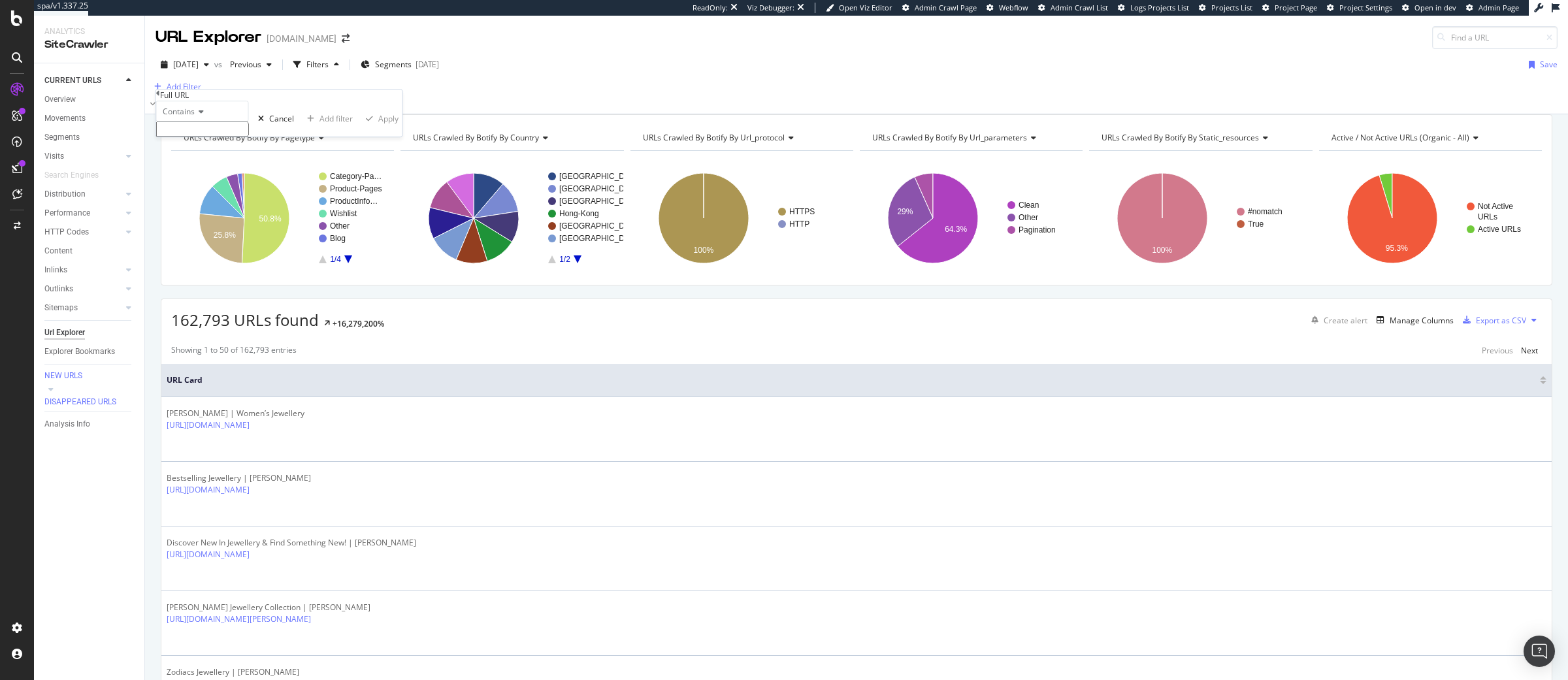
click at [217, 136] on input "text" at bounding box center [202, 129] width 93 height 15
paste input "https://www.monicavinader.com/shop/by-metal/sterling-silver"
click at [235, 136] on input "https://www.monicavinader.com/shop/by-metal/sterling-silver" at bounding box center [202, 129] width 93 height 15
type input "https://www.monicavinader.com/shop/by-metal/sterling-silver"
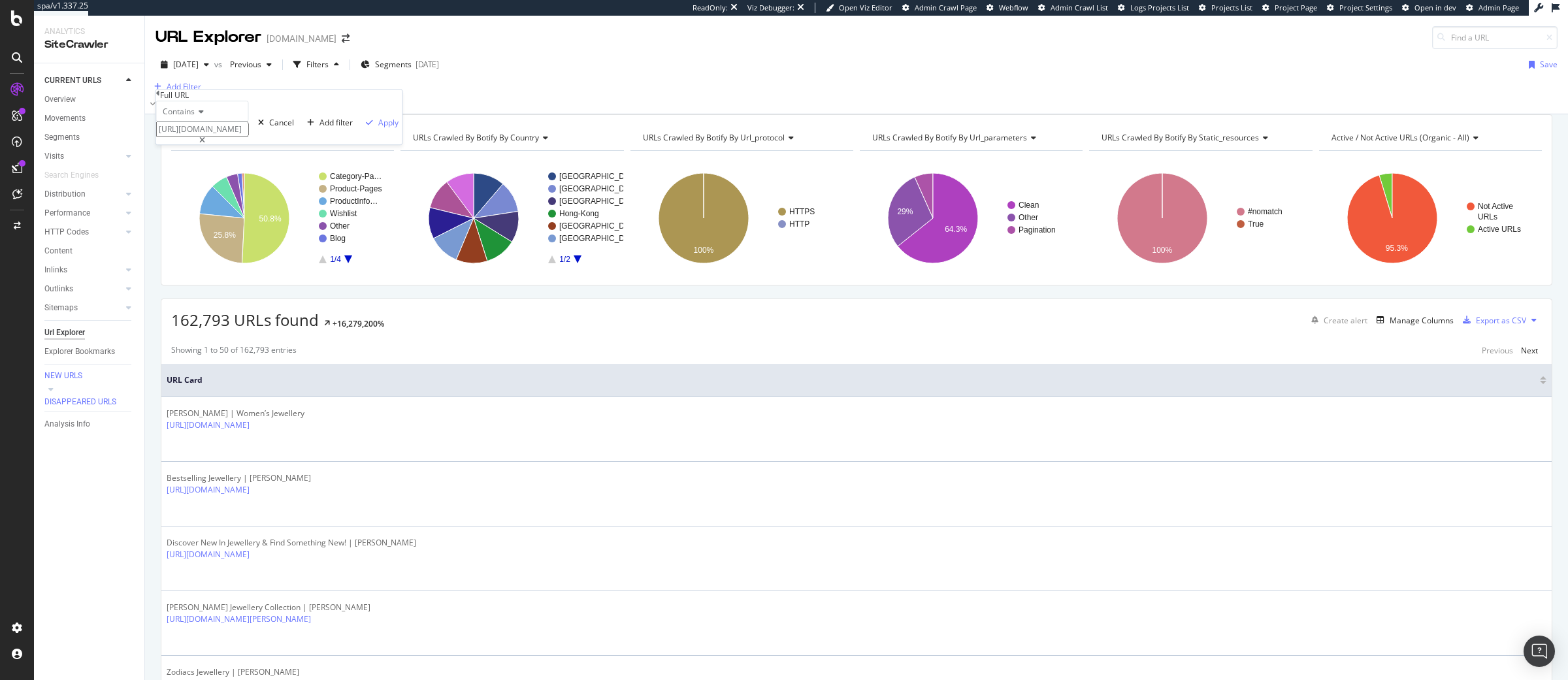
click at [205, 121] on div "Contains" at bounding box center [202, 111] width 93 height 21
click at [209, 191] on div "Ends with" at bounding box center [202, 184] width 91 height 14
click at [244, 136] on input "https://www.monicavinader.com/shop/by-metal/sterling-silver" at bounding box center [202, 129] width 93 height 15
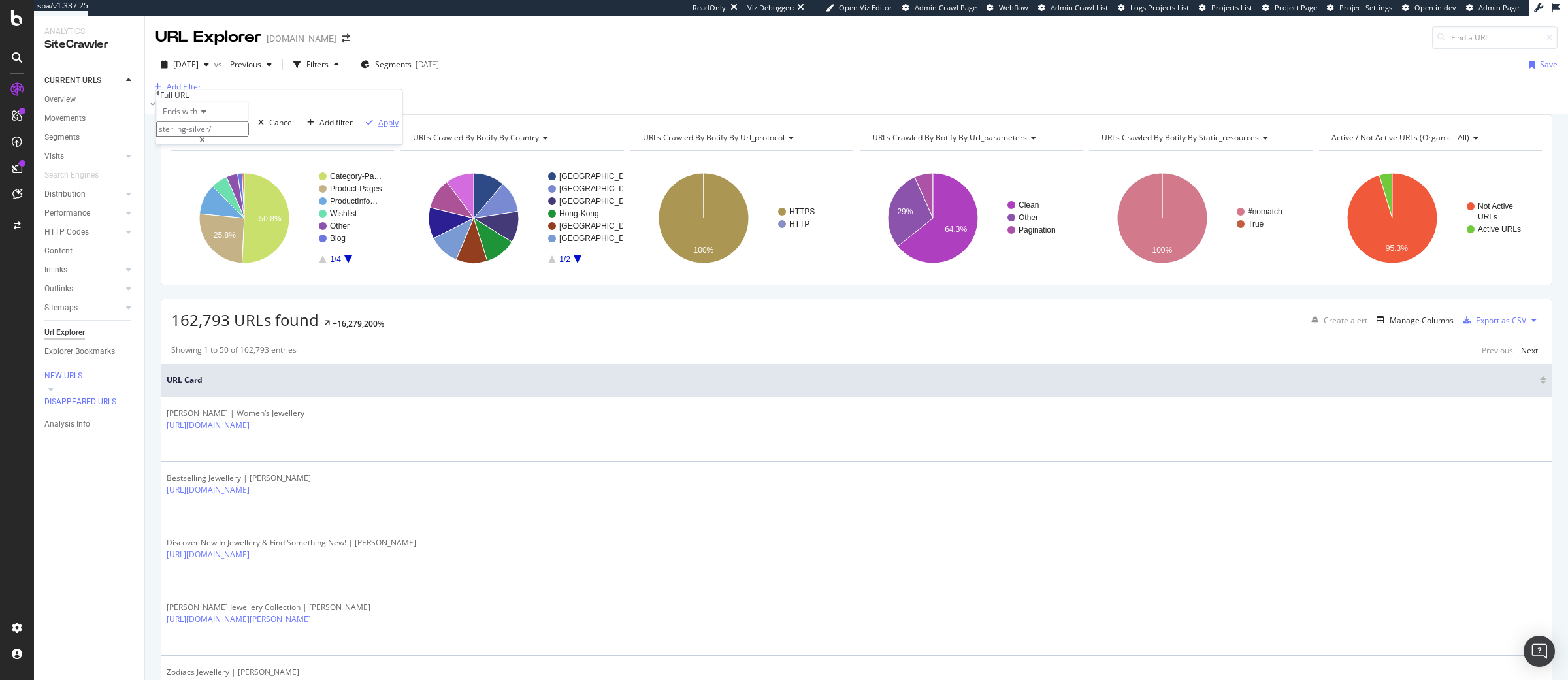
type input "sterling-silver/"
click at [366, 127] on icon "button" at bounding box center [370, 123] width 8 height 8
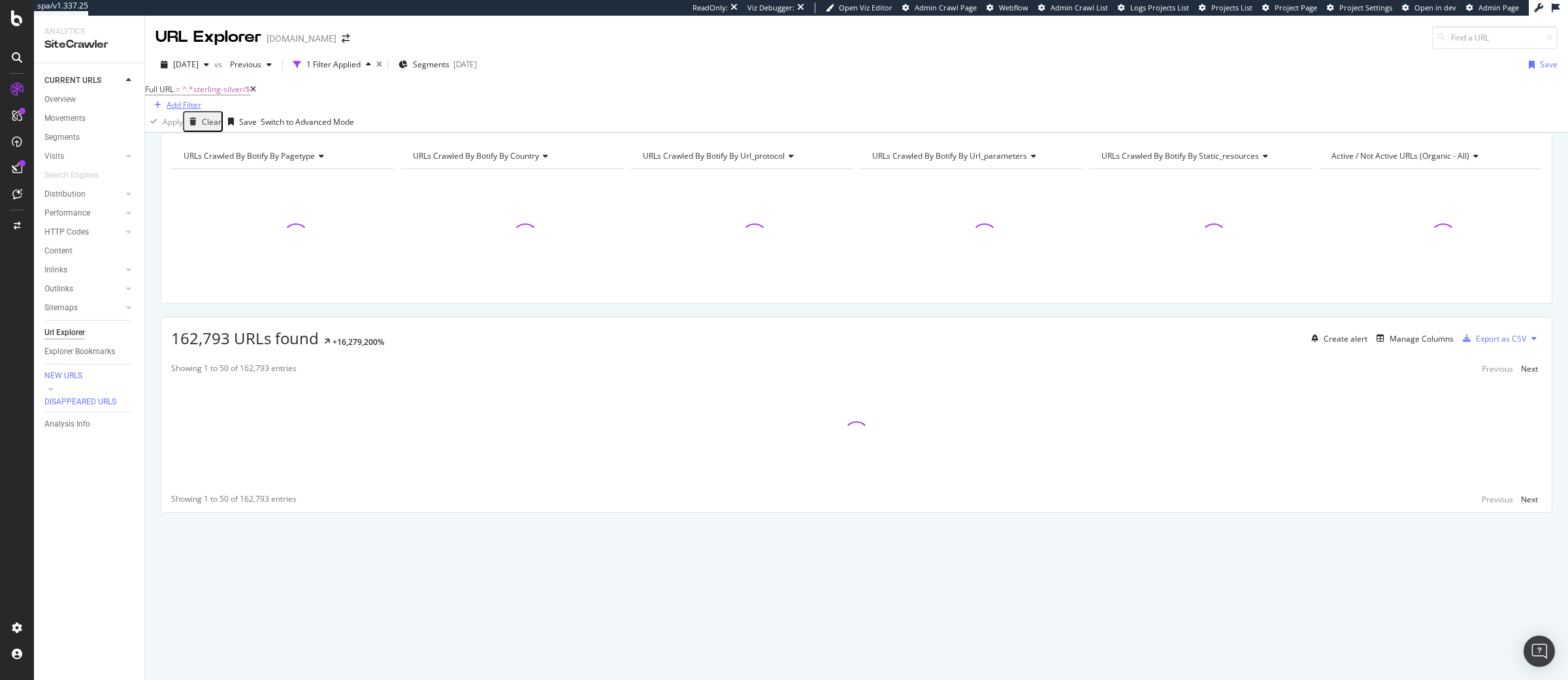
click at [201, 100] on div "Add Filter" at bounding box center [183, 105] width 35 height 11
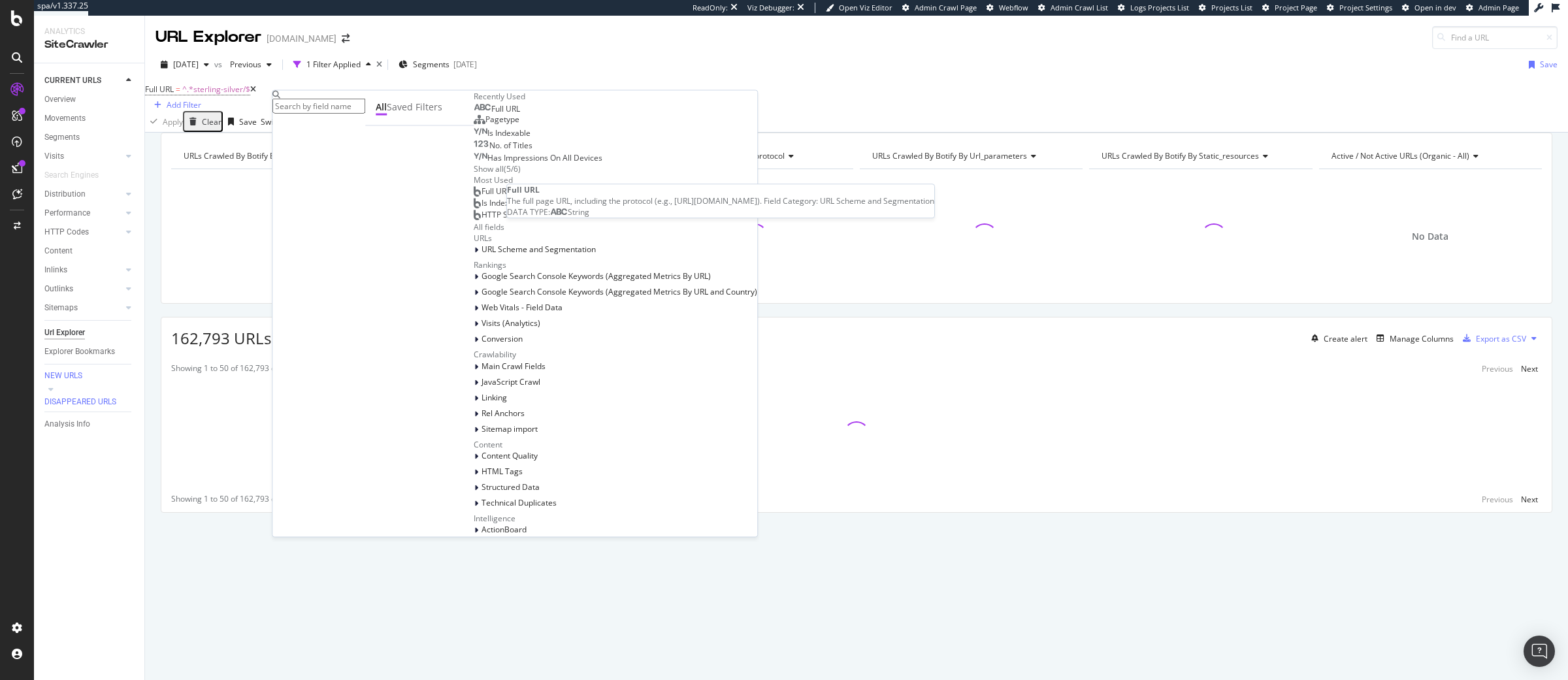
click at [473, 115] on div "Full URL" at bounding box center [496, 109] width 46 height 10
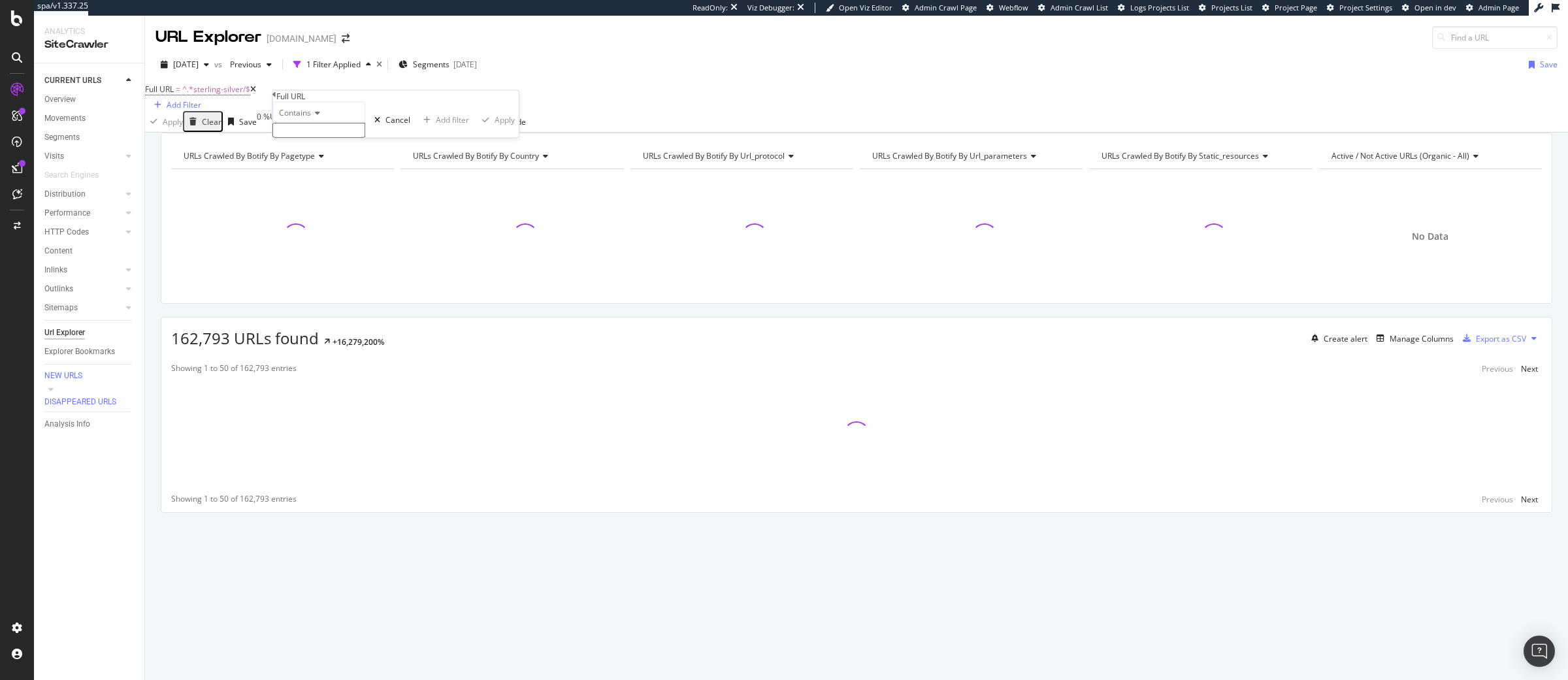
click at [300, 118] on span "Contains" at bounding box center [295, 113] width 32 height 11
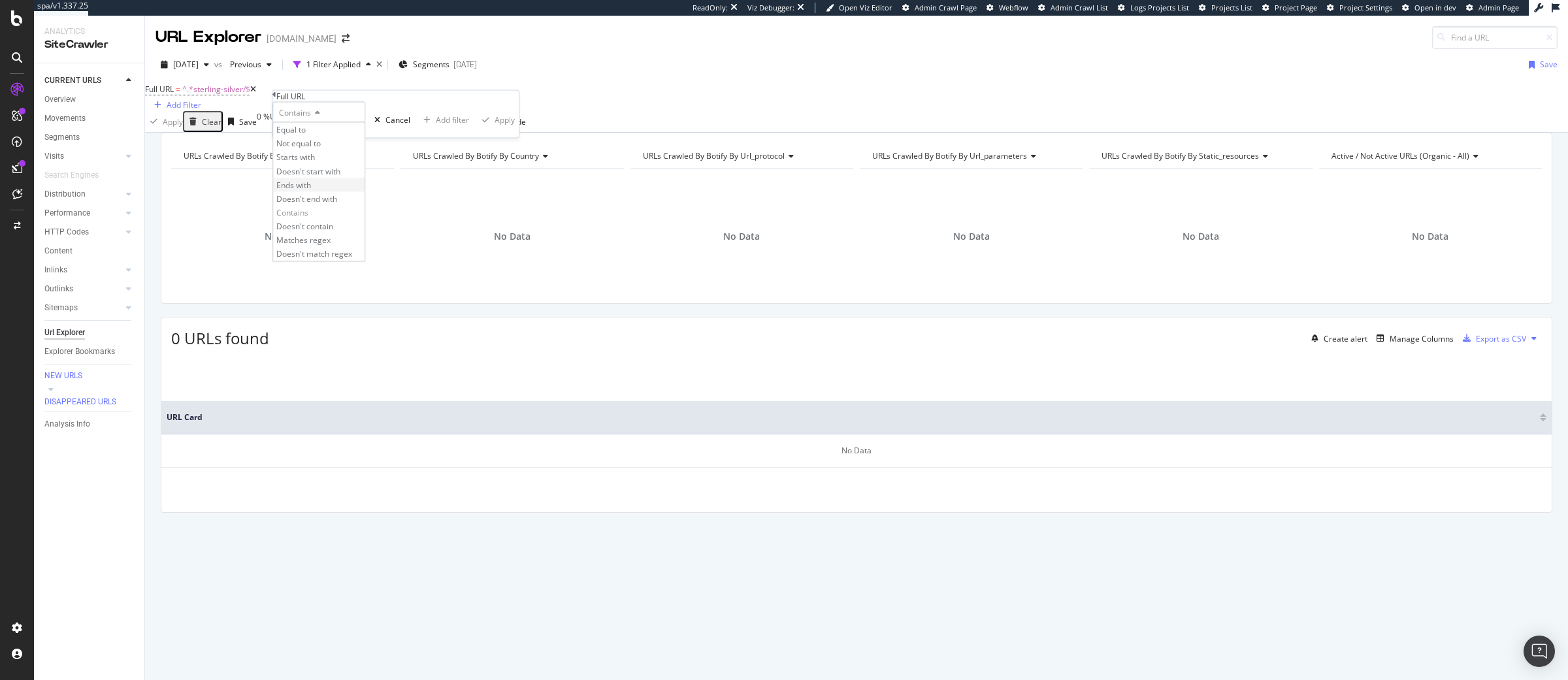
click at [341, 192] on div "Ends with" at bounding box center [318, 184] width 91 height 14
click at [314, 138] on input "text" at bounding box center [318, 131] width 93 height 15
paste input "https://www.monicavinader.com/shop/by-metal/sterling-silver"
click at [360, 138] on input "https://www.monicavinader.com/shop/by-metal/sterling-silver" at bounding box center [318, 131] width 93 height 15
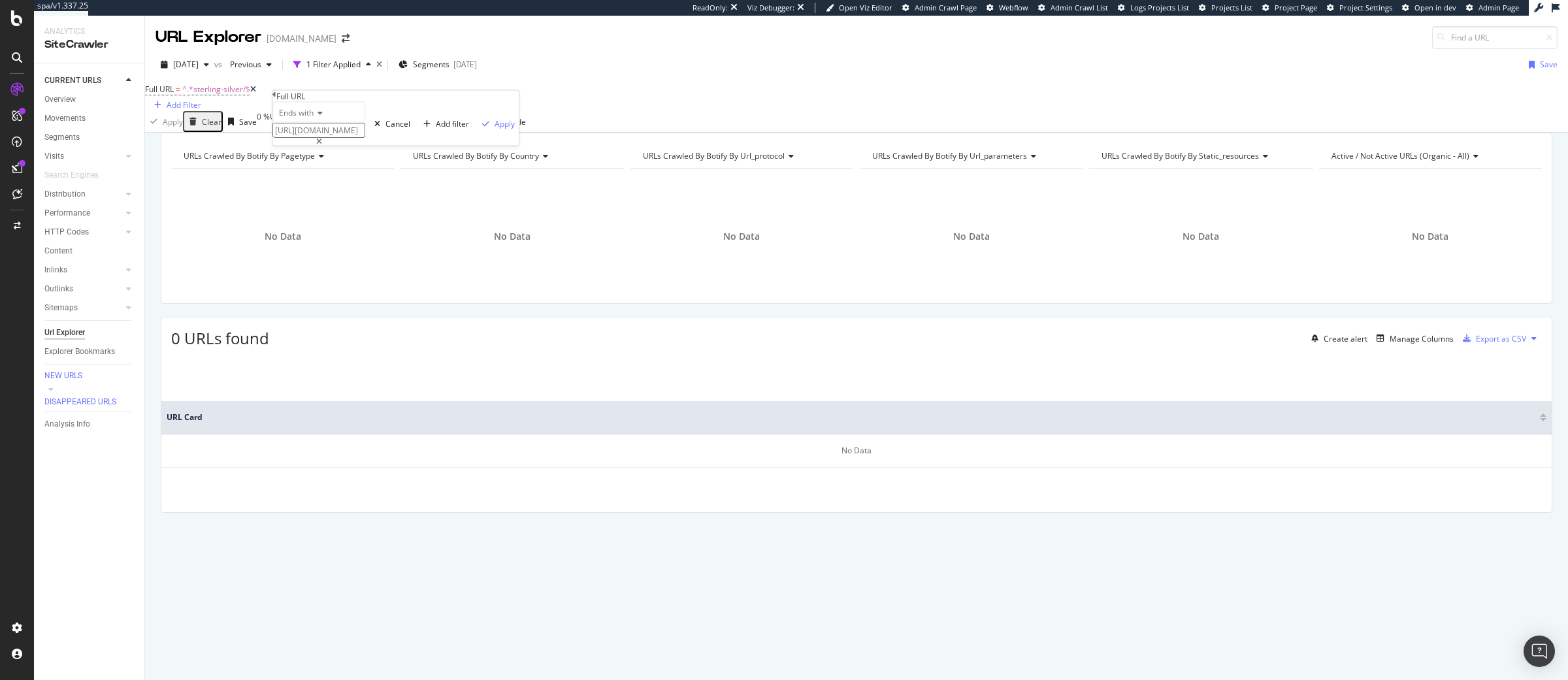
click at [360, 138] on input "https://www.monicavinader.com/shop/by-metal/sterling-silver" at bounding box center [318, 131] width 93 height 15
paste input "sterling-silver-jewellery"
type input "sterling-silver-jewellery"
click at [477, 145] on div "Apply" at bounding box center [496, 123] width 38 height 42
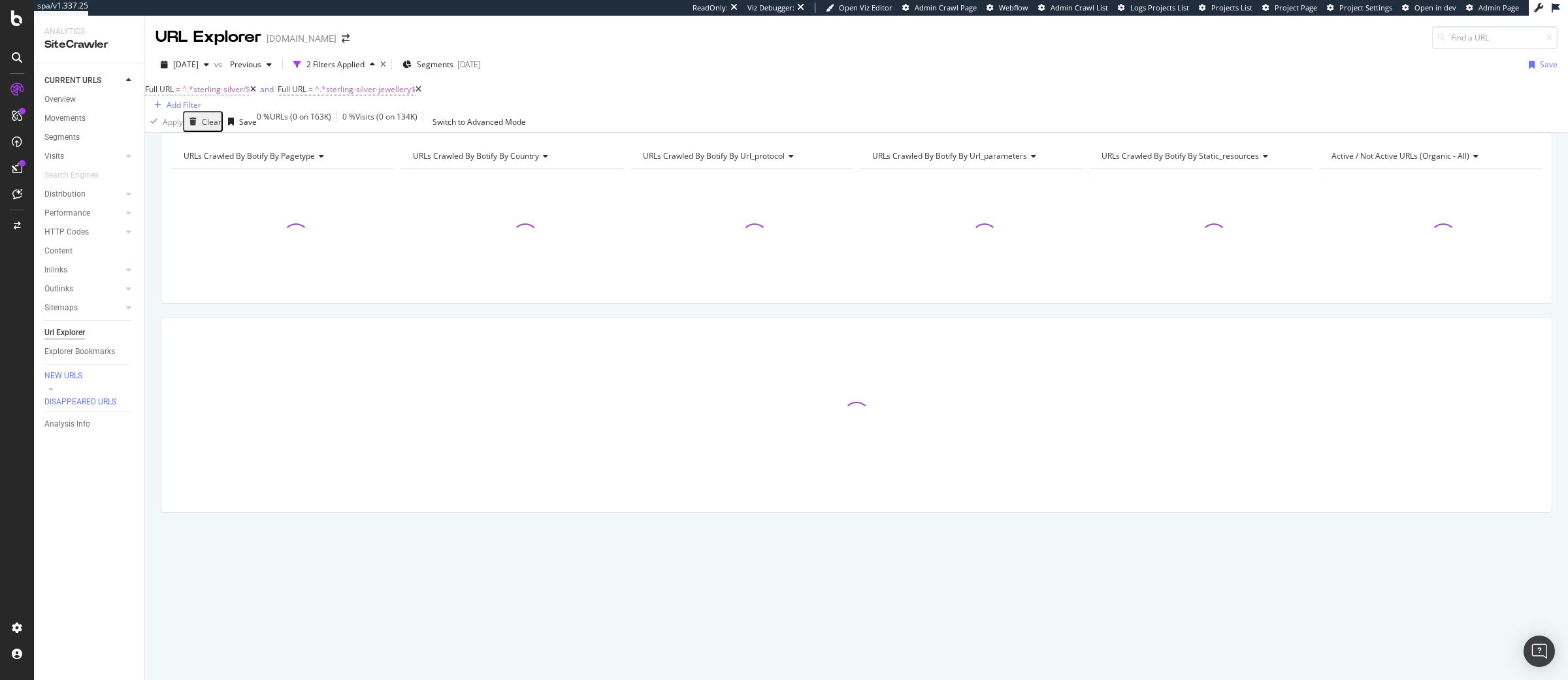
click at [218, 95] on span "^.*sterling-silver/$" at bounding box center [216, 89] width 68 height 11
click at [241, 135] on input "sterling-silver/" at bounding box center [202, 128] width 93 height 15
type input "sterling-silver"
click at [298, 143] on div "Add filter Apply" at bounding box center [349, 121] width 104 height 44
click at [378, 127] on div "Apply" at bounding box center [389, 121] width 21 height 11
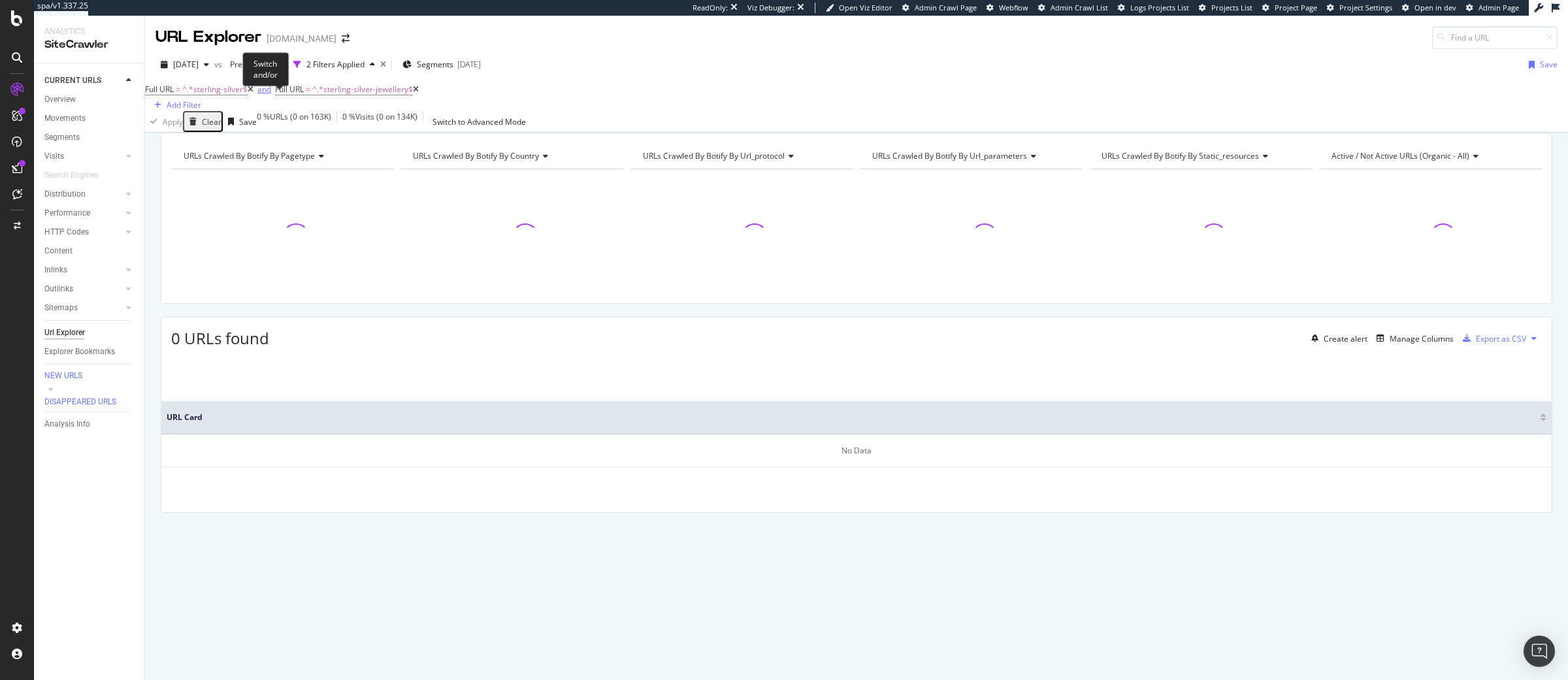
click at [271, 95] on div "and" at bounding box center [264, 89] width 14 height 11
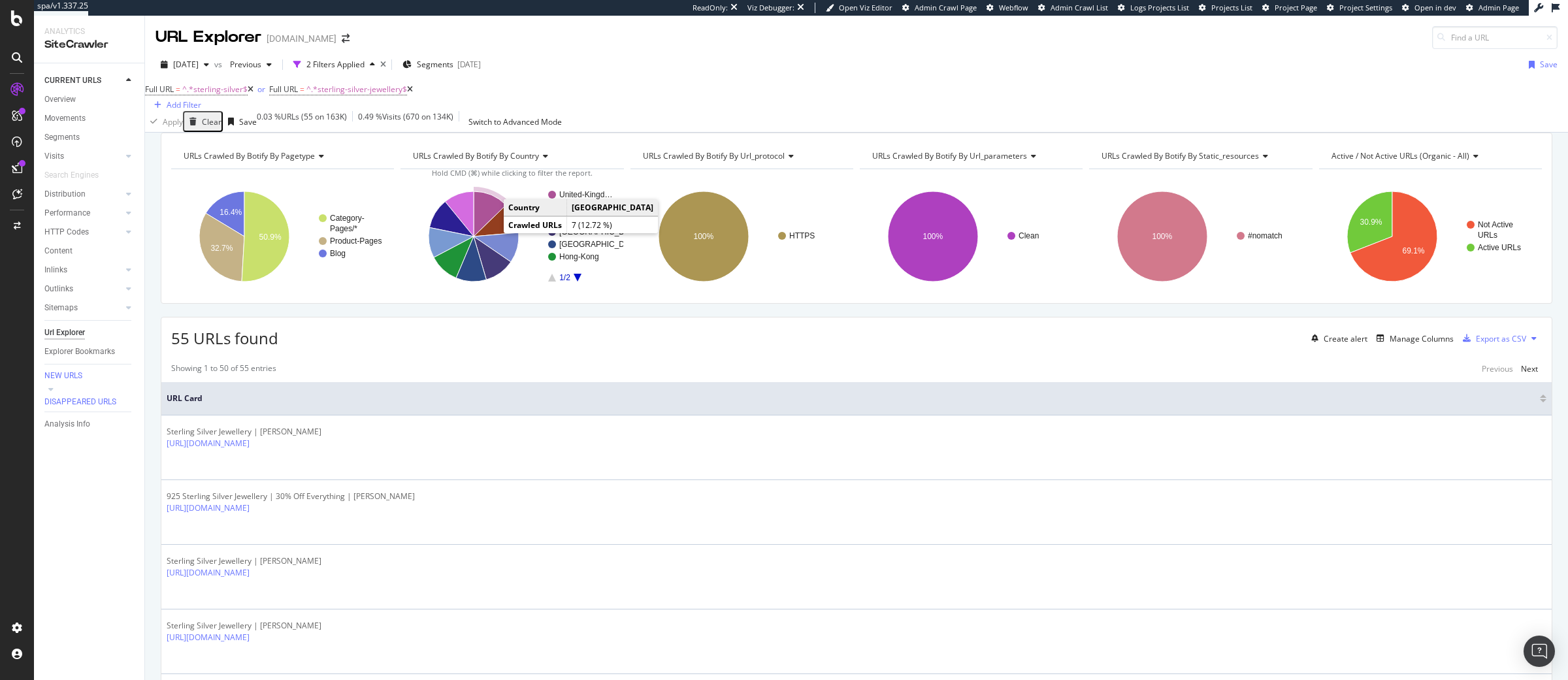
click at [484, 232] on icon "A chart." at bounding box center [489, 214] width 32 height 45
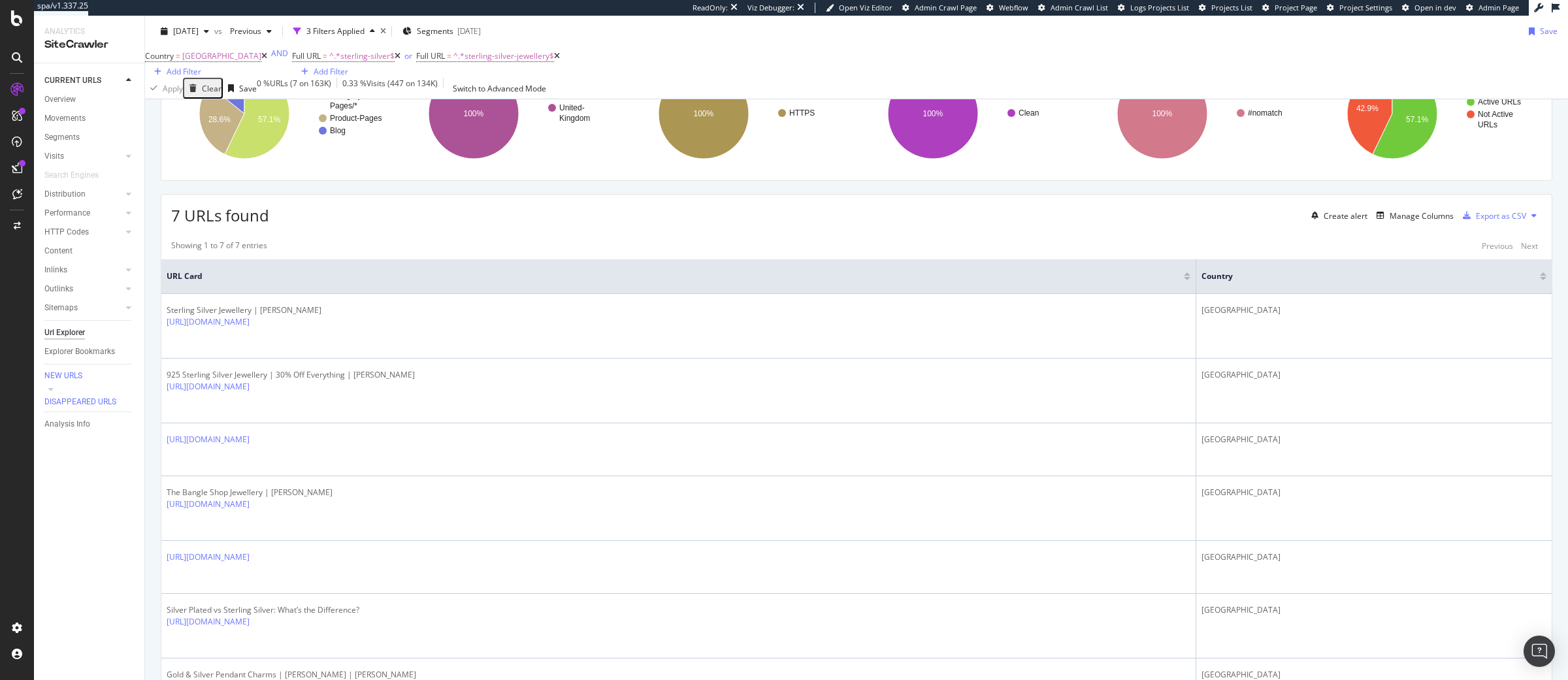
scroll to position [170, 0]
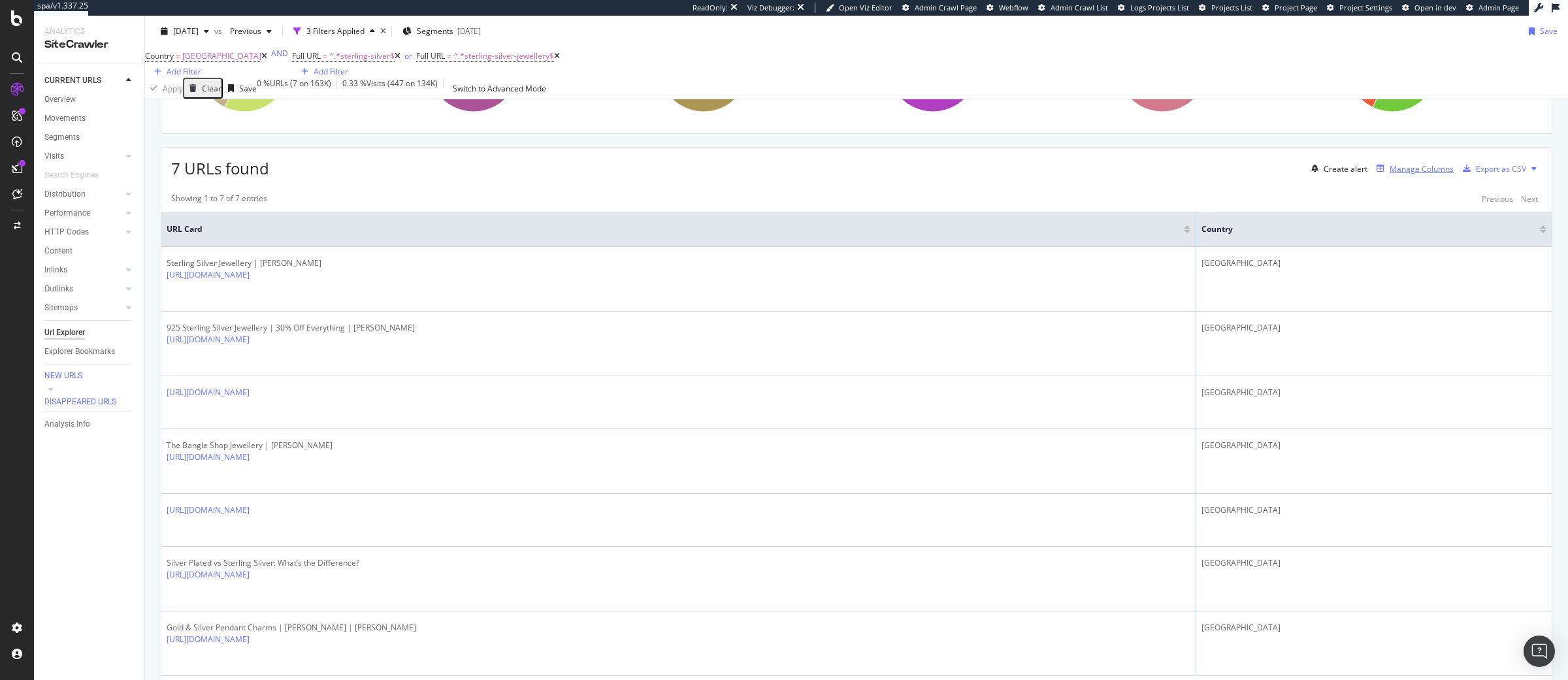
click at [1395, 175] on div "Manage Columns" at bounding box center [1422, 169] width 64 height 11
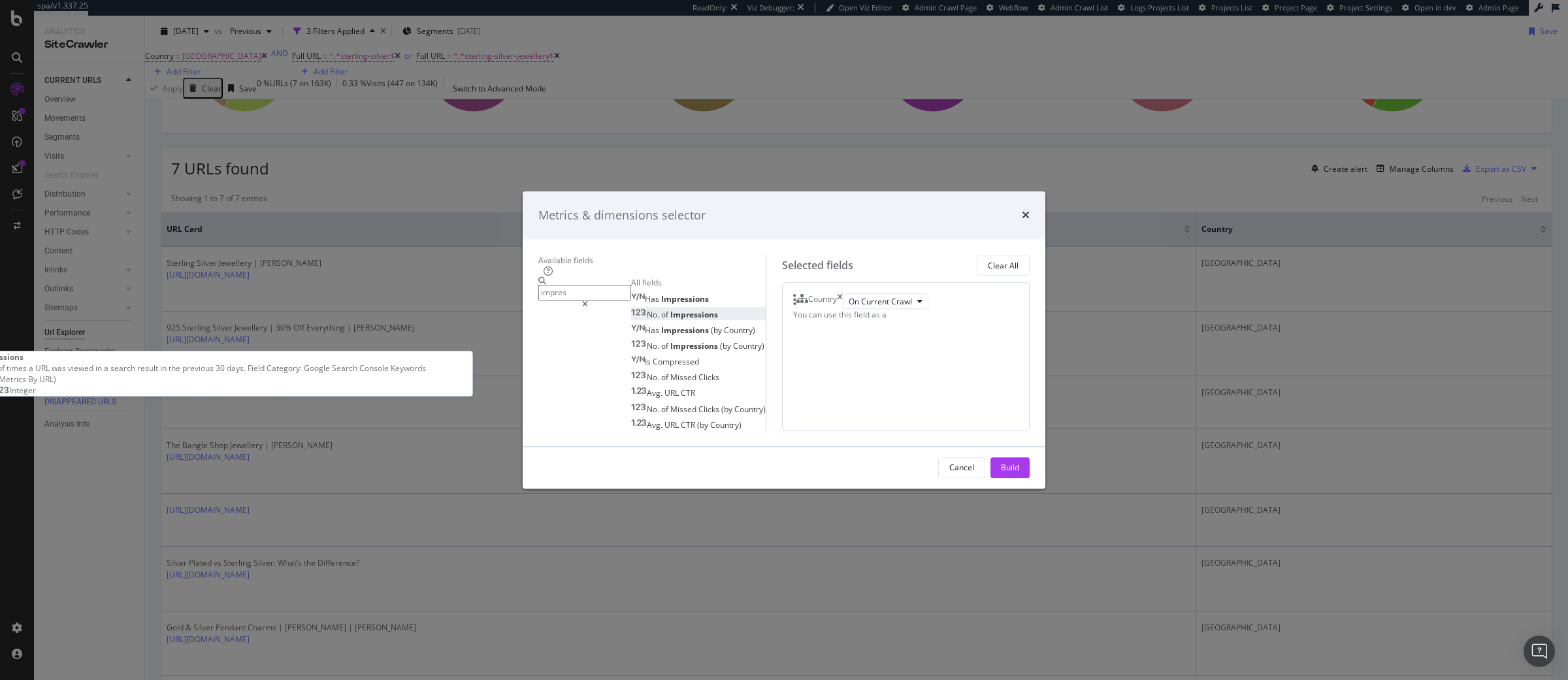
click at [670, 309] on span "Impressions" at bounding box center [694, 315] width 48 height 11
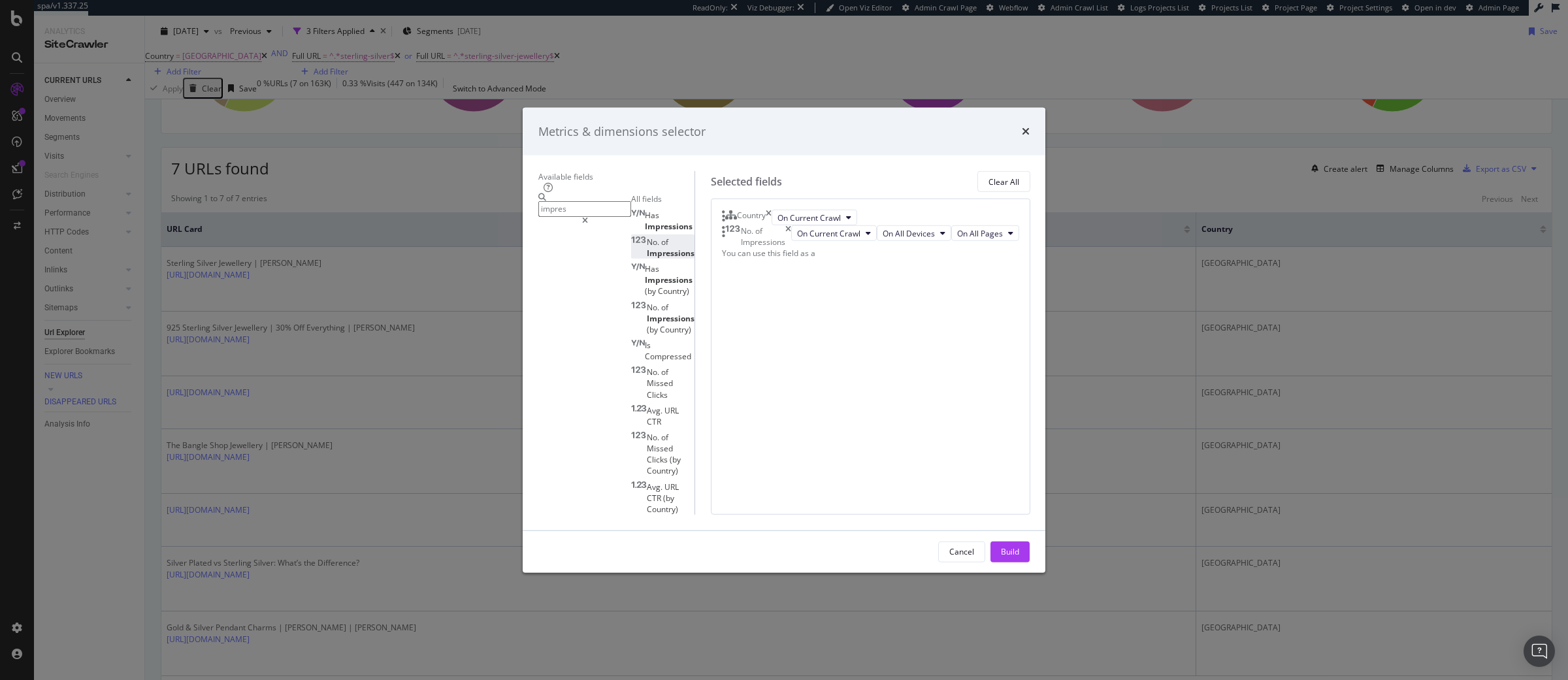
click at [568, 201] on input "impres" at bounding box center [584, 209] width 93 height 15
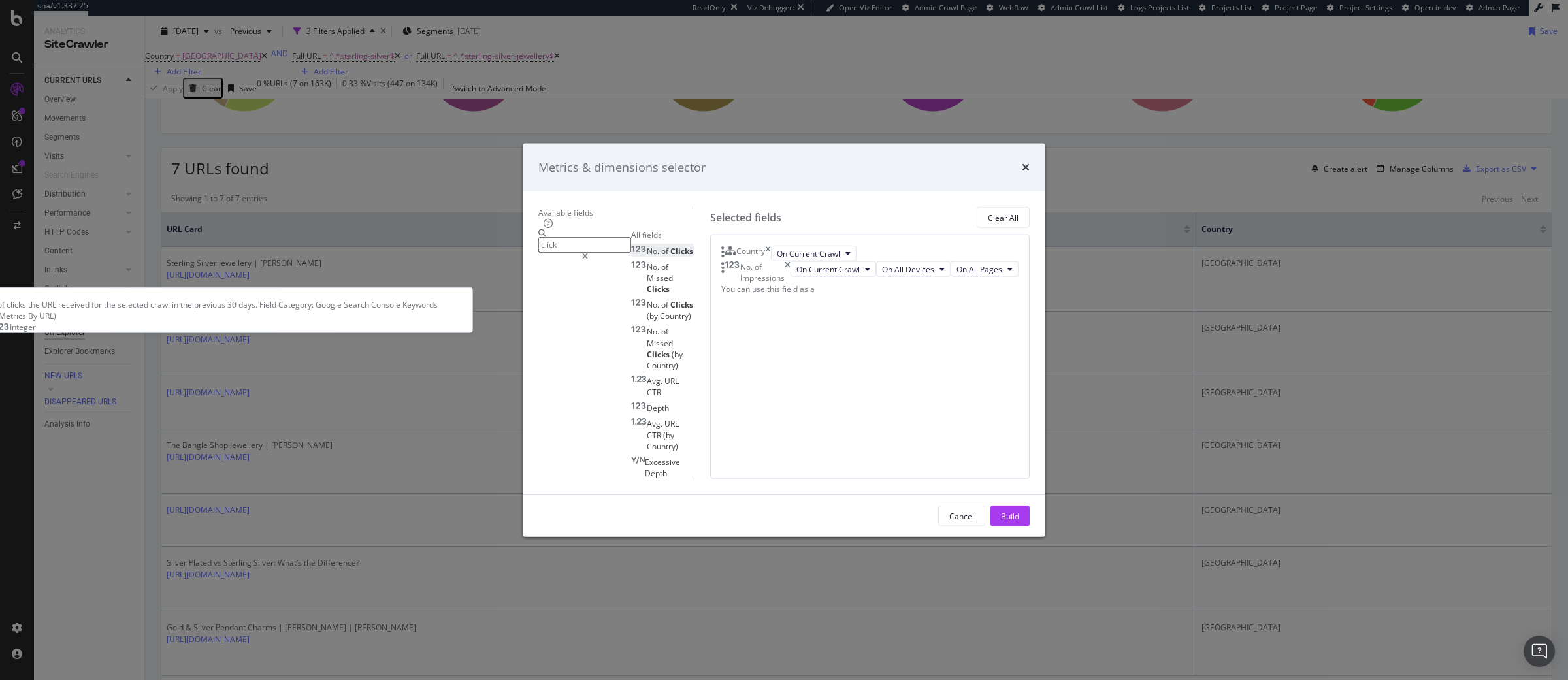
click at [670, 245] on span "Clicks" at bounding box center [682, 251] width 23 height 11
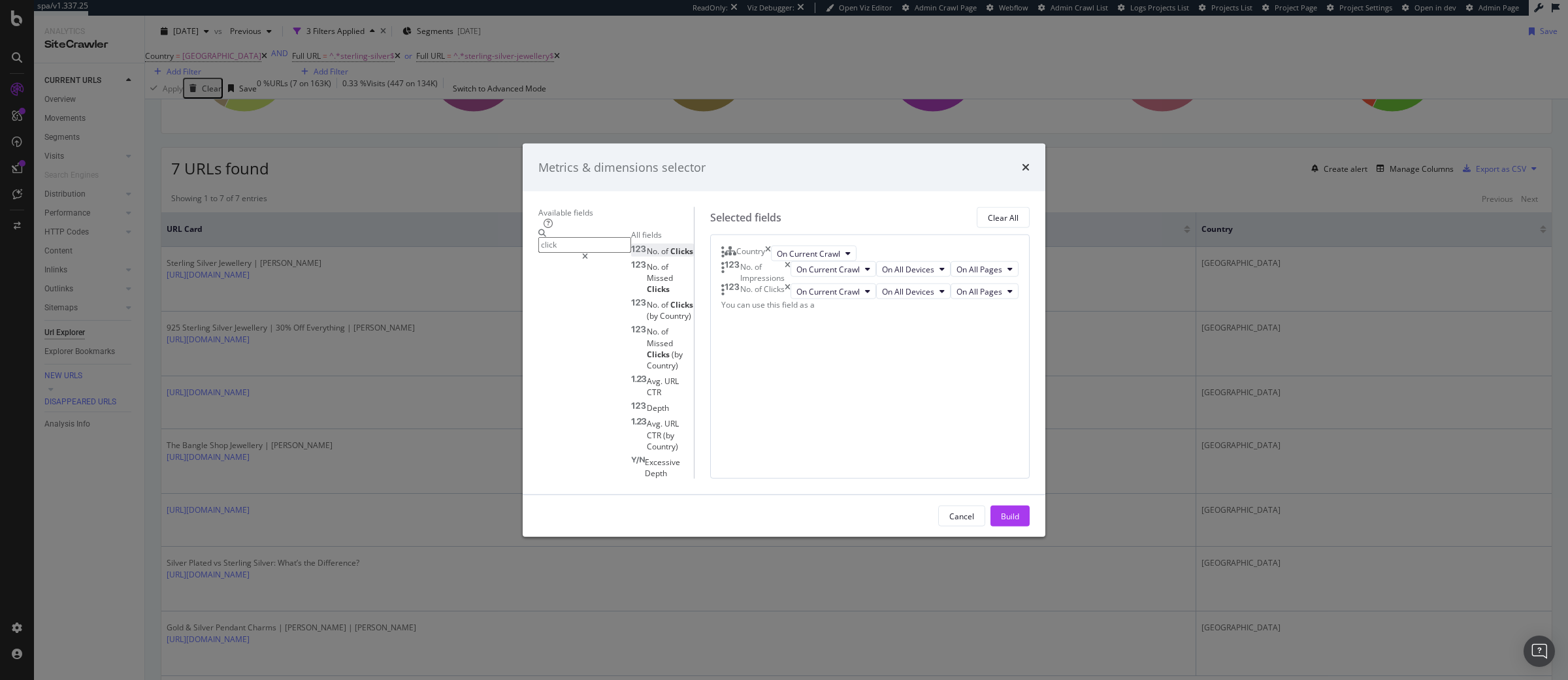
click at [576, 238] on input "click" at bounding box center [584, 245] width 93 height 15
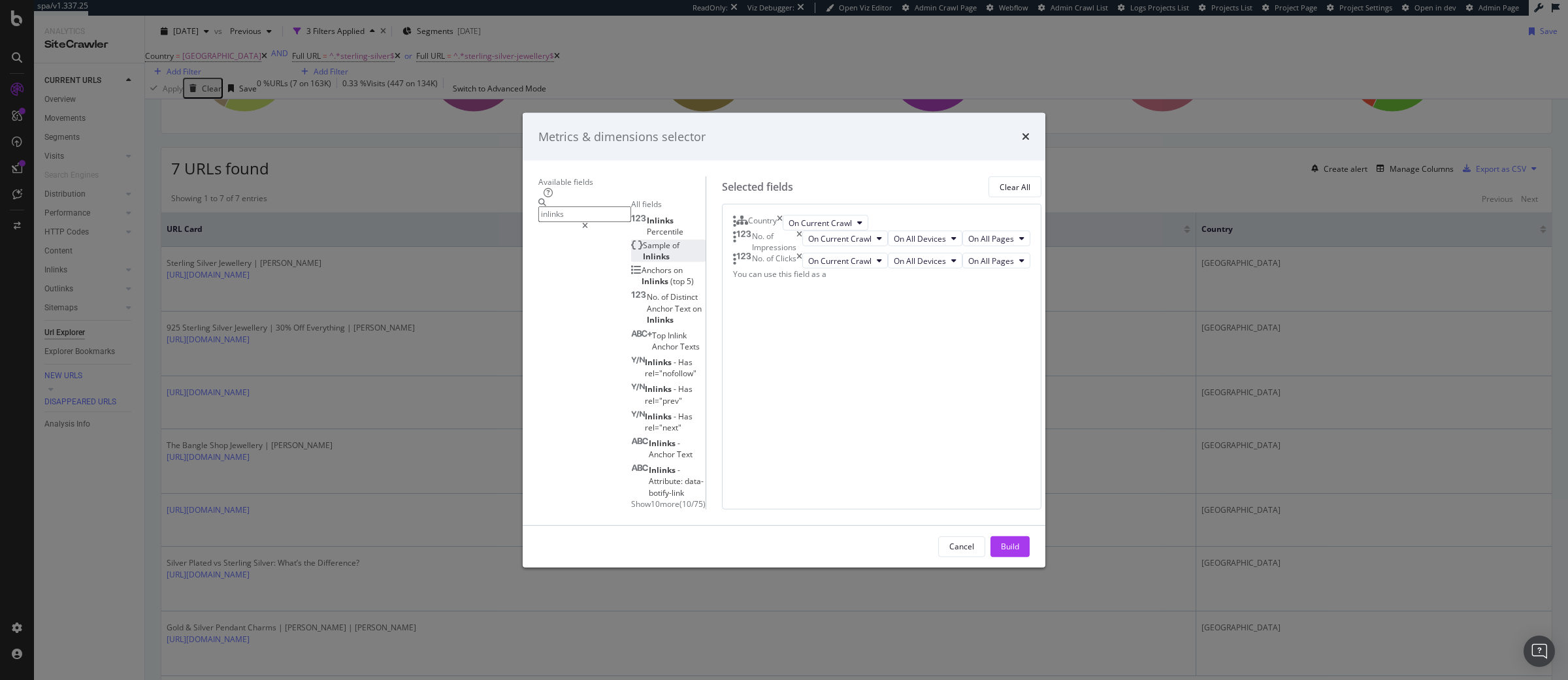
click at [643, 251] on span "Inlinks" at bounding box center [656, 256] width 27 height 11
click at [555, 207] on input "inlinks" at bounding box center [584, 214] width 93 height 15
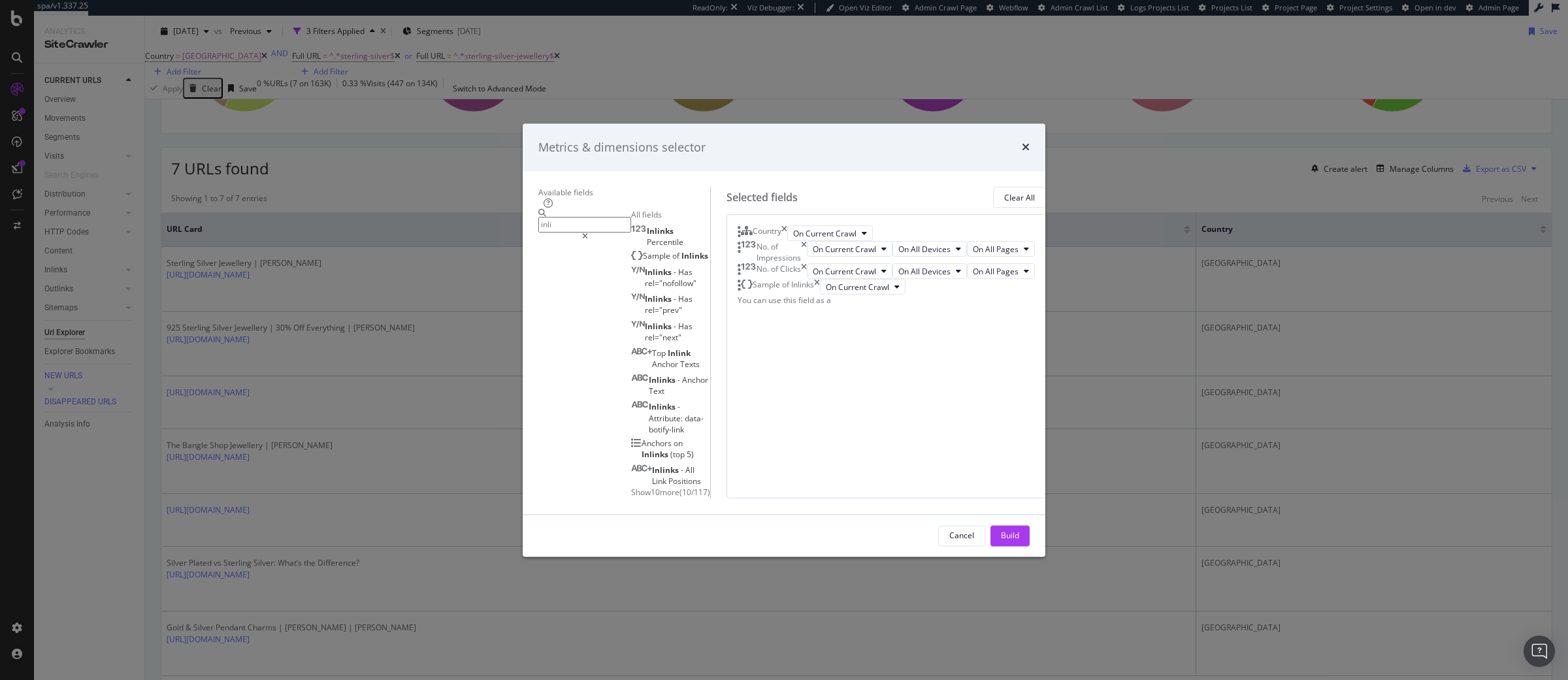
type input "inli"
click at [631, 487] on span "Show 10 more" at bounding box center [654, 493] width 48 height 11
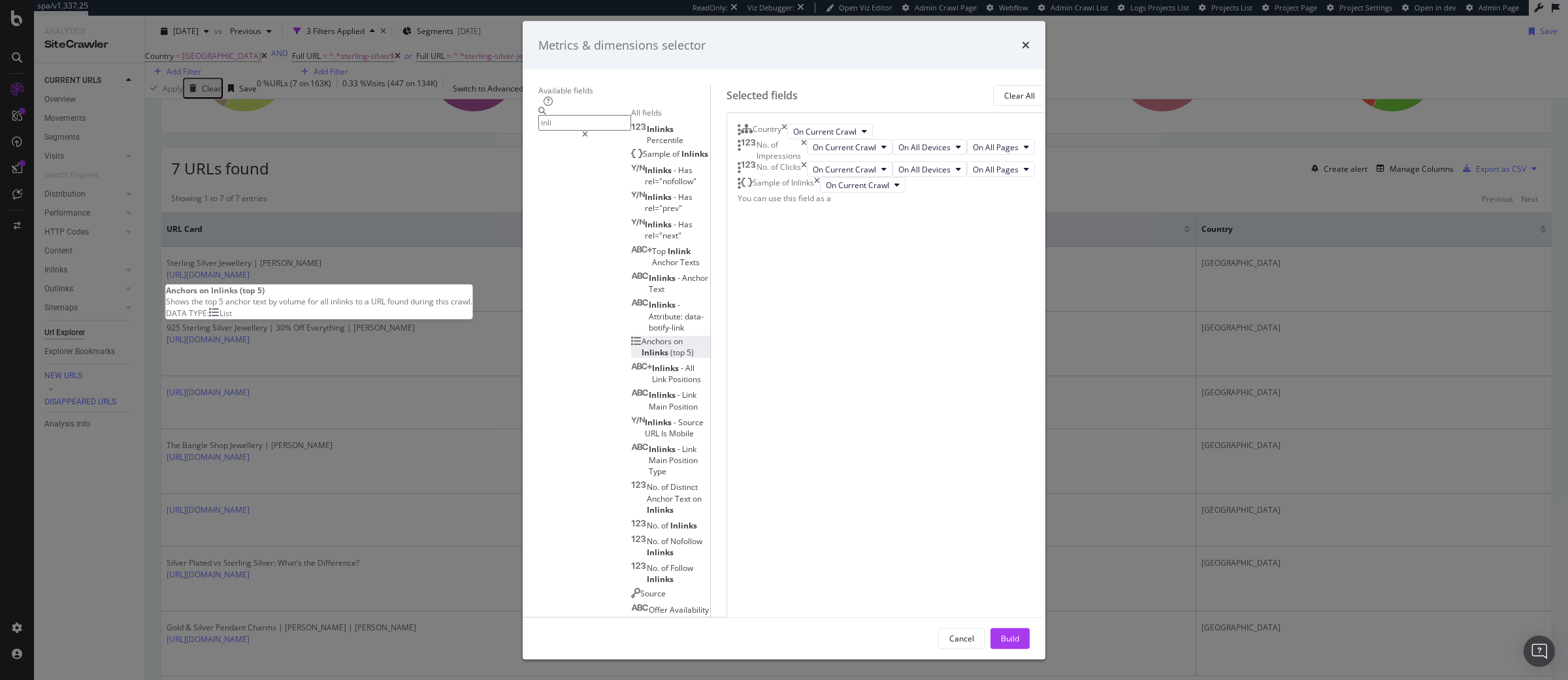
scroll to position [14, 0]
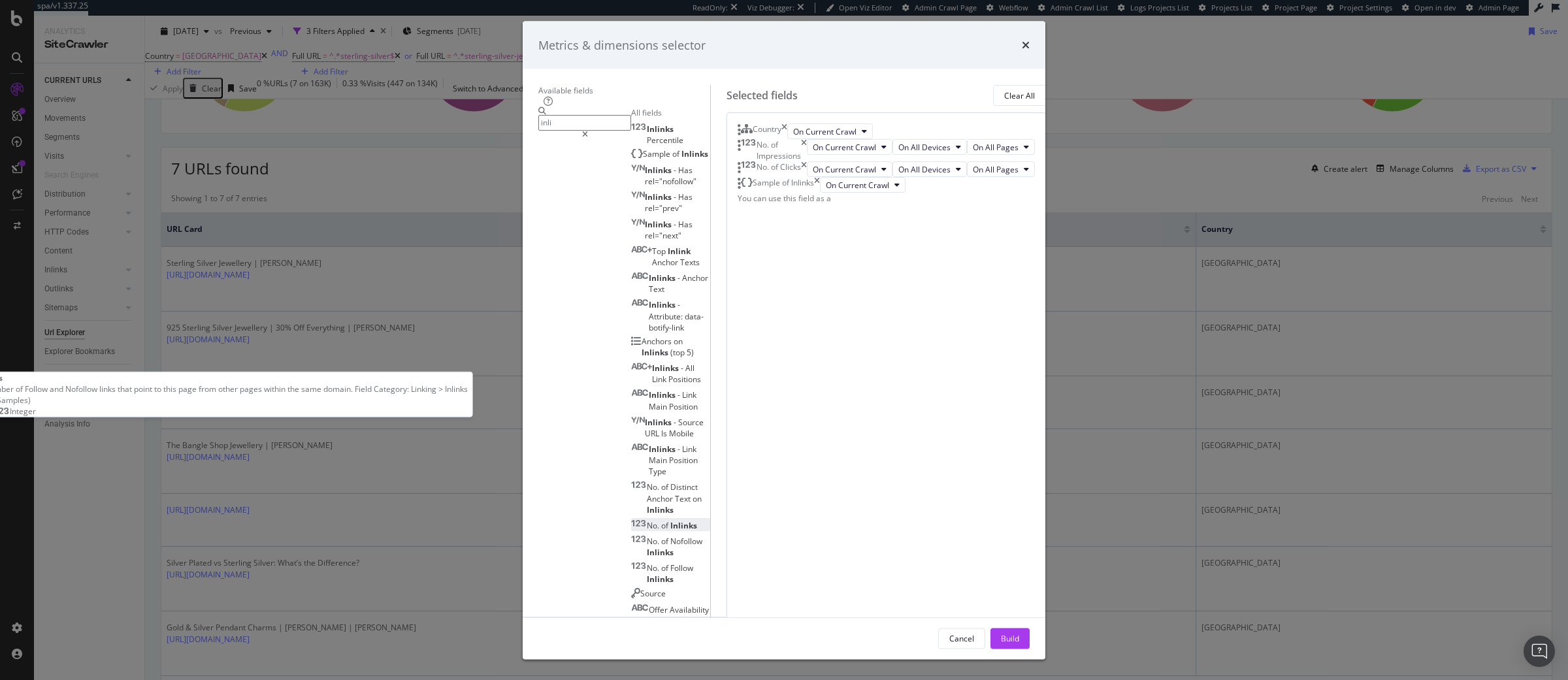
click at [631, 519] on div "No. of Inlinks" at bounding box center [664, 525] width 66 height 11
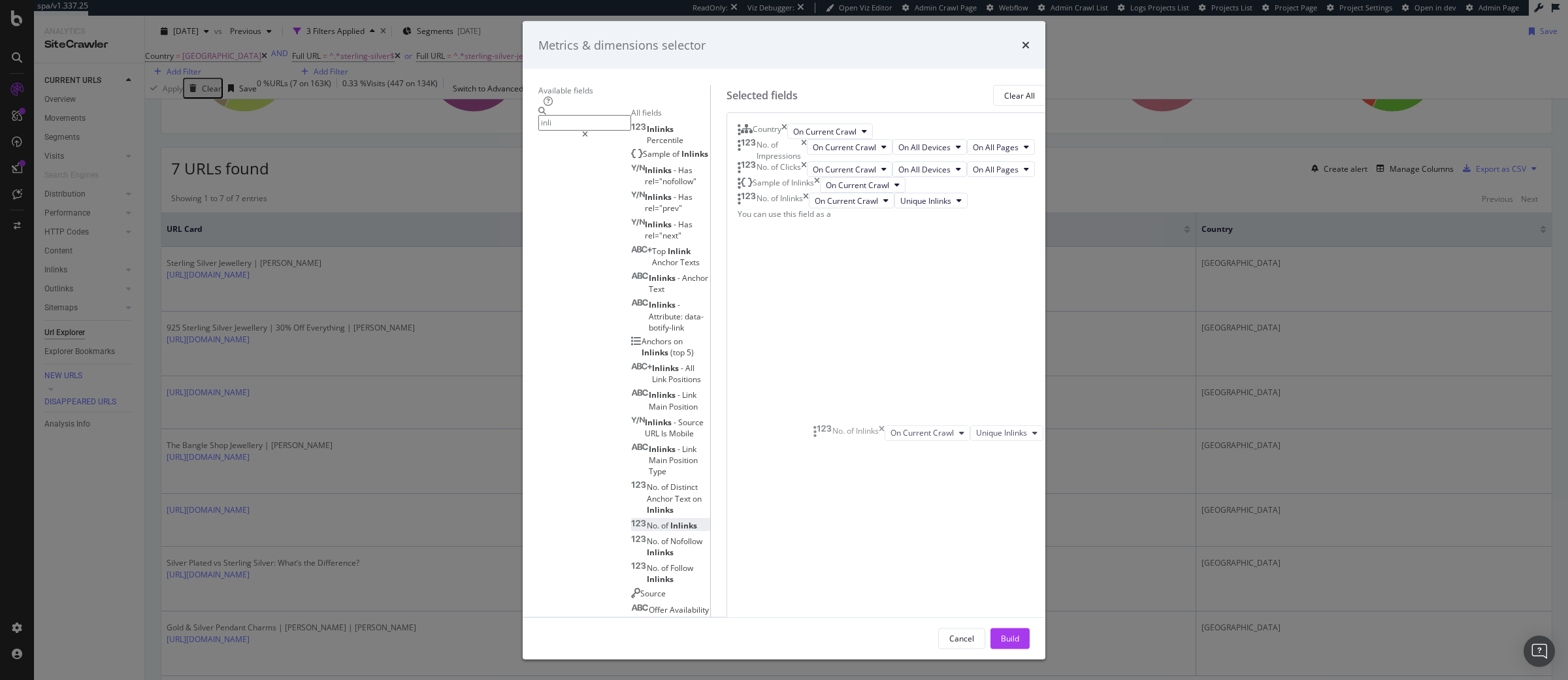
drag, startPoint x: 821, startPoint y: 425, endPoint x: 822, endPoint y: 435, distance: 10.0
click at [822, 435] on body "spa/v1.337.25 ReadOnly: Viz Debugger: Open Viz Editor Admin Crawl Page Webflow …" at bounding box center [784, 340] width 1568 height 680
click at [787, 139] on icon "times" at bounding box center [784, 131] width 6 height 16
click at [1019, 632] on div "Build" at bounding box center [1009, 638] width 18 height 11
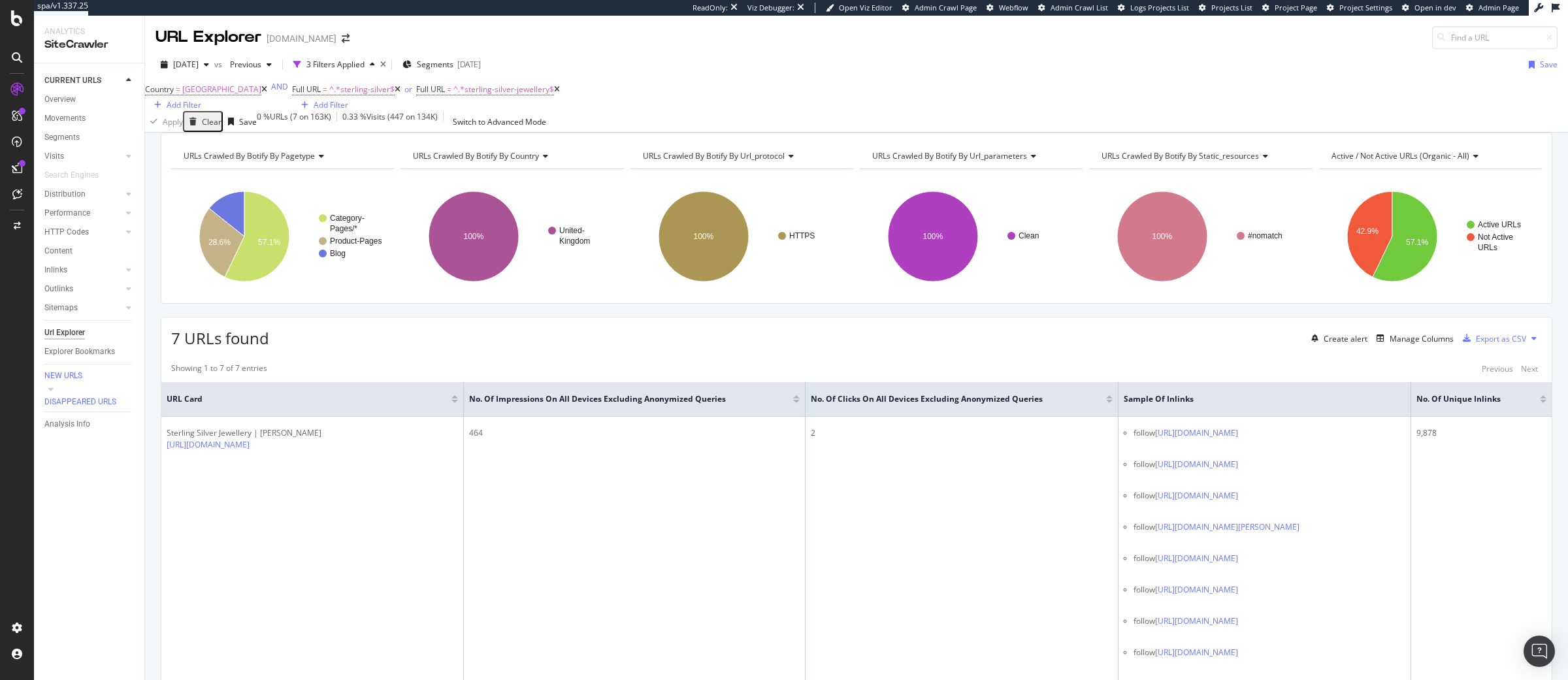
click at [269, 247] on text "57.1%" at bounding box center [269, 242] width 23 height 9
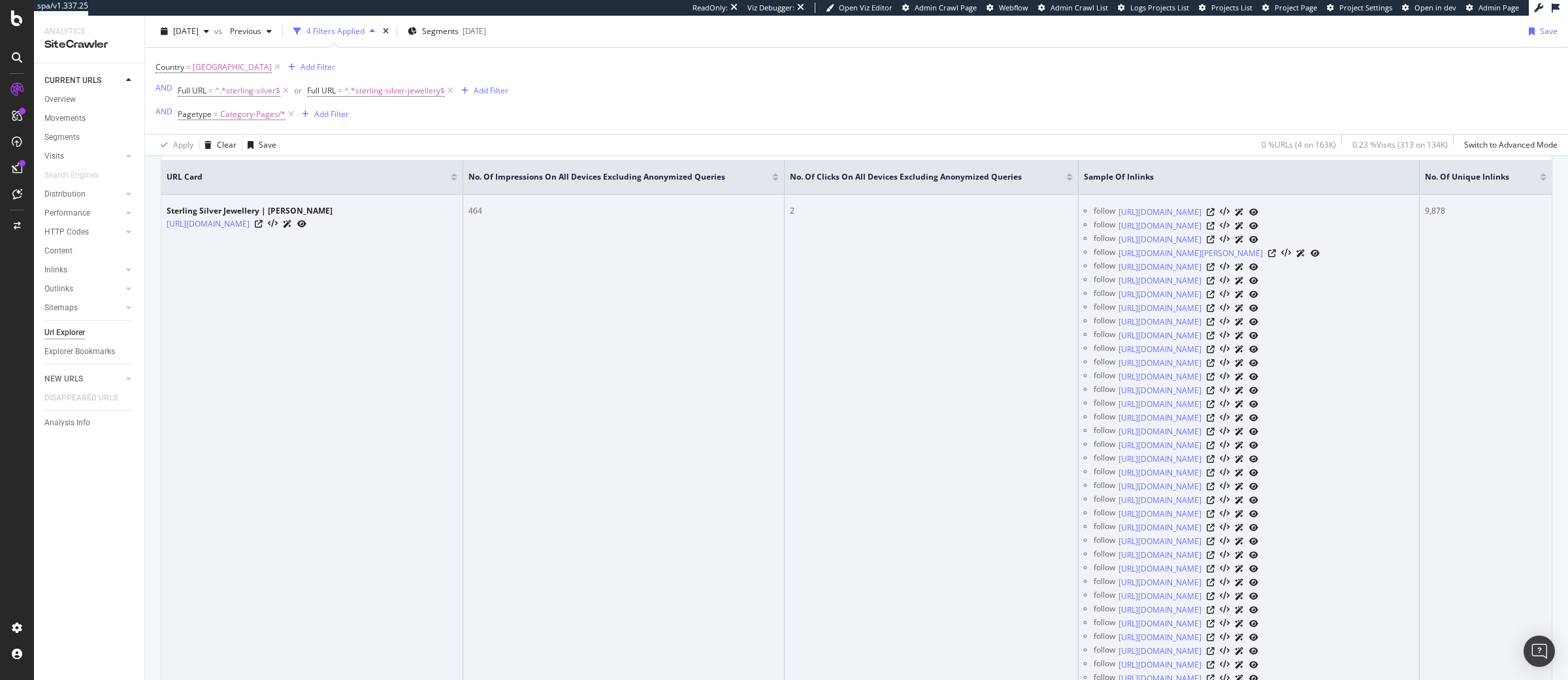
scroll to position [263, 0]
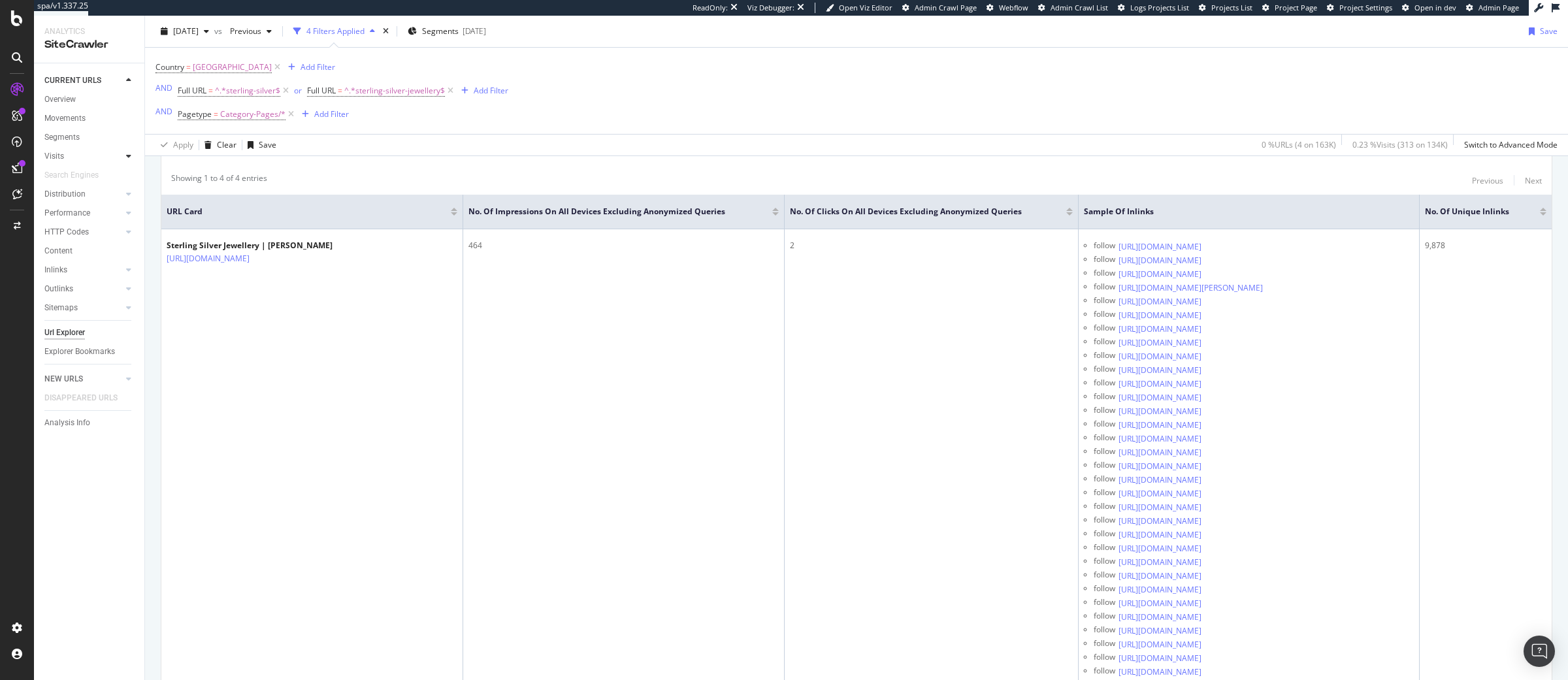
click at [130, 156] on icon at bounding box center [129, 156] width 6 height 8
click at [78, 175] on div "Analysis" at bounding box center [66, 176] width 30 height 14
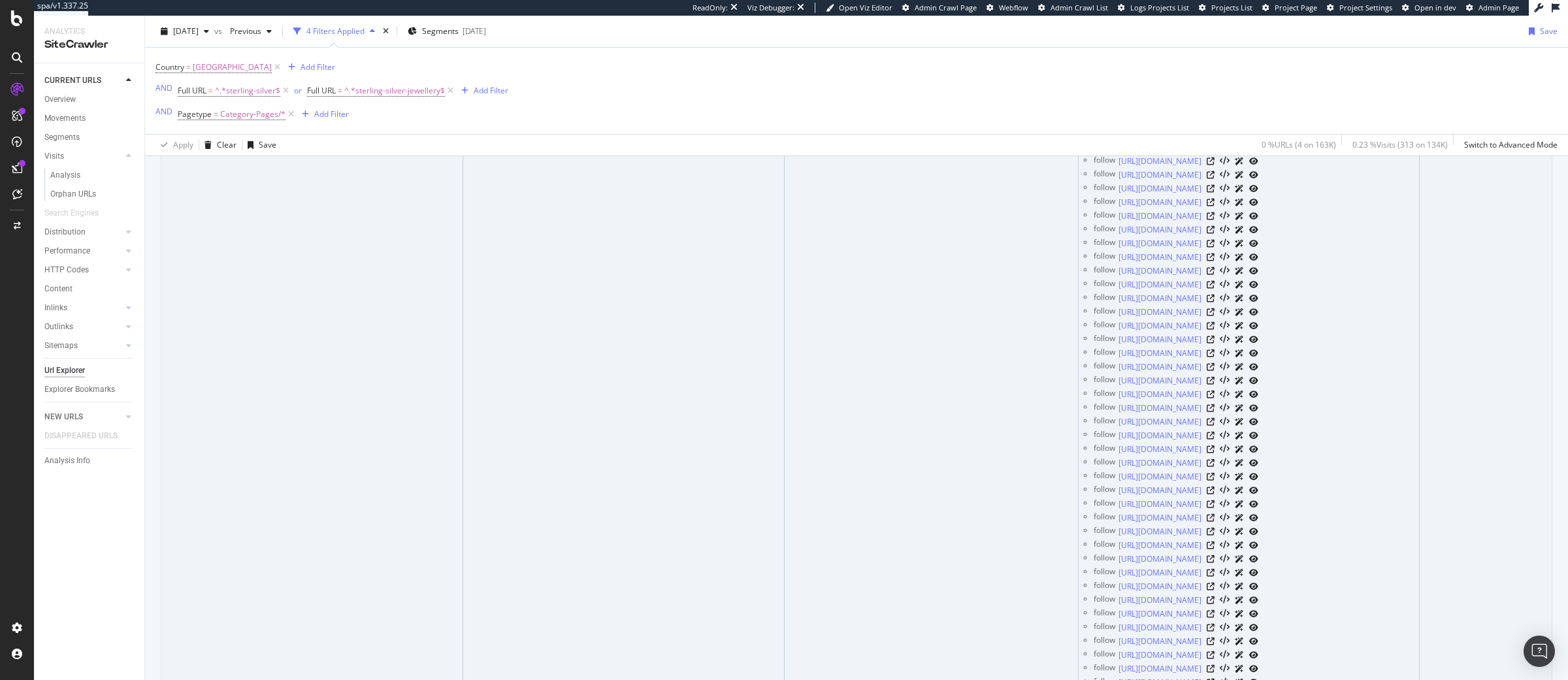
scroll to position [6035, 0]
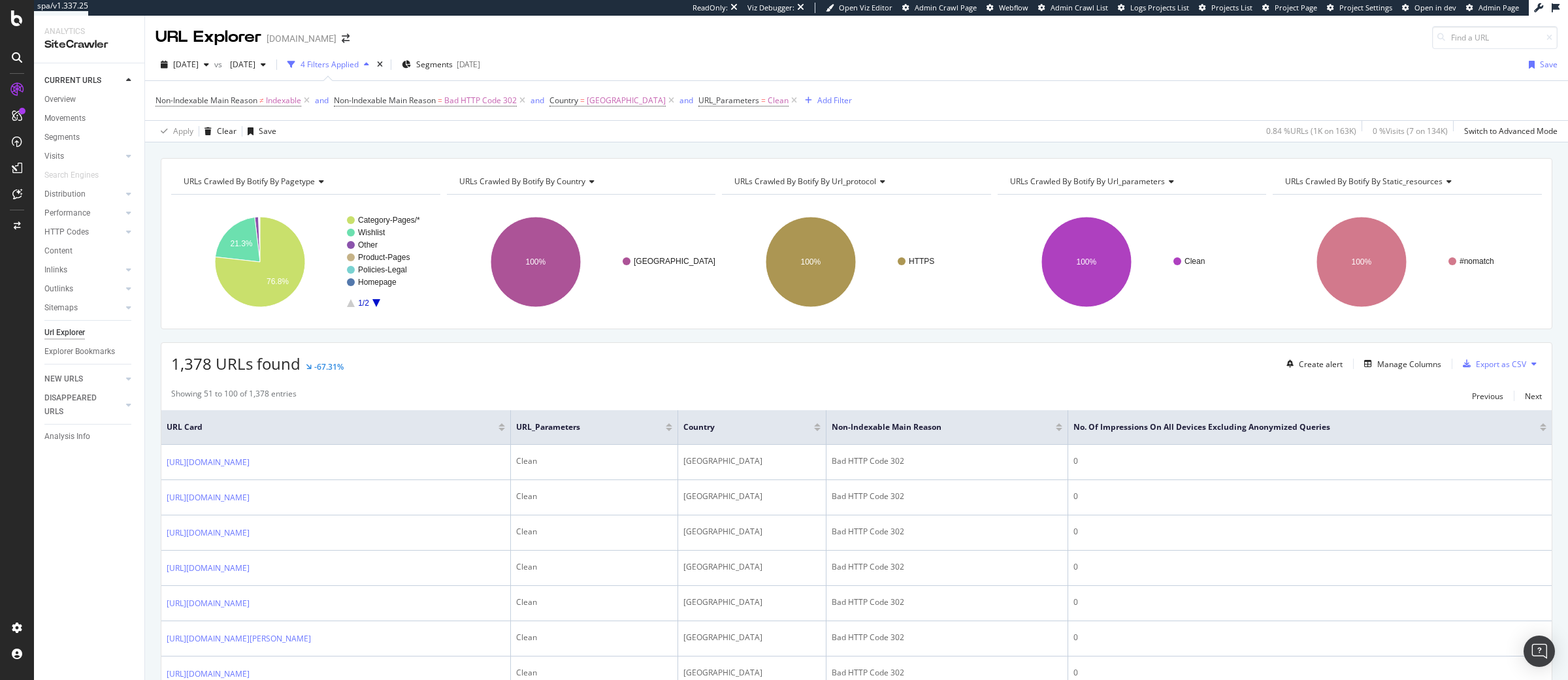
scroll to position [332, 0]
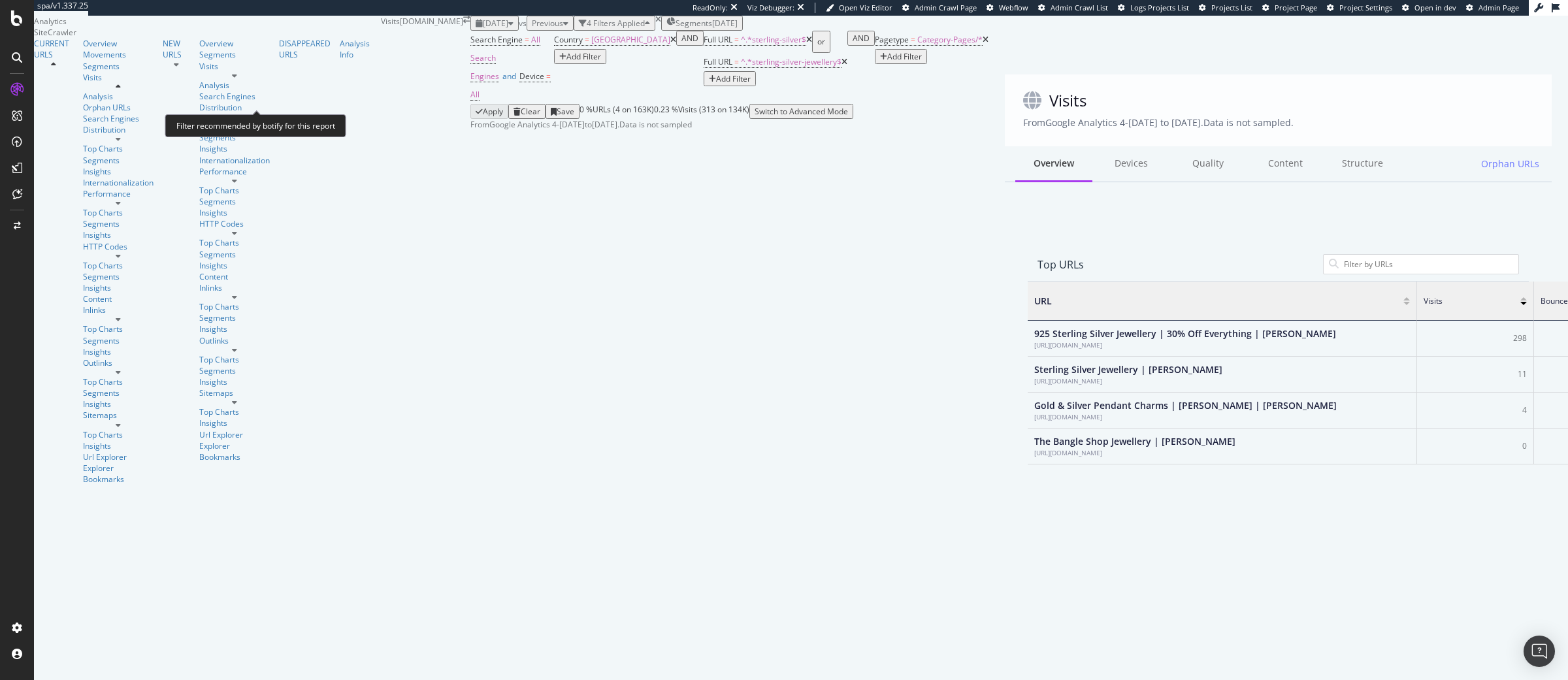
scroll to position [392, 1376]
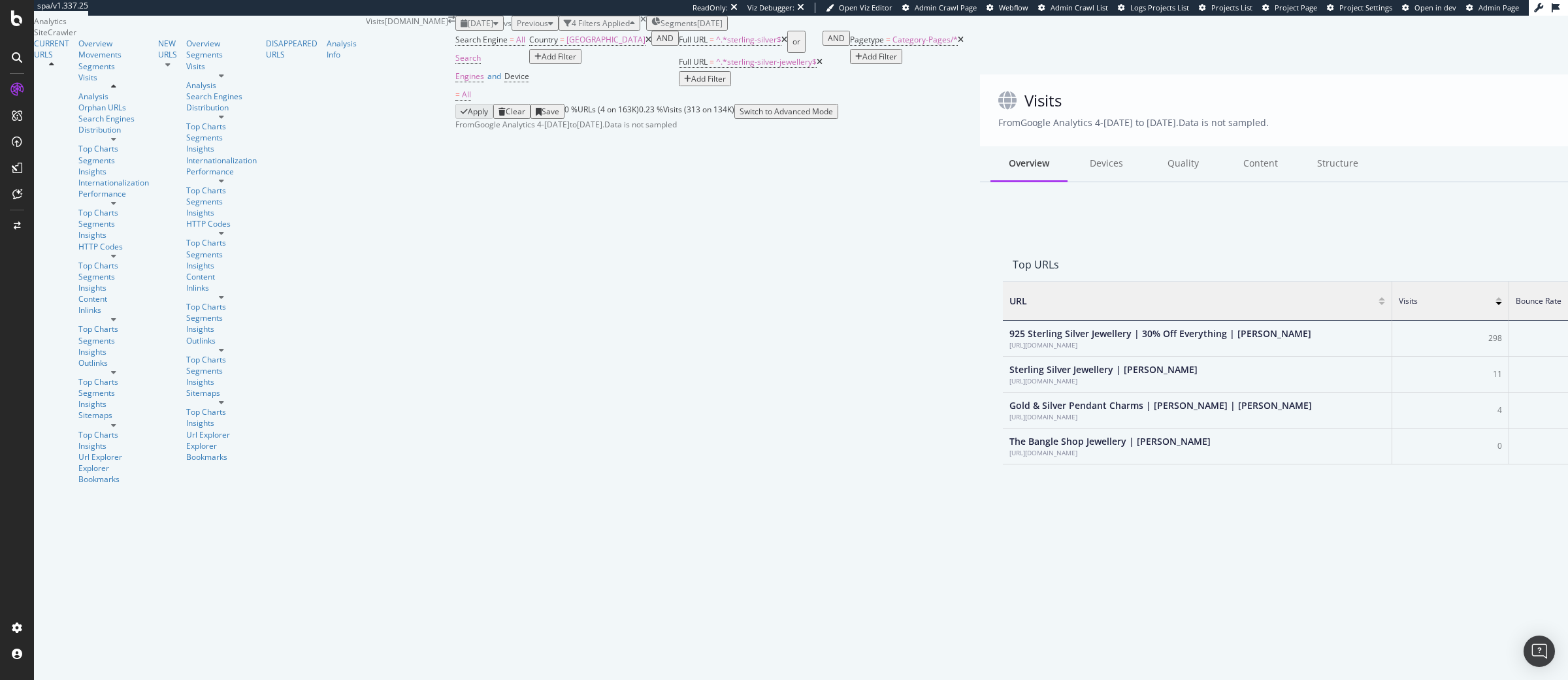
click at [645, 44] on icon at bounding box center [648, 39] width 6 height 8
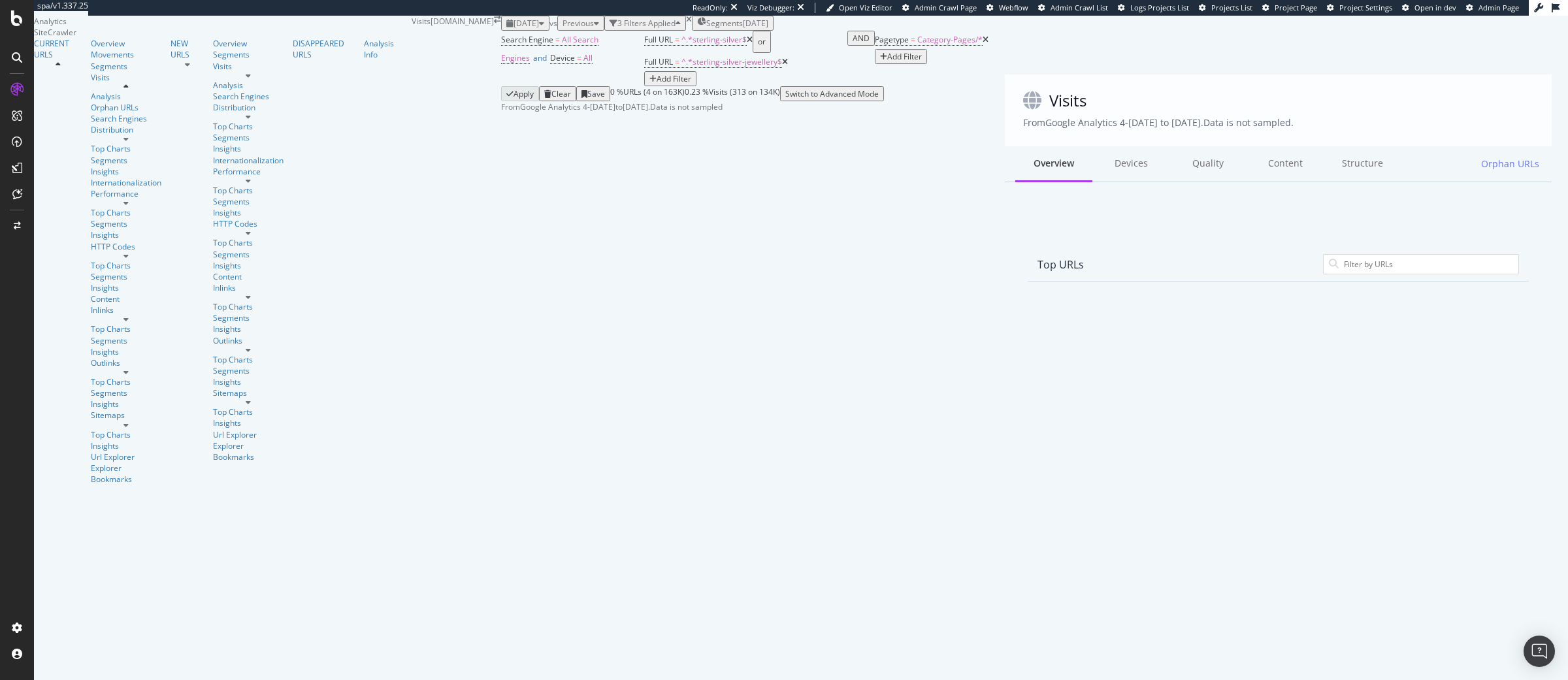
click at [746, 44] on icon at bounding box center [749, 39] width 6 height 8
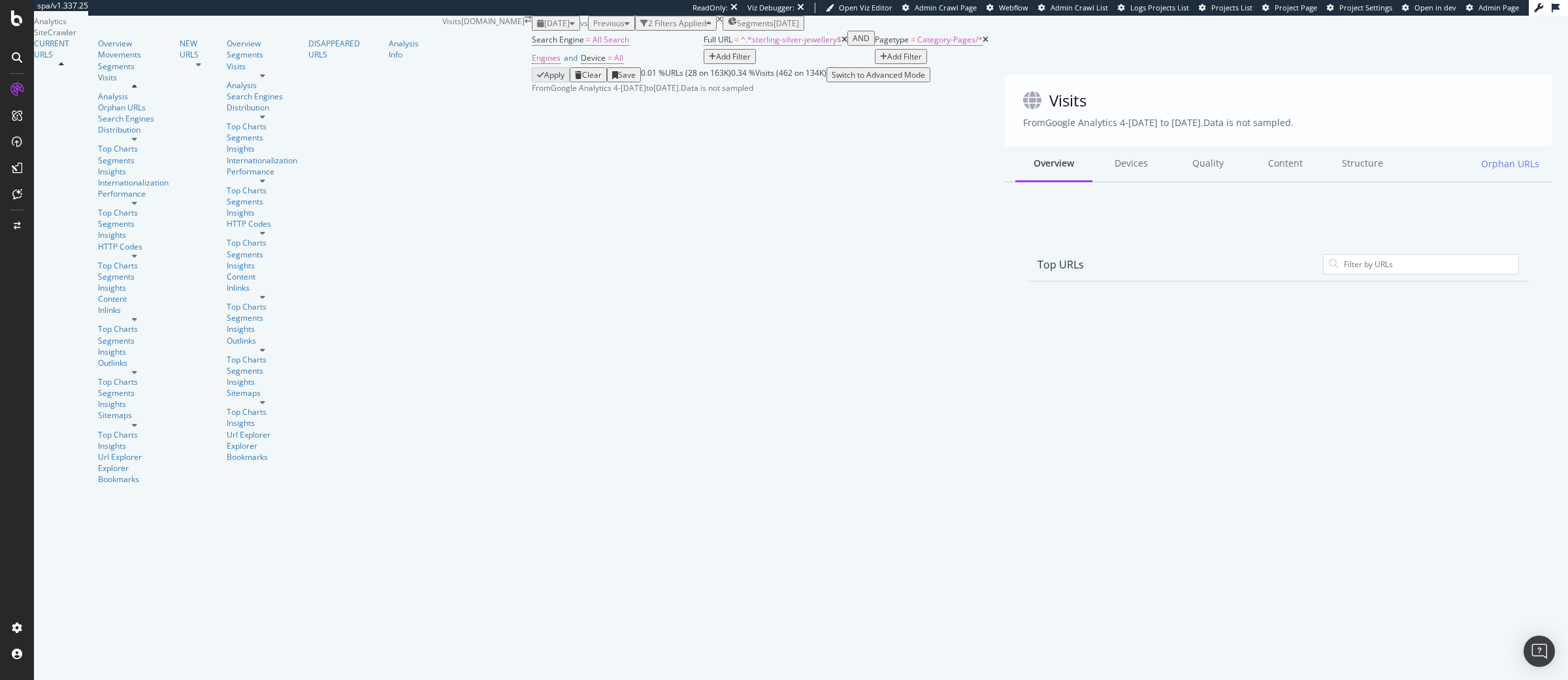
click at [841, 44] on icon at bounding box center [844, 39] width 6 height 8
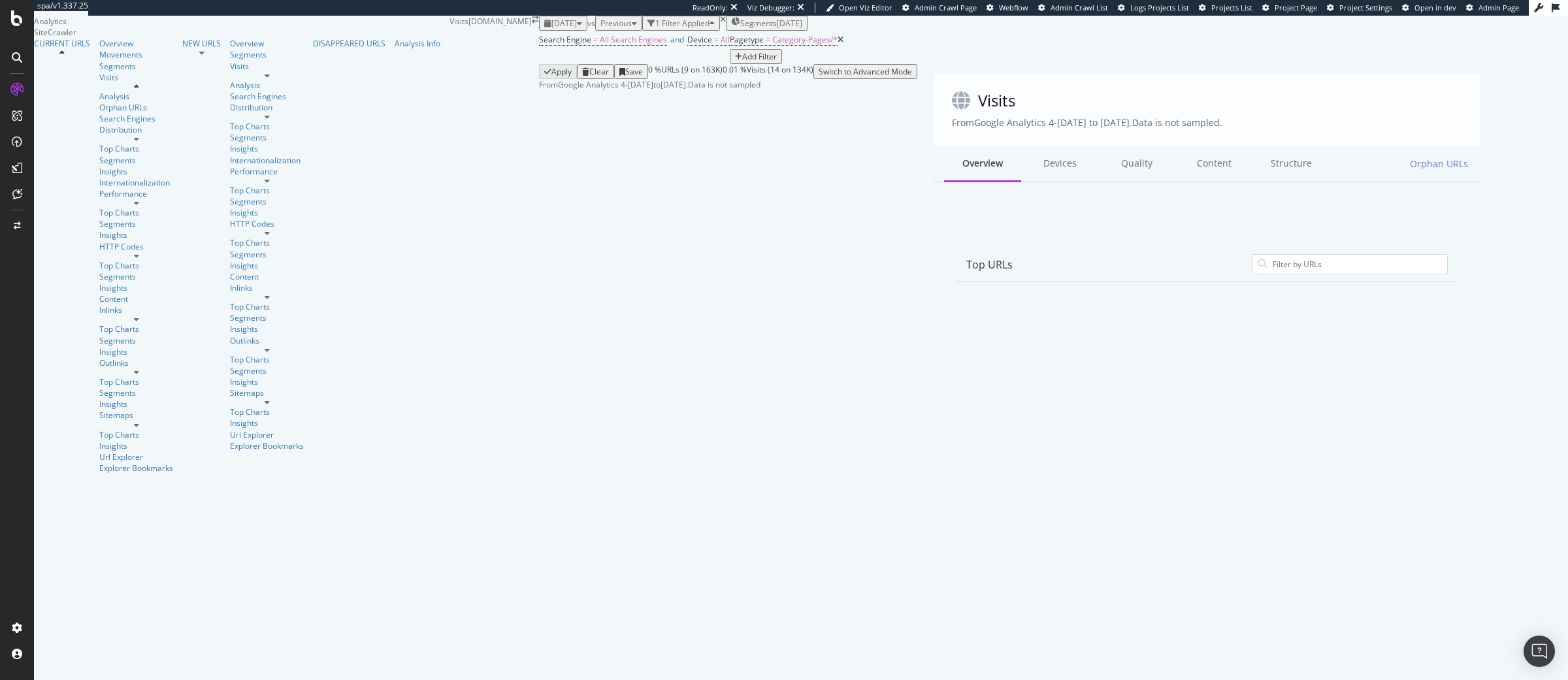
click at [838, 44] on icon at bounding box center [840, 39] width 6 height 8
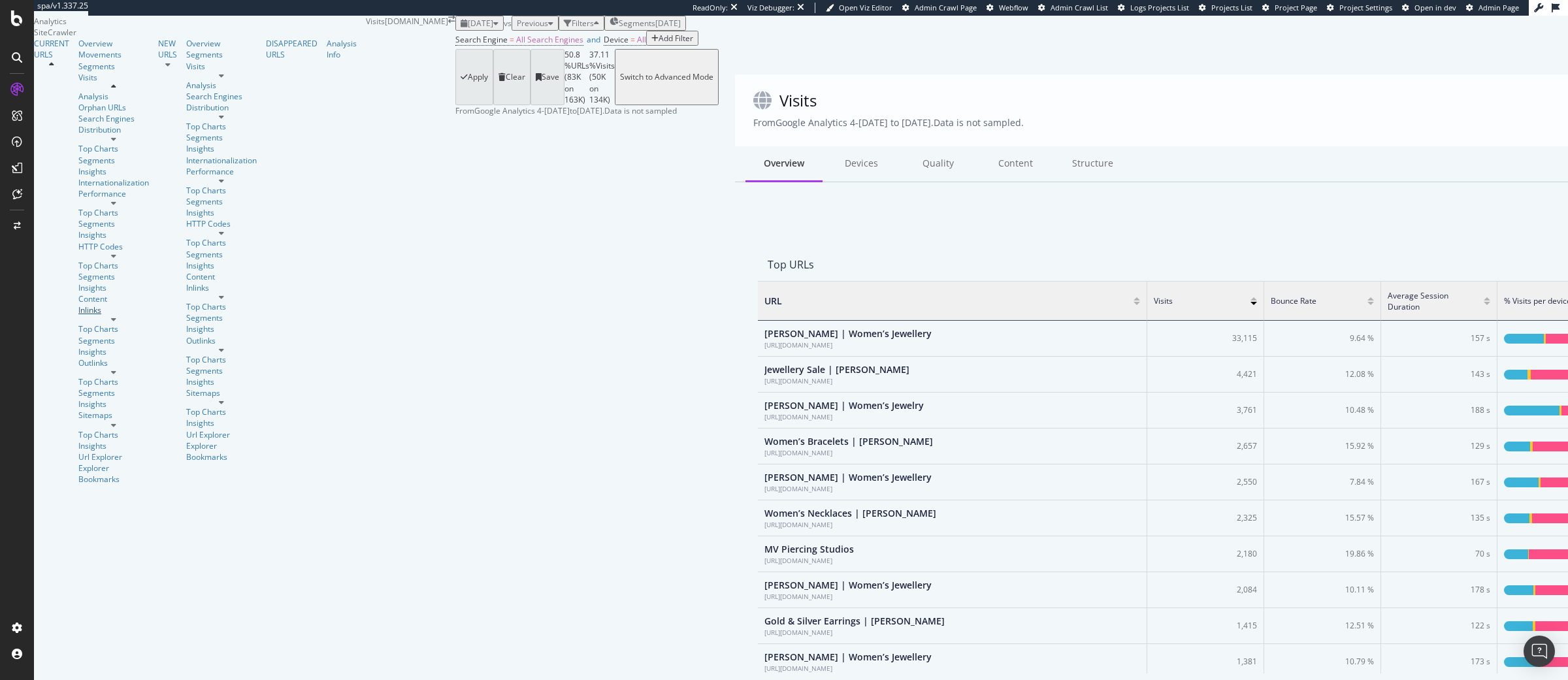
scroll to position [1148, 0]
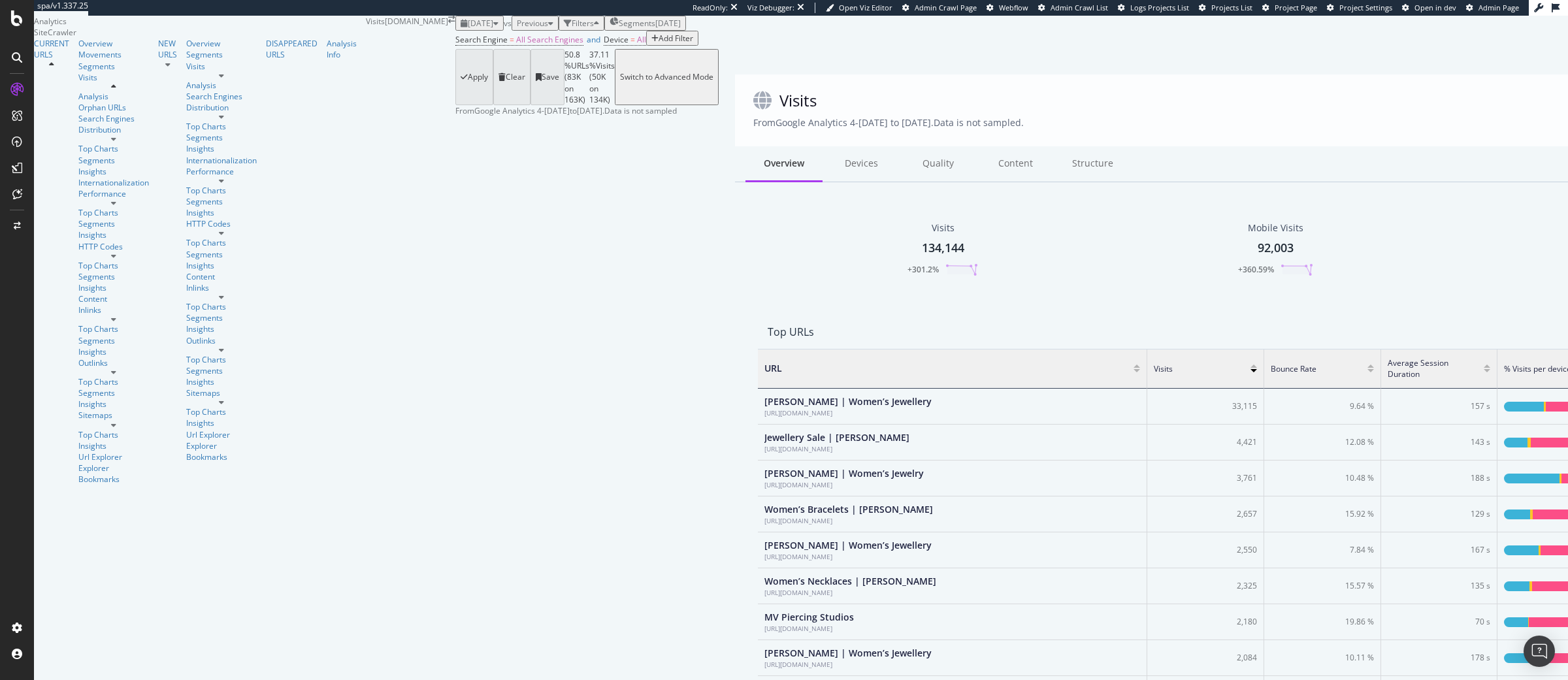
click at [121, 315] on div "Inlinks" at bounding box center [117, 314] width 80 height 19
click at [116, 316] on icon at bounding box center [114, 319] width 6 height 8
click at [78, 323] on div "Top Charts" at bounding box center [113, 329] width 70 height 11
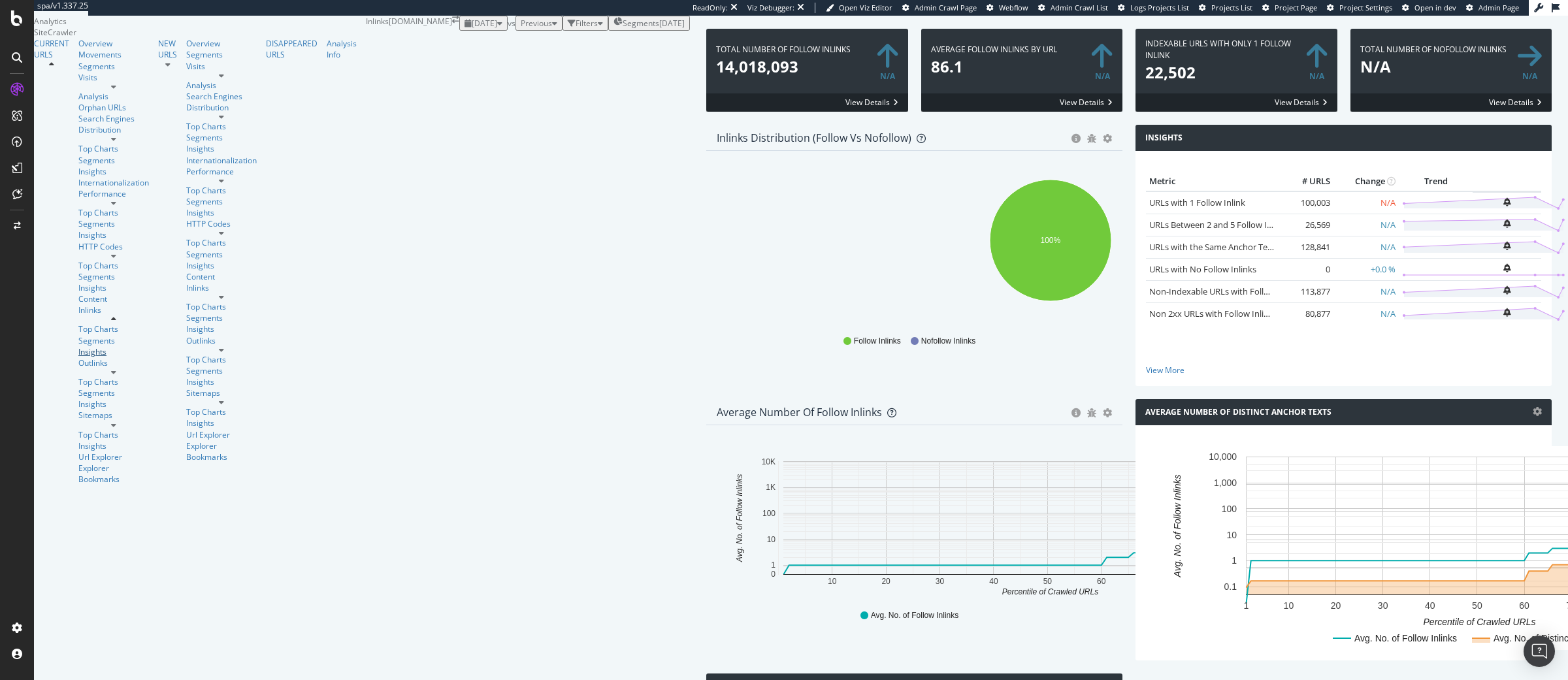
click at [78, 347] on div "Insights" at bounding box center [113, 352] width 70 height 11
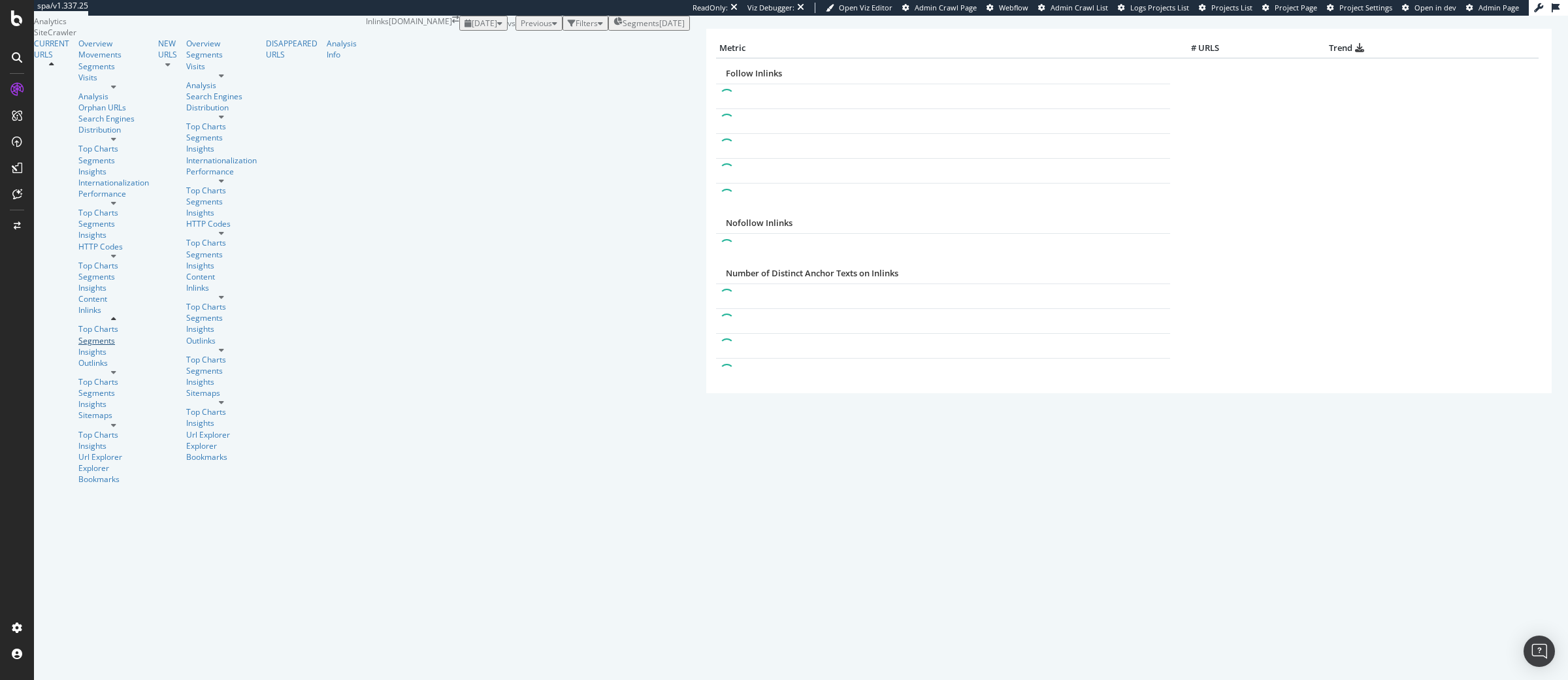
click at [78, 335] on div "Segments" at bounding box center [113, 341] width 70 height 11
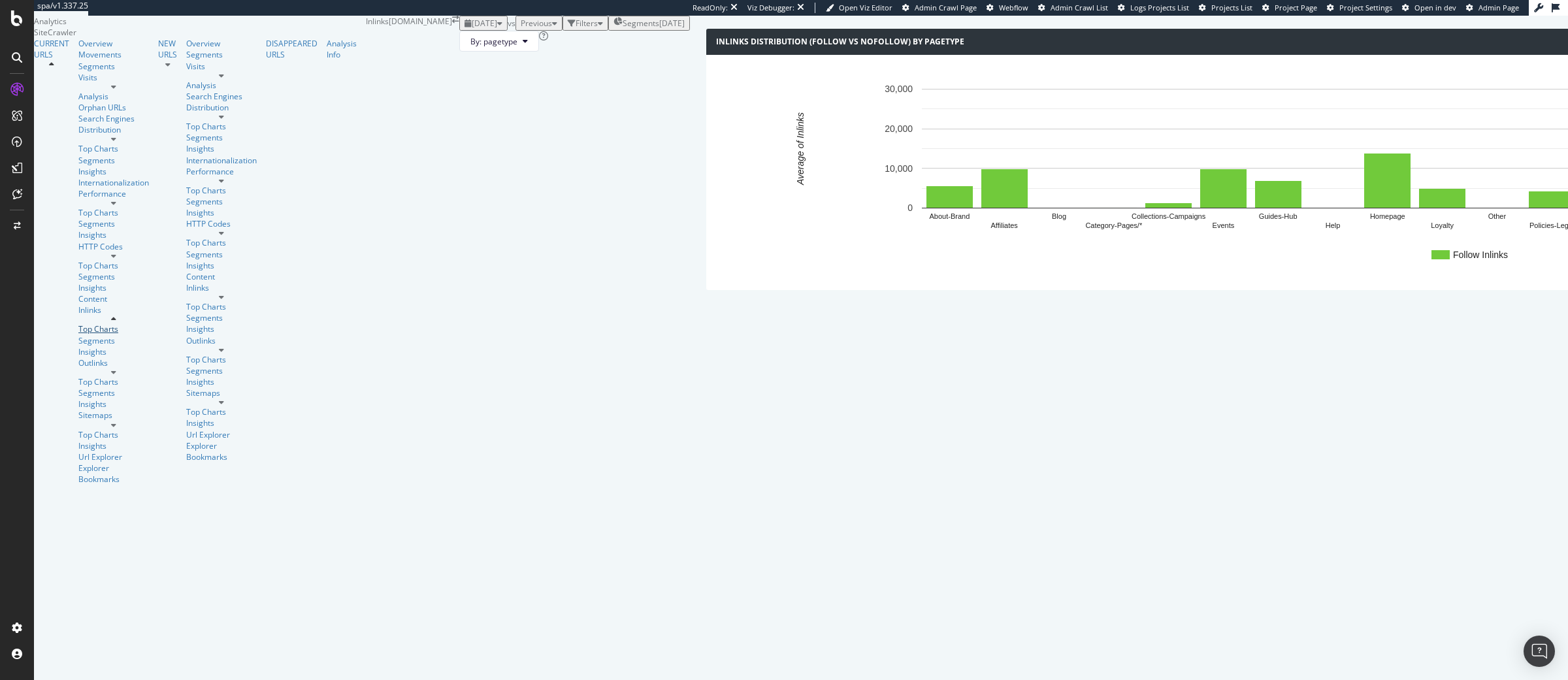
click at [78, 323] on div "Top Charts" at bounding box center [113, 329] width 70 height 11
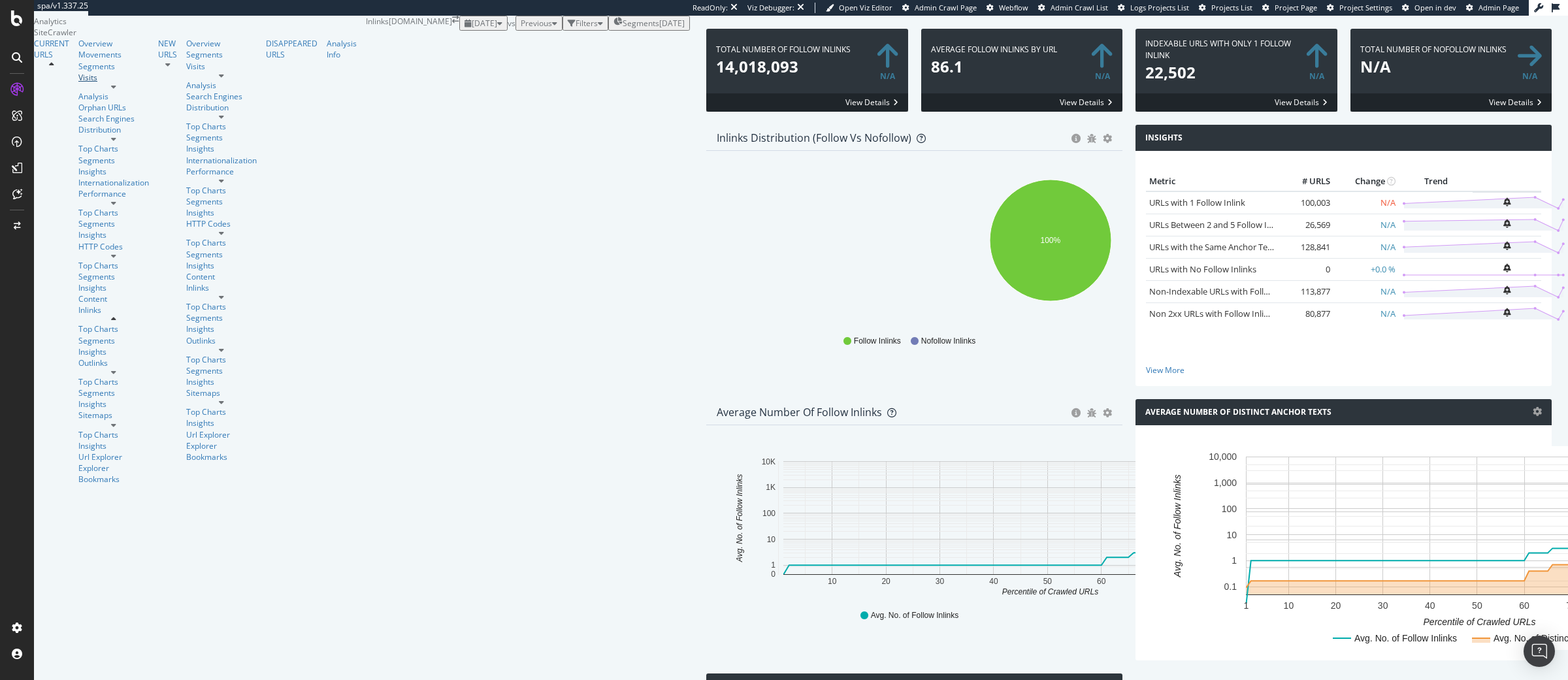
click at [78, 83] on link "Visits" at bounding box center [113, 78] width 70 height 11
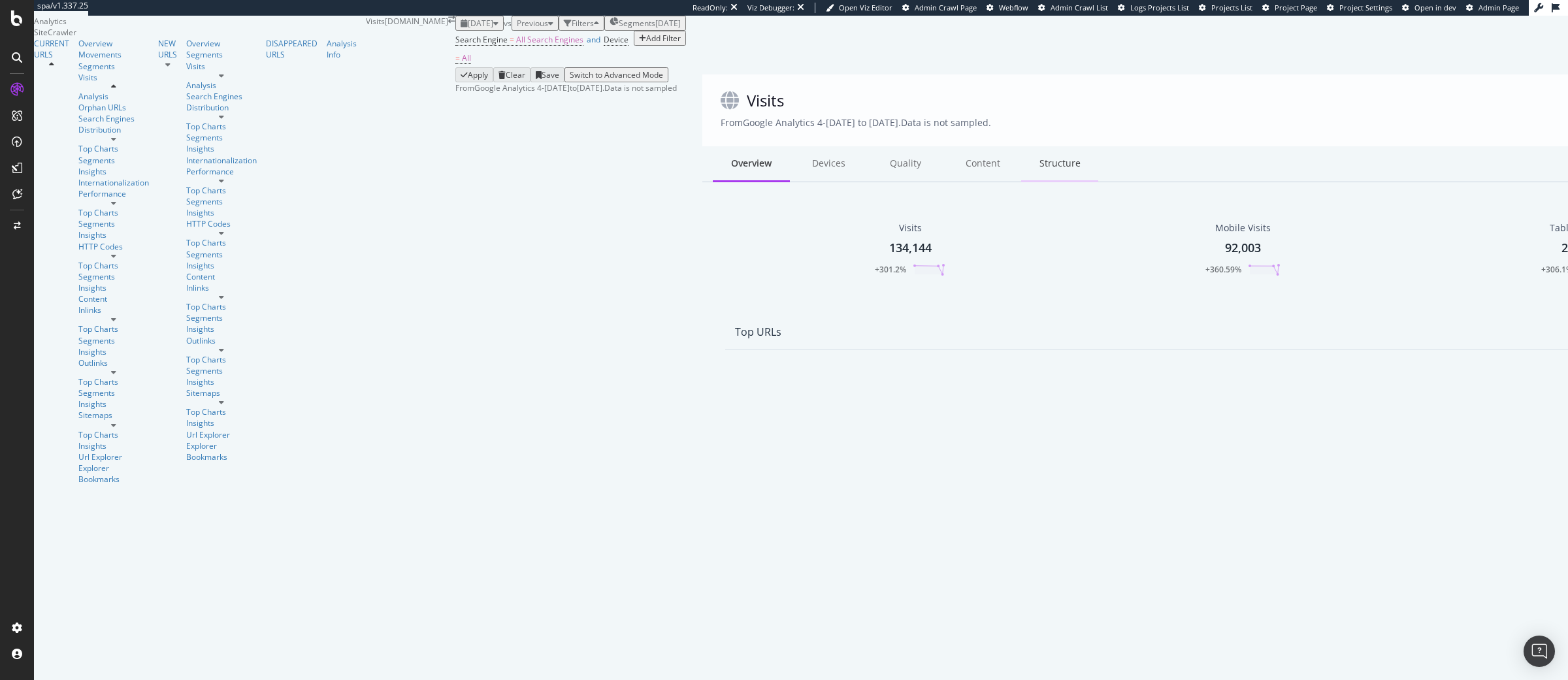
click at [1021, 182] on div "Structure" at bounding box center [1059, 164] width 77 height 36
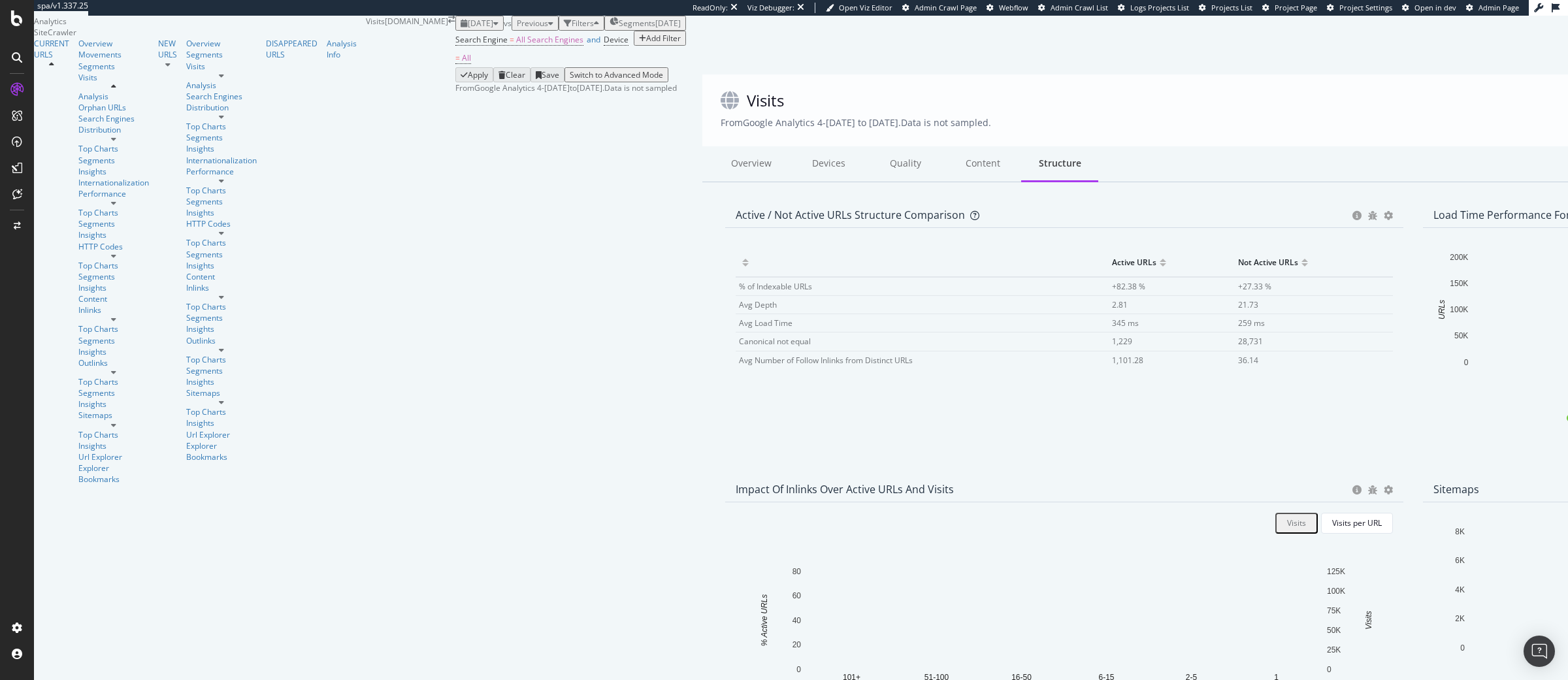
scroll to position [417, 0]
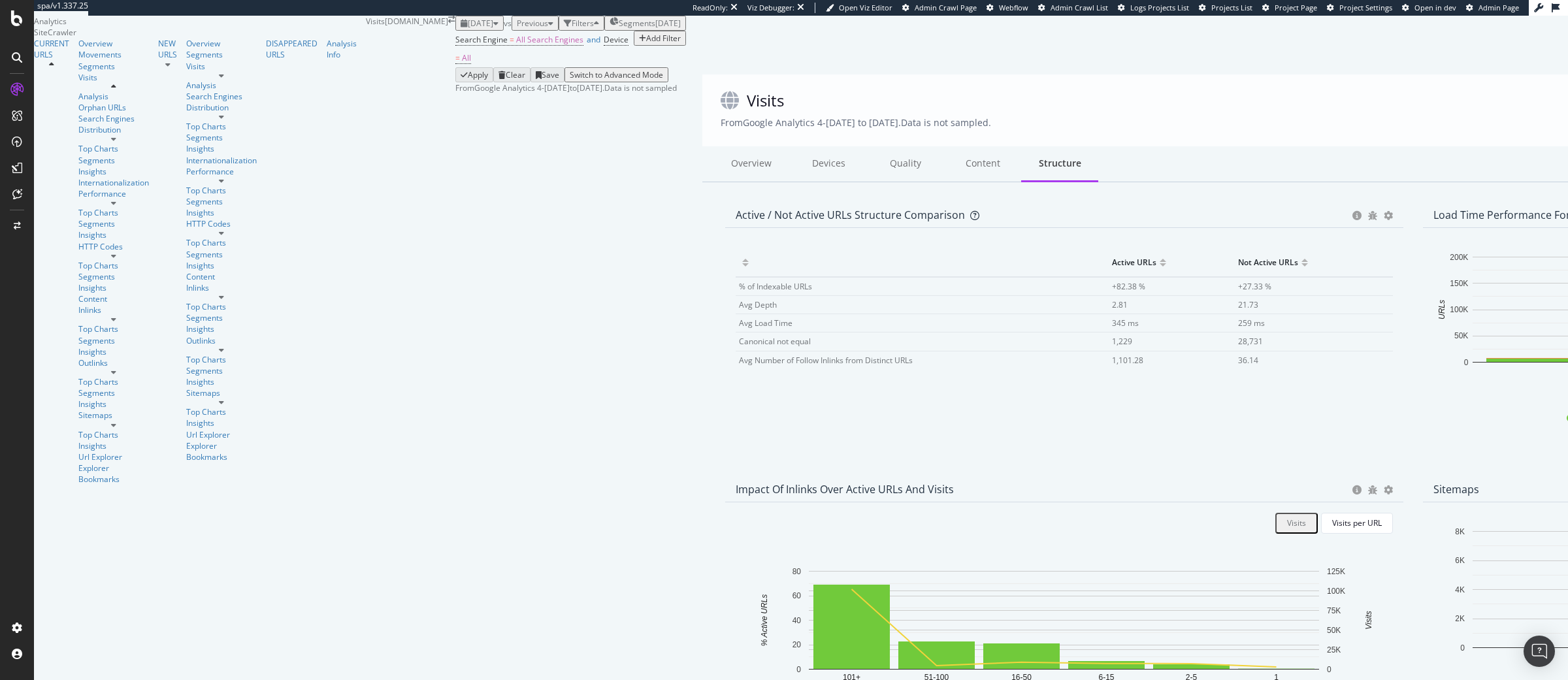
click at [619, 29] on span "Segments" at bounding box center [637, 23] width 37 height 11
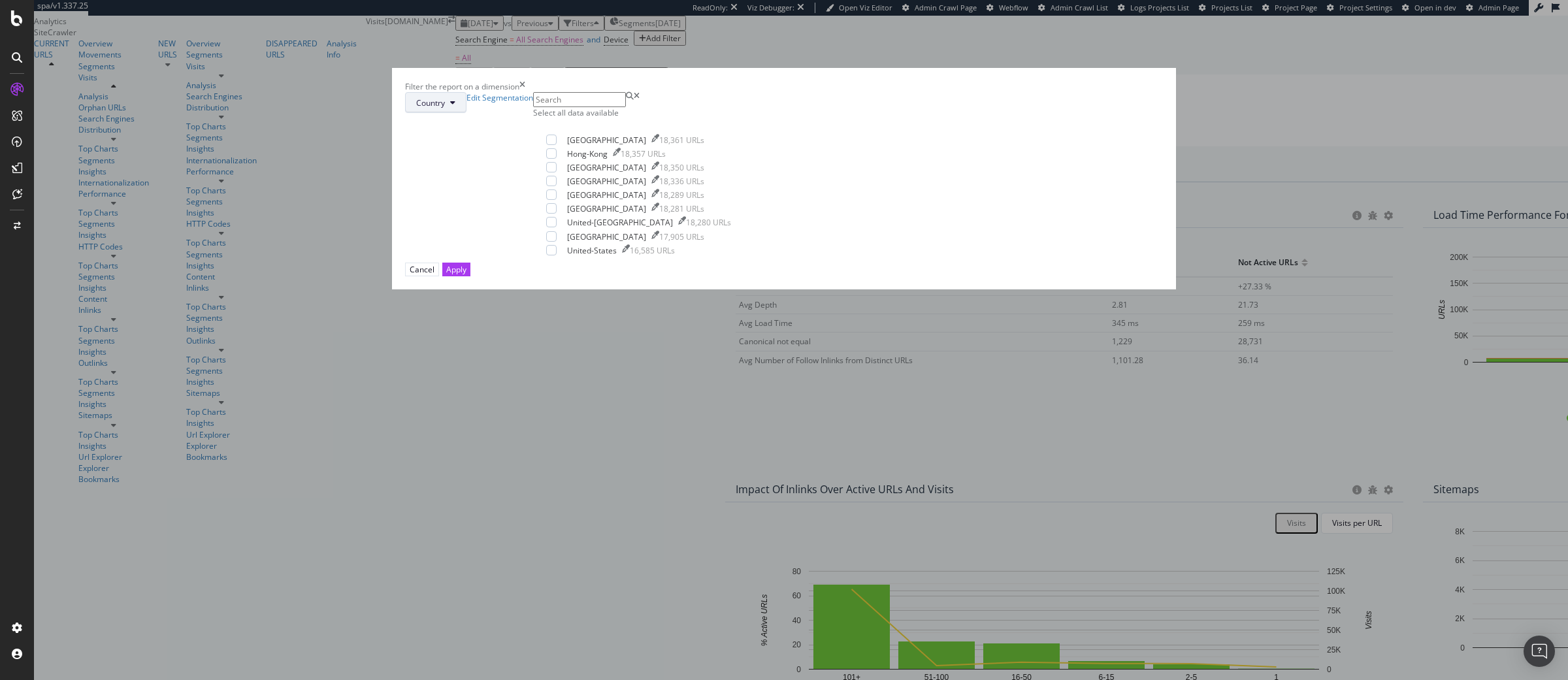
click at [445, 108] on span "Country" at bounding box center [430, 103] width 29 height 11
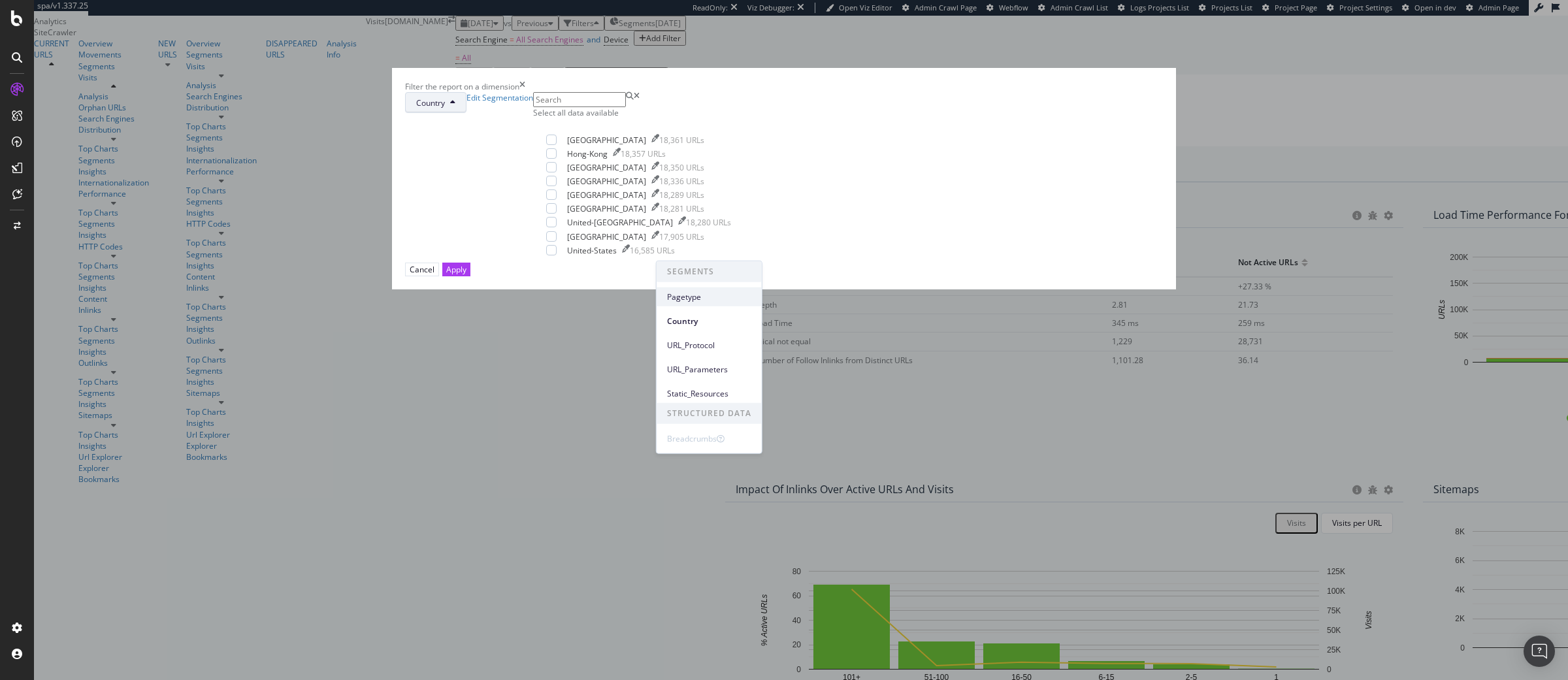
click at [688, 287] on div "Pagetype" at bounding box center [709, 297] width 105 height 19
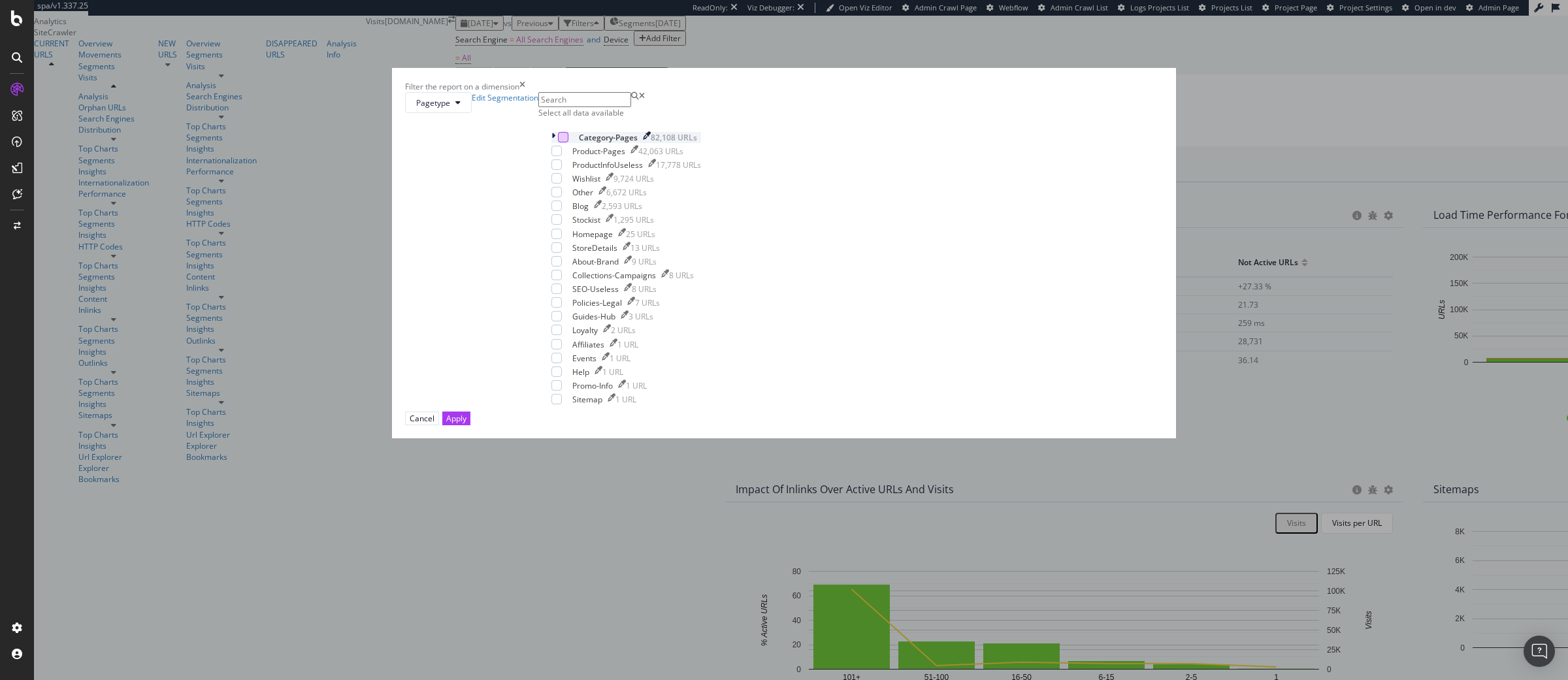
click at [568, 143] on div "modal" at bounding box center [562, 137] width 10 height 10
click at [561, 156] on div "modal" at bounding box center [556, 150] width 10 height 10
click at [561, 211] on div "modal" at bounding box center [556, 206] width 10 height 10
click at [467, 425] on div "Apply" at bounding box center [456, 419] width 21 height 11
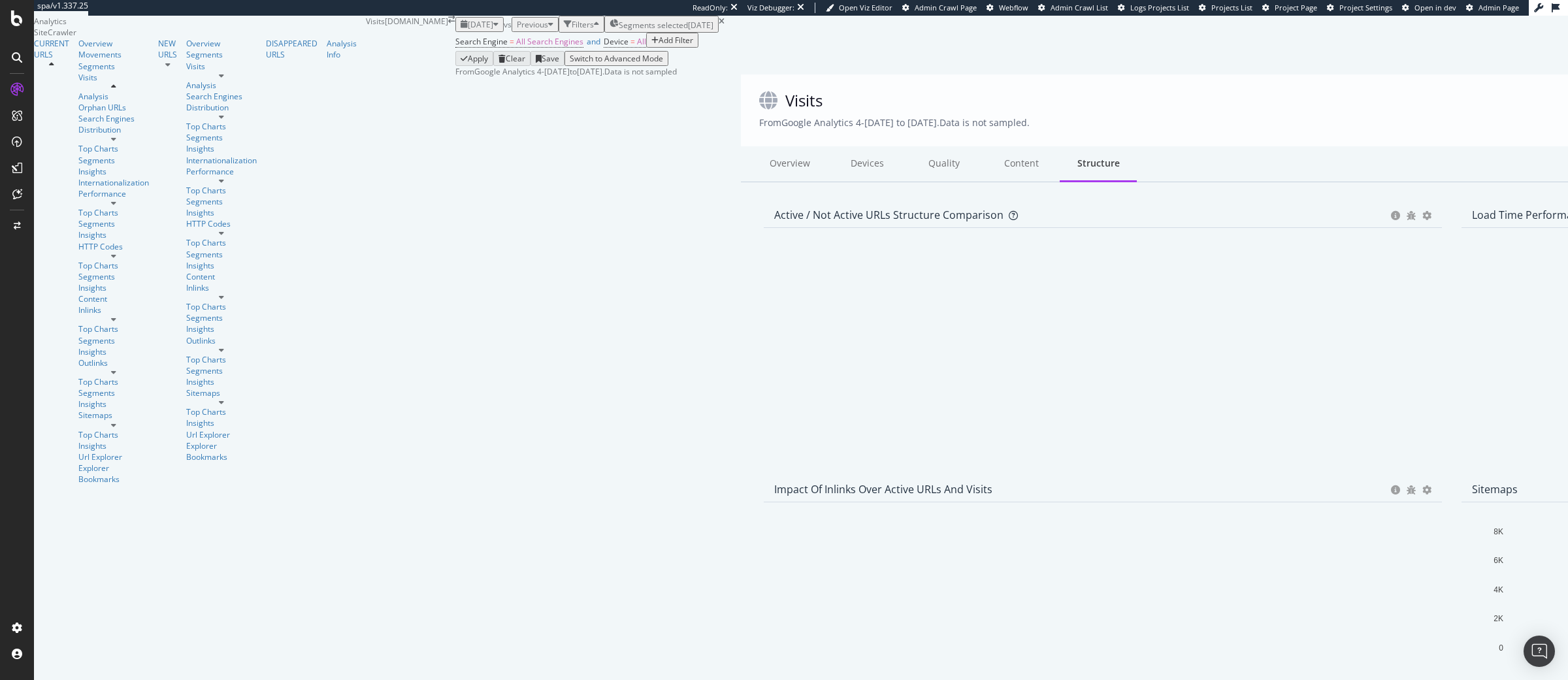
scroll to position [750, 0]
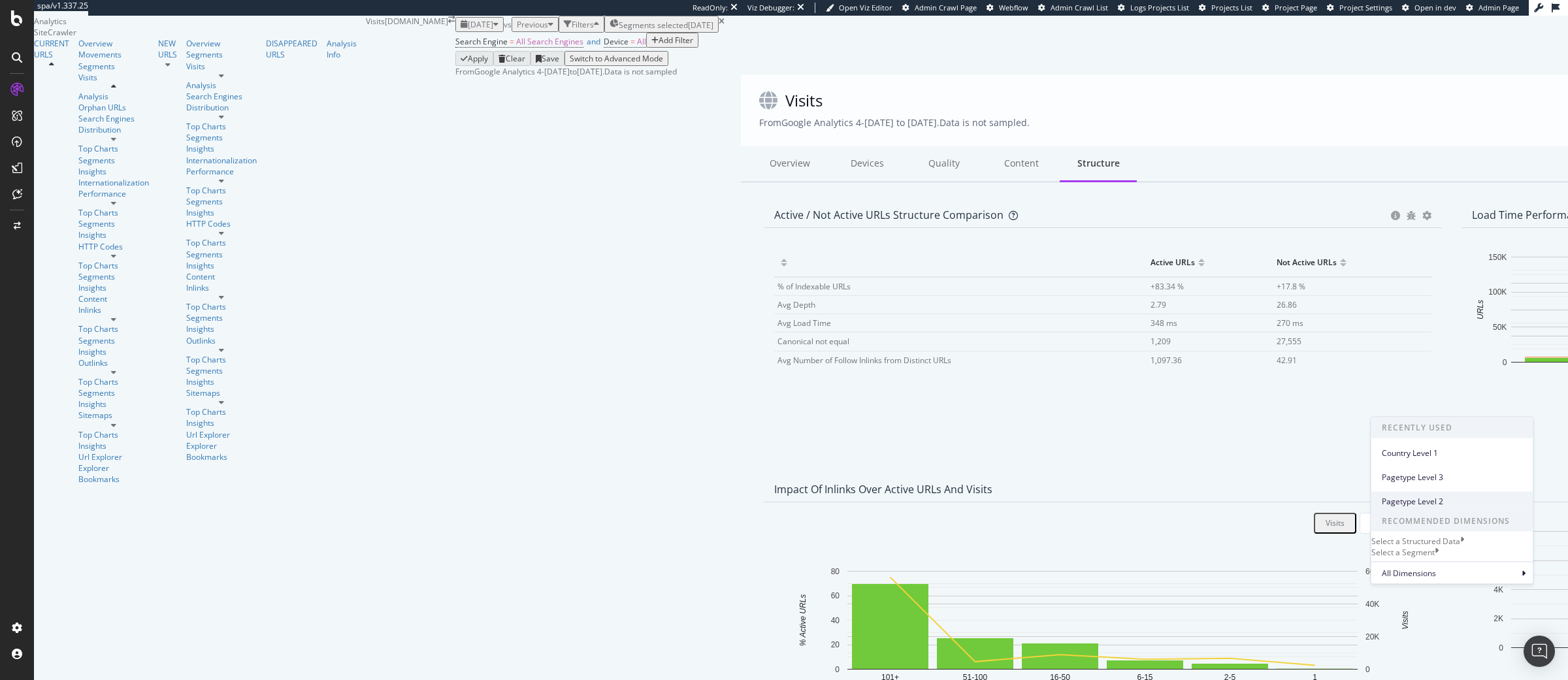
click at [1442, 497] on span "Pagetype Level 2" at bounding box center [1452, 501] width 141 height 12
click at [1436, 584] on div "All Dimensions" at bounding box center [1452, 573] width 162 height 23
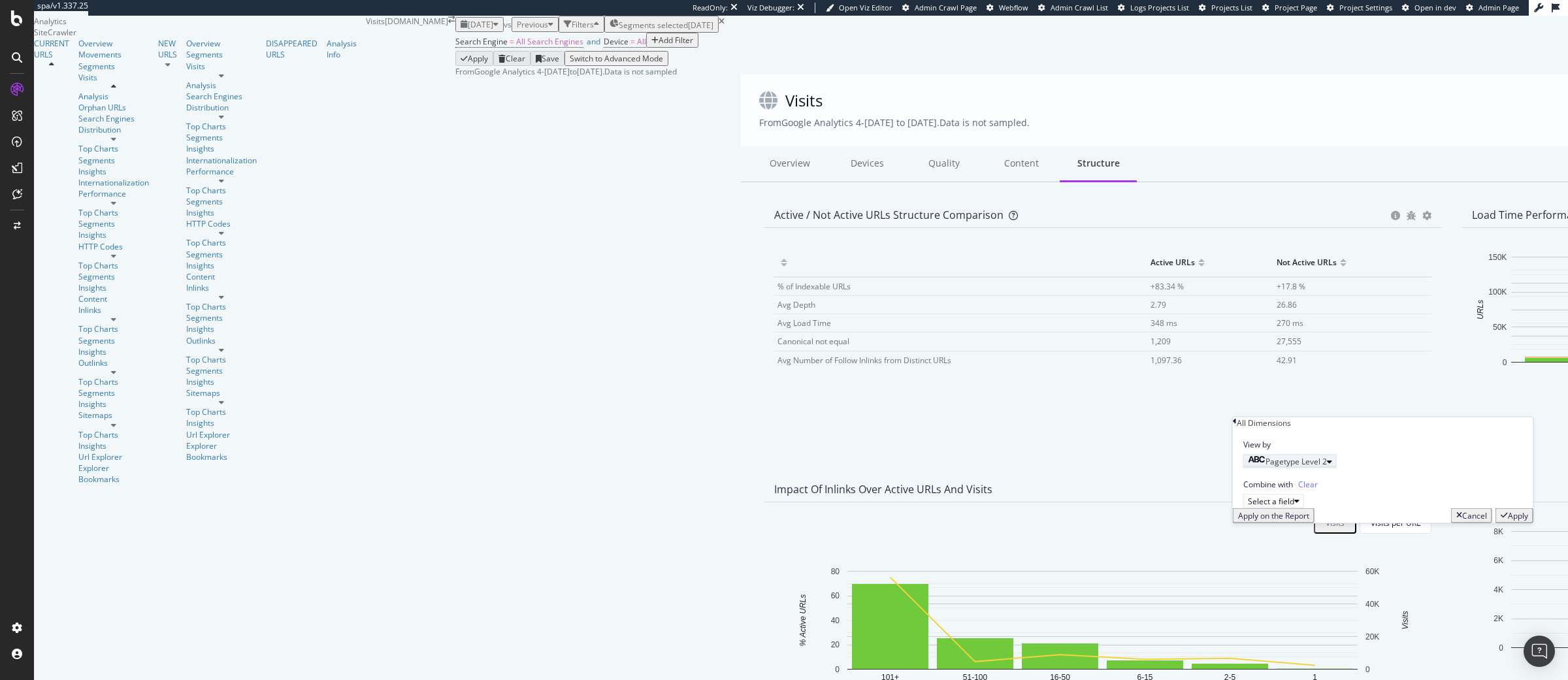
click at [1327, 467] on span "Pagetype Level 2" at bounding box center [1296, 462] width 61 height 11
click at [1297, 533] on div "Level 1" at bounding box center [1270, 525] width 53 height 14
click at [1339, 514] on div "Validate" at bounding box center [1324, 508] width 29 height 11
click at [1514, 521] on div "Apply" at bounding box center [1518, 516] width 21 height 11
